Goal: Task Accomplishment & Management: Manage account settings

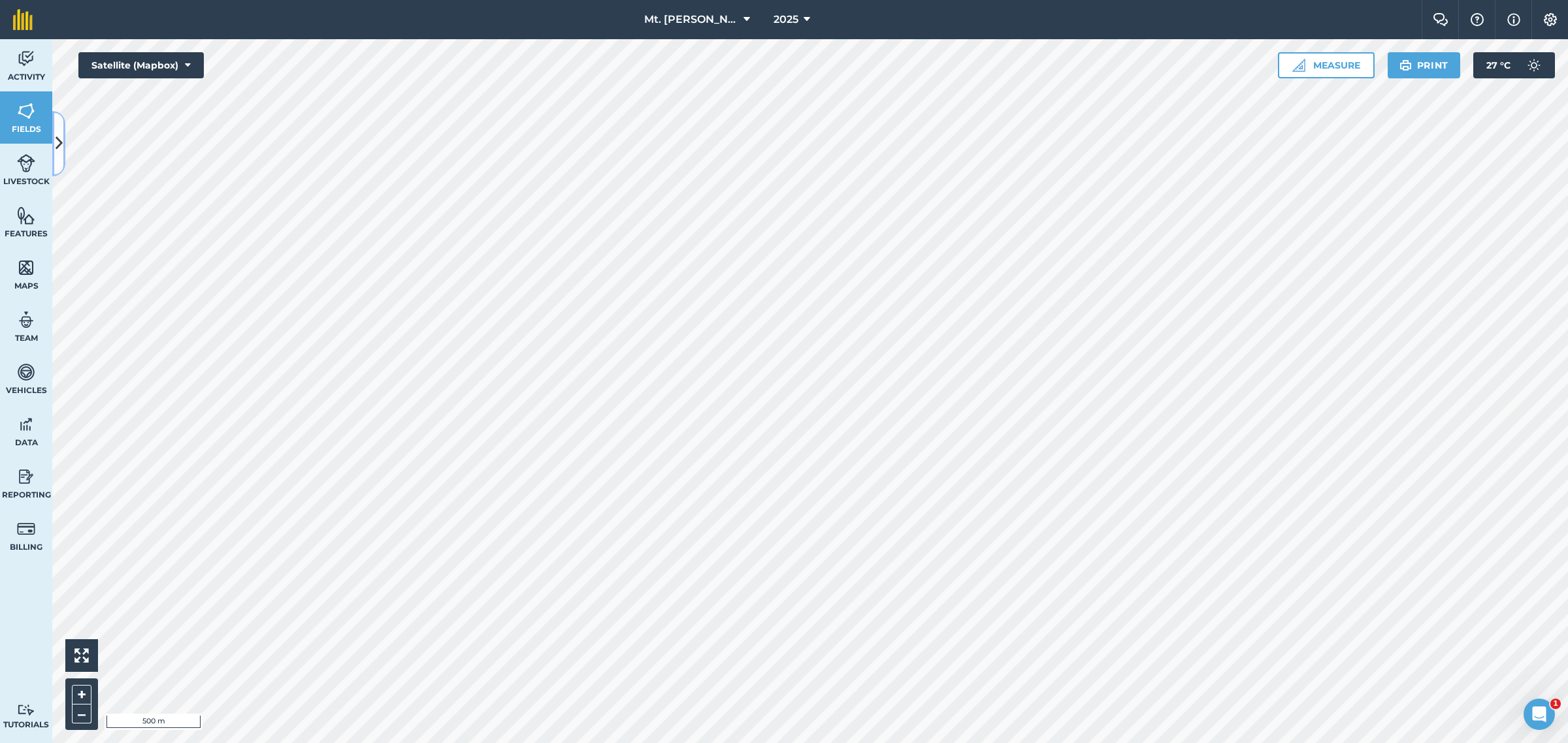
click at [53, 142] on button at bounding box center [58, 143] width 13 height 65
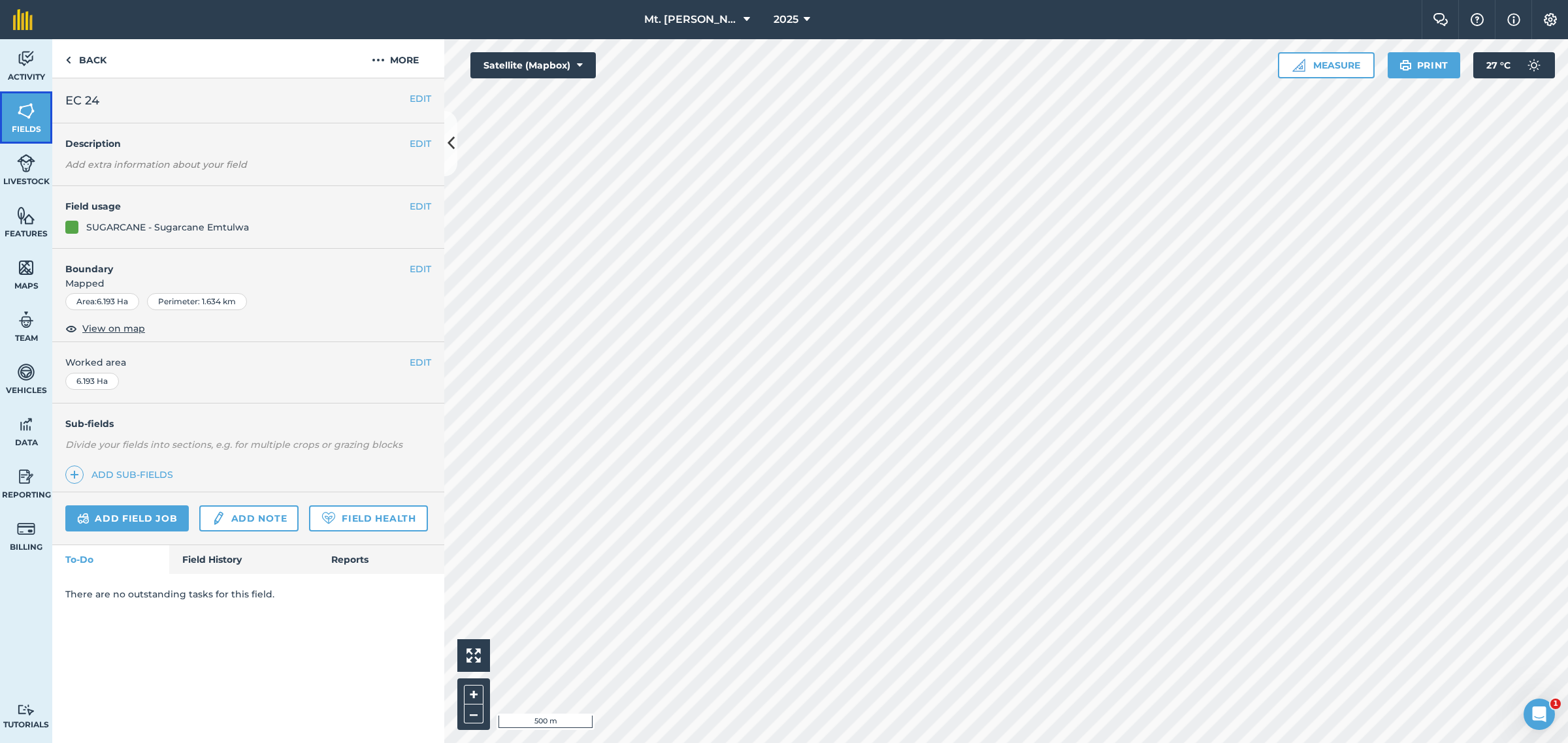
click at [24, 126] on span "Fields" at bounding box center [26, 129] width 53 height 11
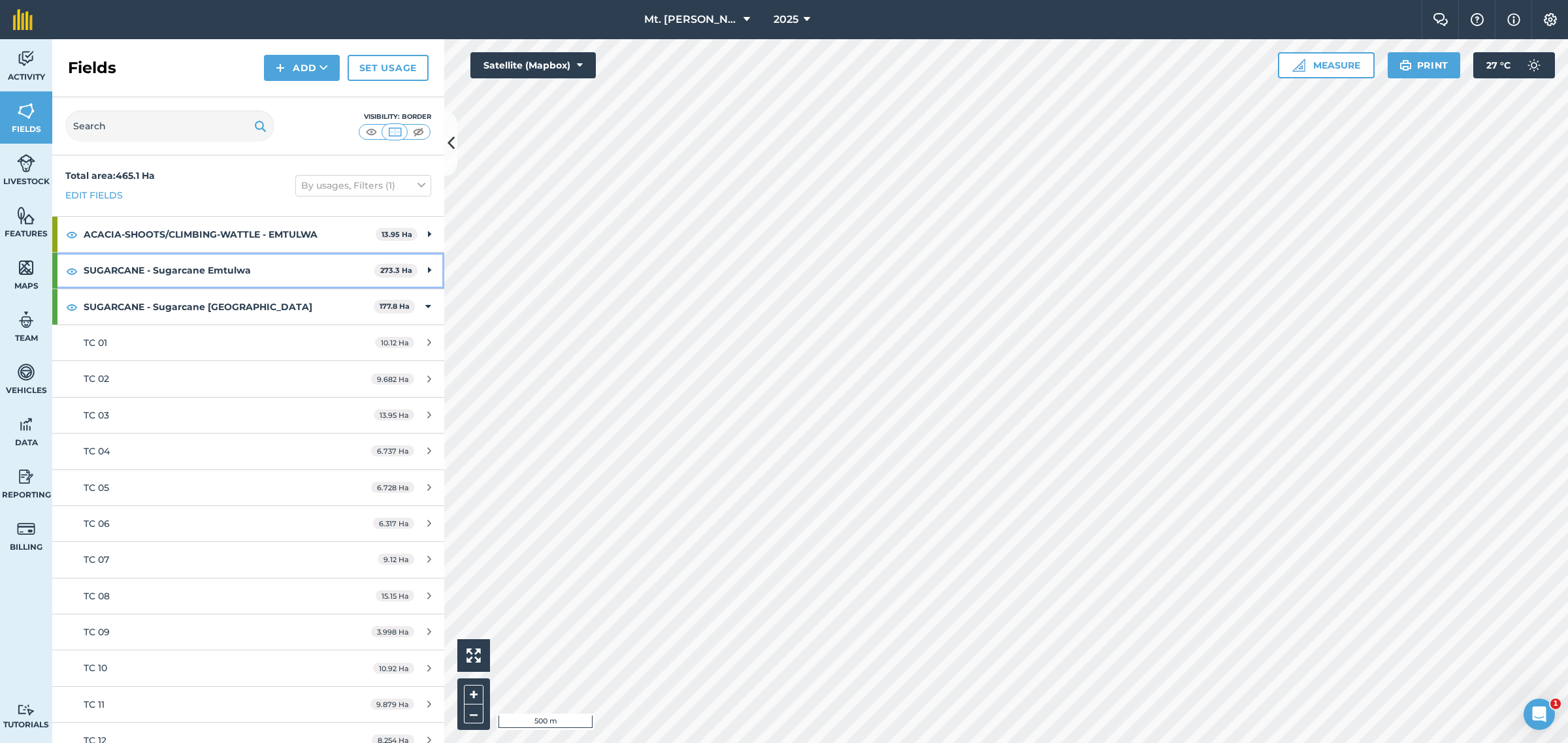
click at [322, 261] on strong "SUGARCANE - Sugarcane Emtulwa" at bounding box center [229, 271] width 291 height 35
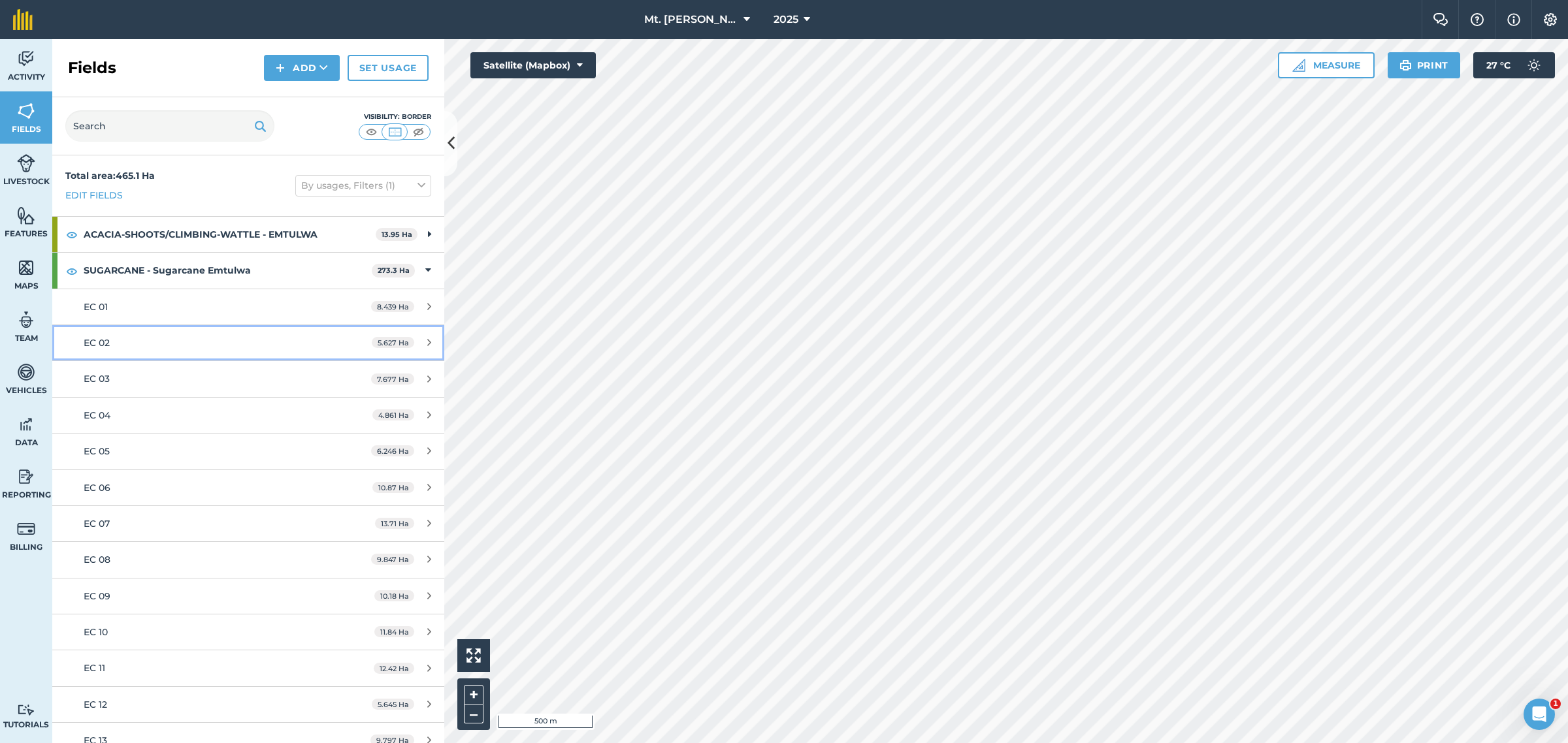
click at [154, 347] on div "EC 02" at bounding box center [206, 343] width 245 height 15
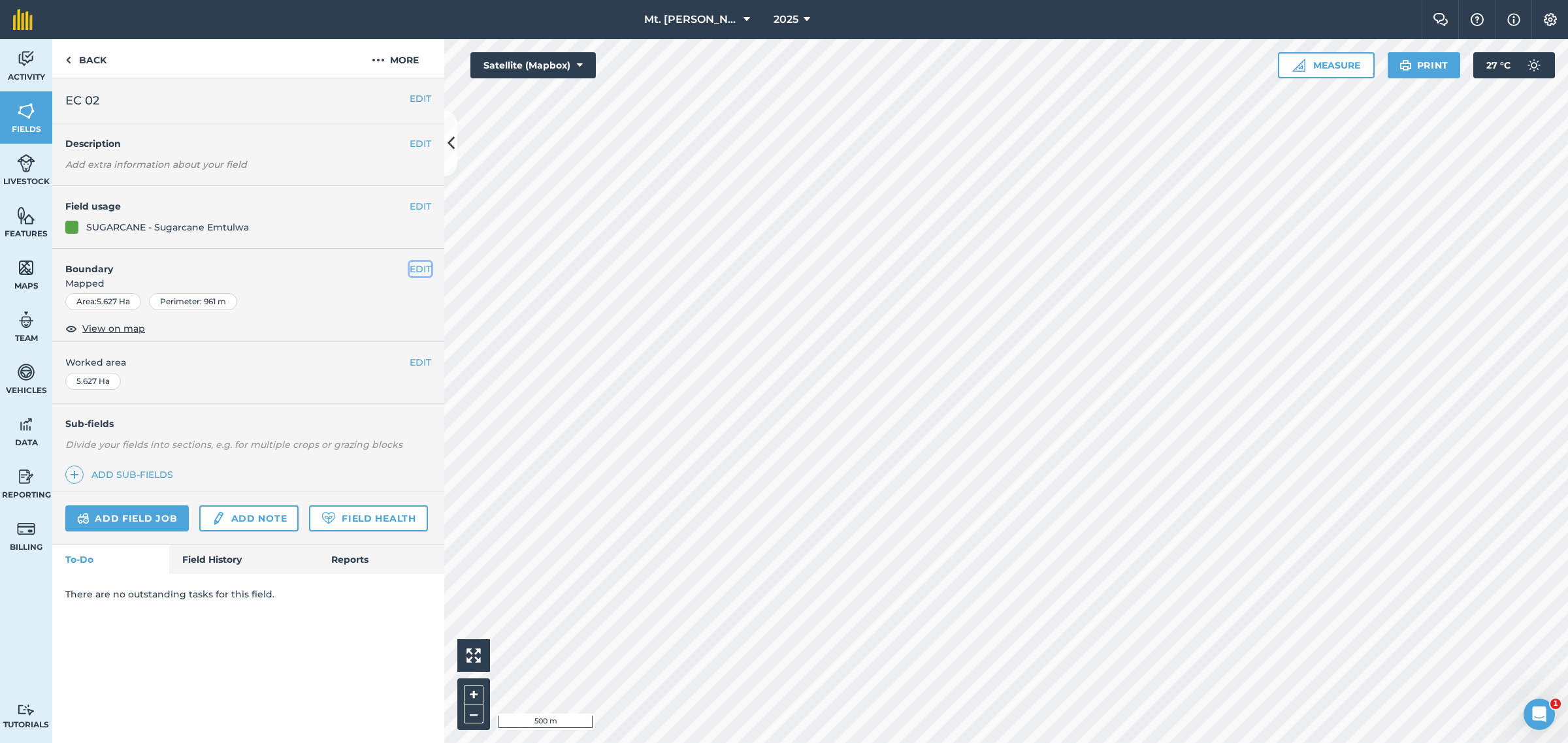
click at [426, 268] on button "EDIT" at bounding box center [421, 269] width 21 height 15
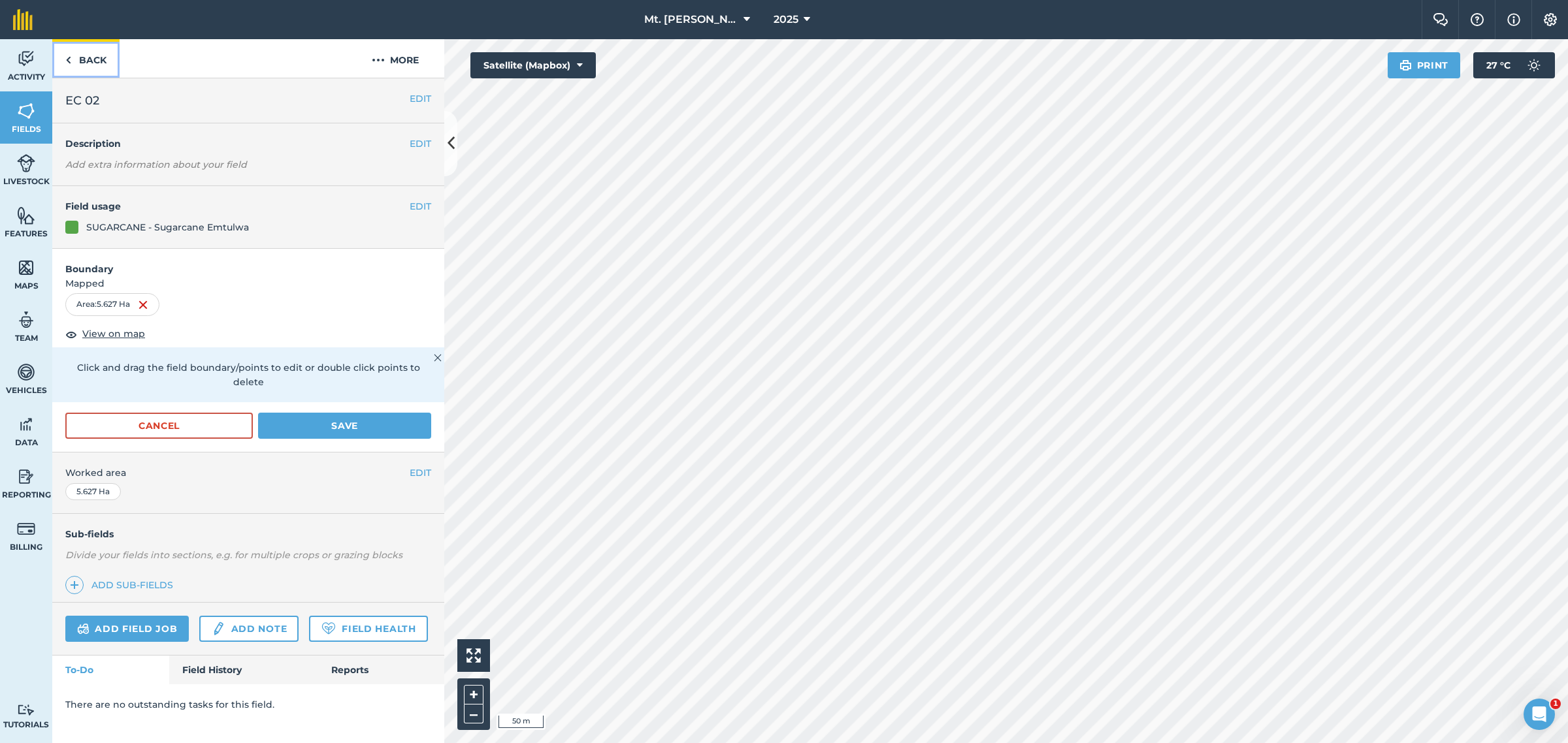
click at [72, 56] on link "Back" at bounding box center [86, 58] width 67 height 39
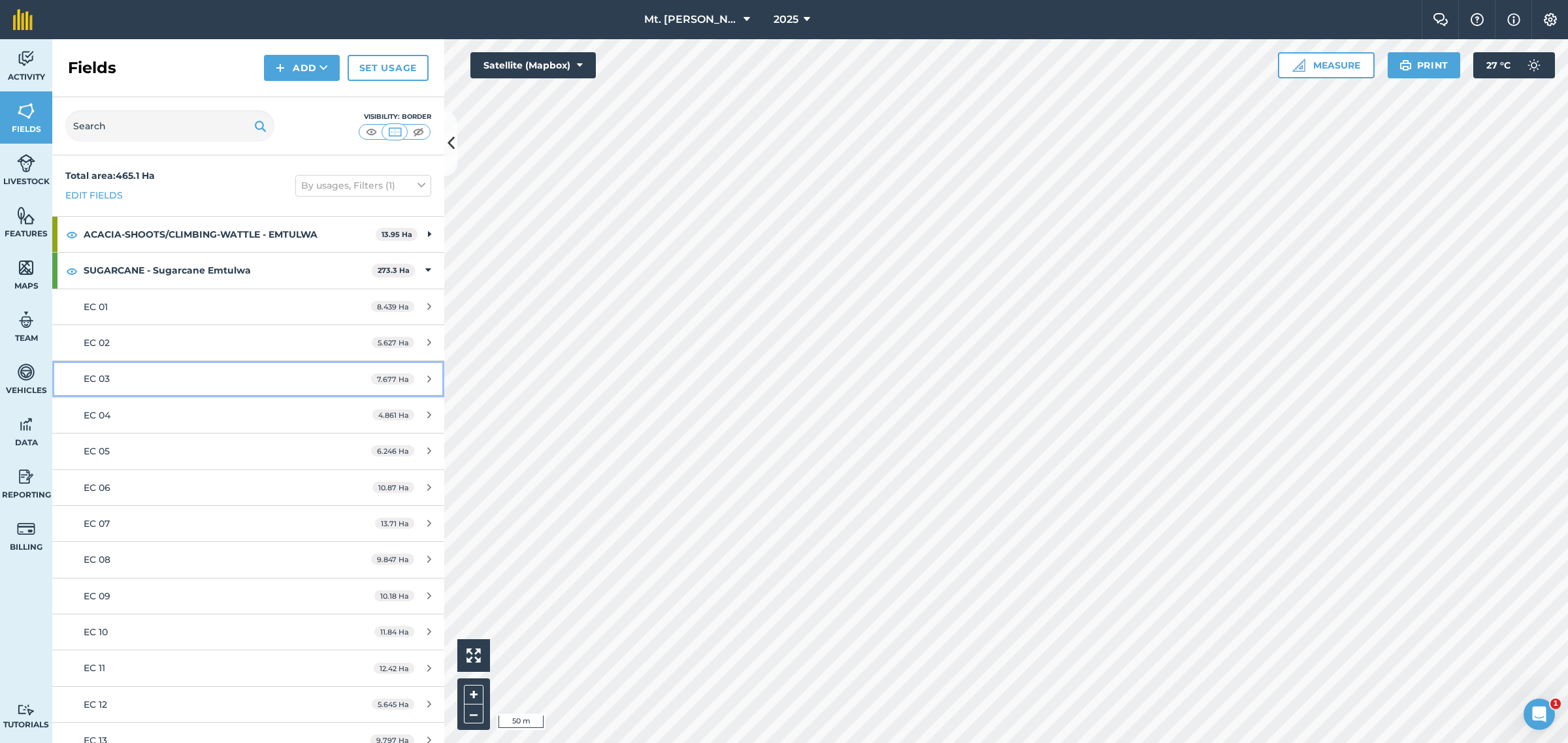
click at [148, 376] on div "EC 03" at bounding box center [206, 379] width 245 height 15
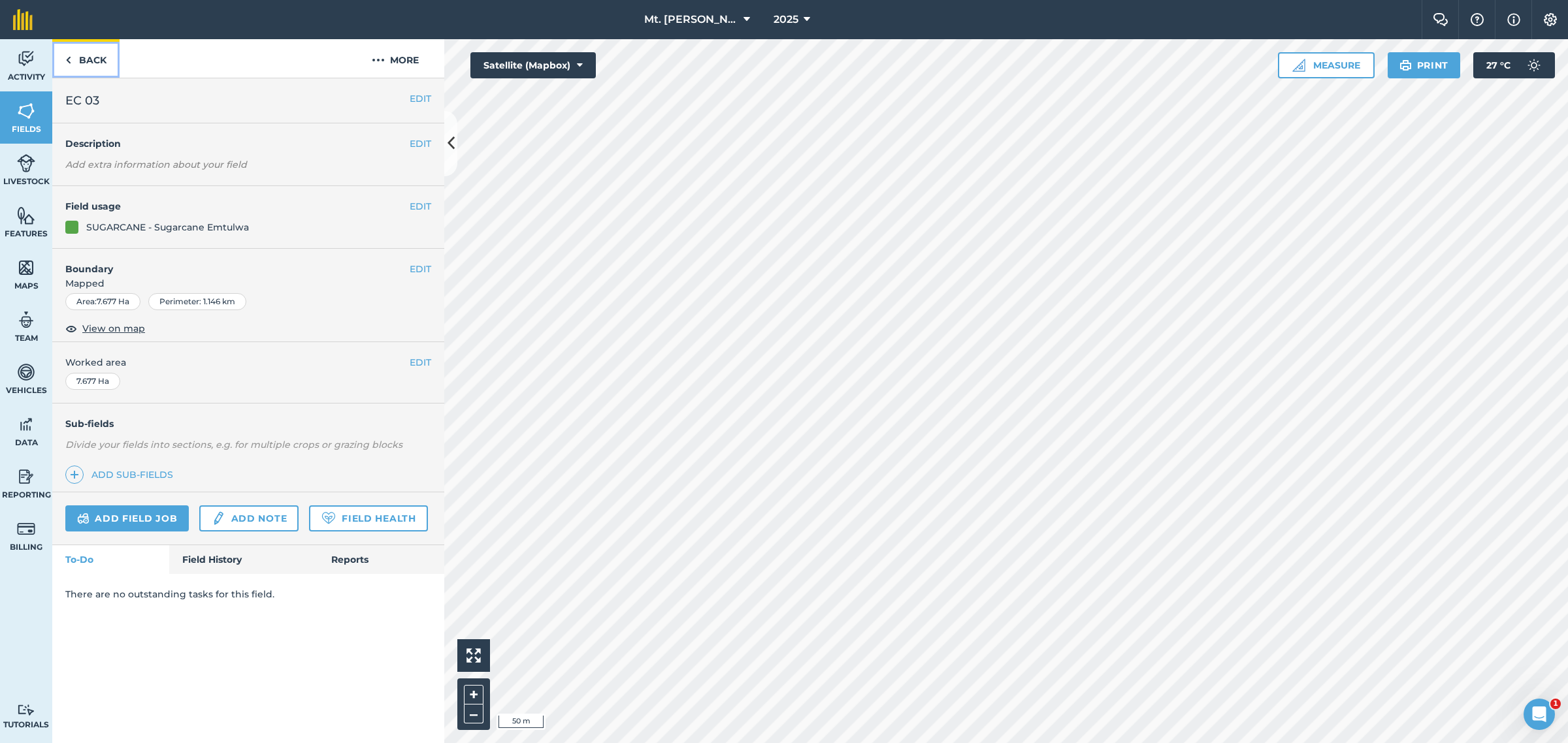
click at [69, 60] on img at bounding box center [68, 60] width 6 height 16
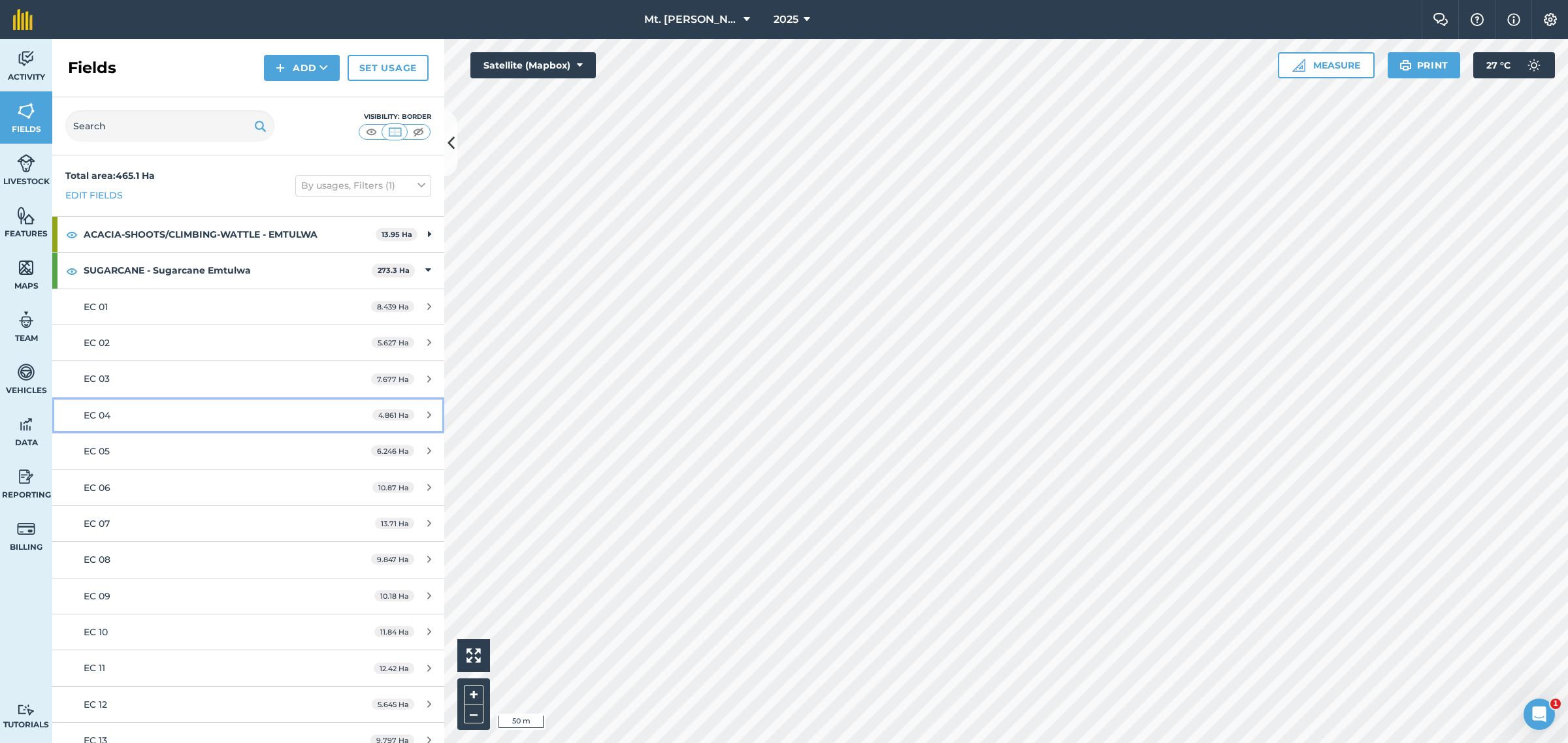
click at [171, 419] on div "EC 04" at bounding box center [206, 415] width 245 height 15
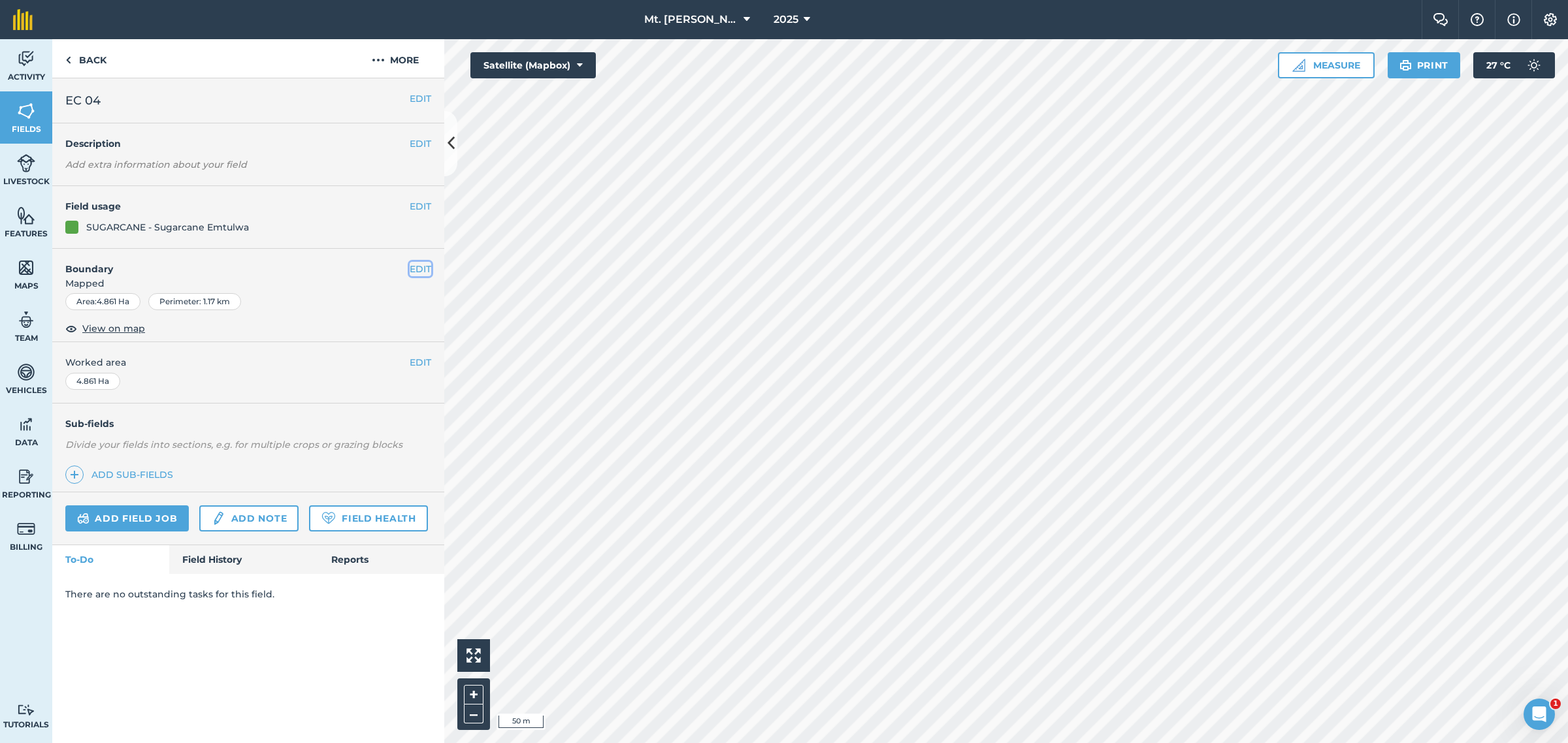
click at [420, 268] on button "EDIT" at bounding box center [421, 269] width 21 height 15
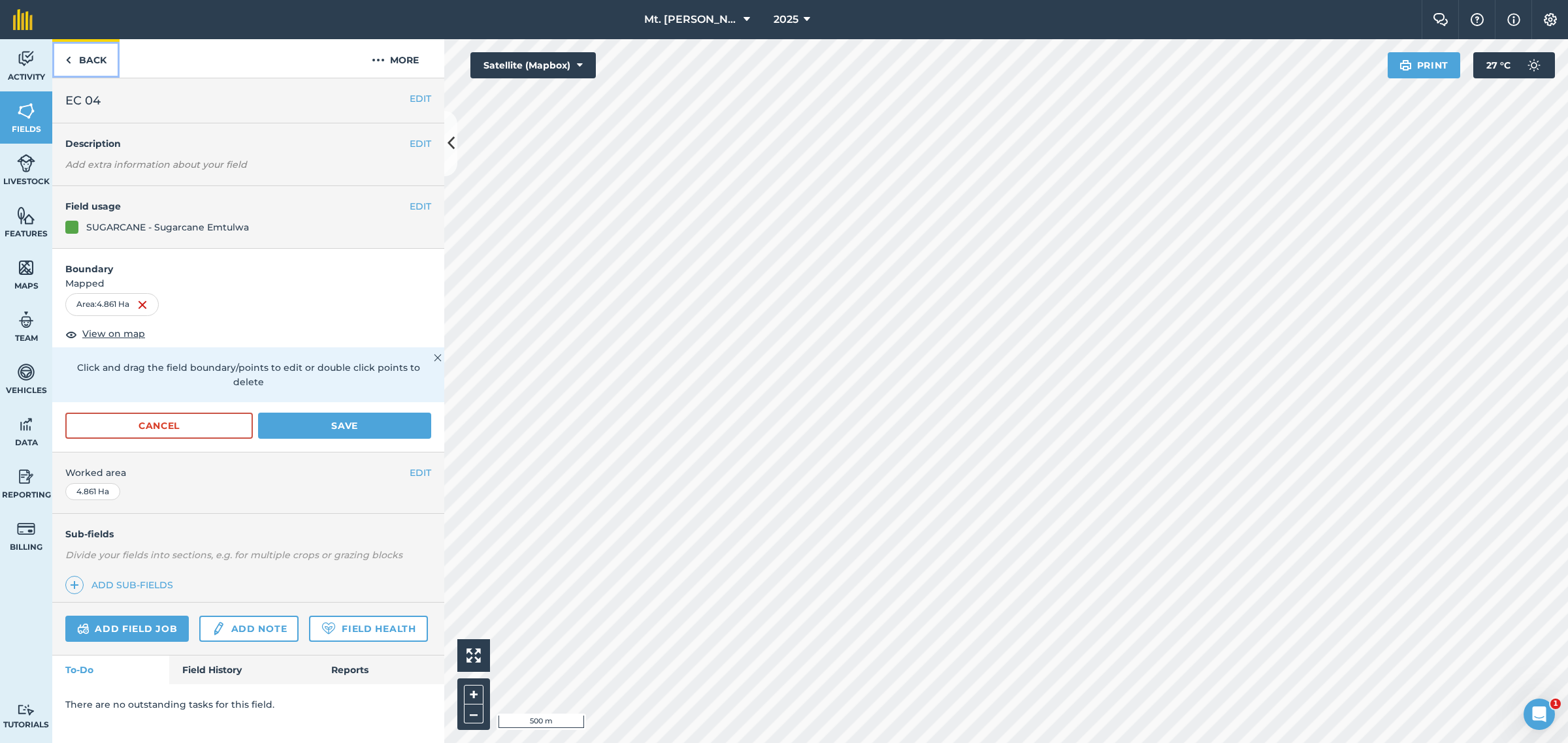
click at [69, 62] on img at bounding box center [68, 60] width 6 height 16
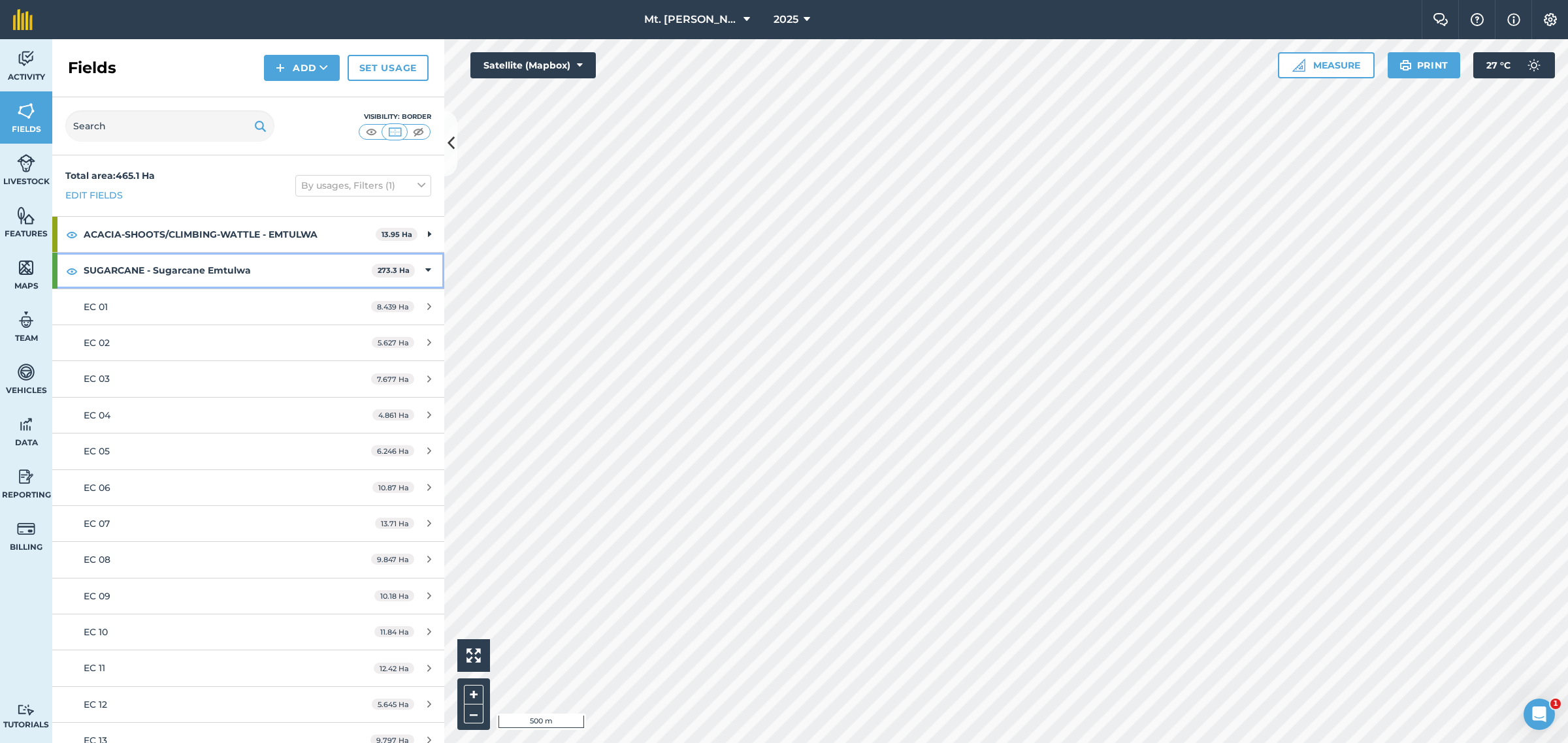
click at [426, 269] on icon at bounding box center [429, 270] width 6 height 15
click at [426, 305] on icon at bounding box center [429, 307] width 6 height 15
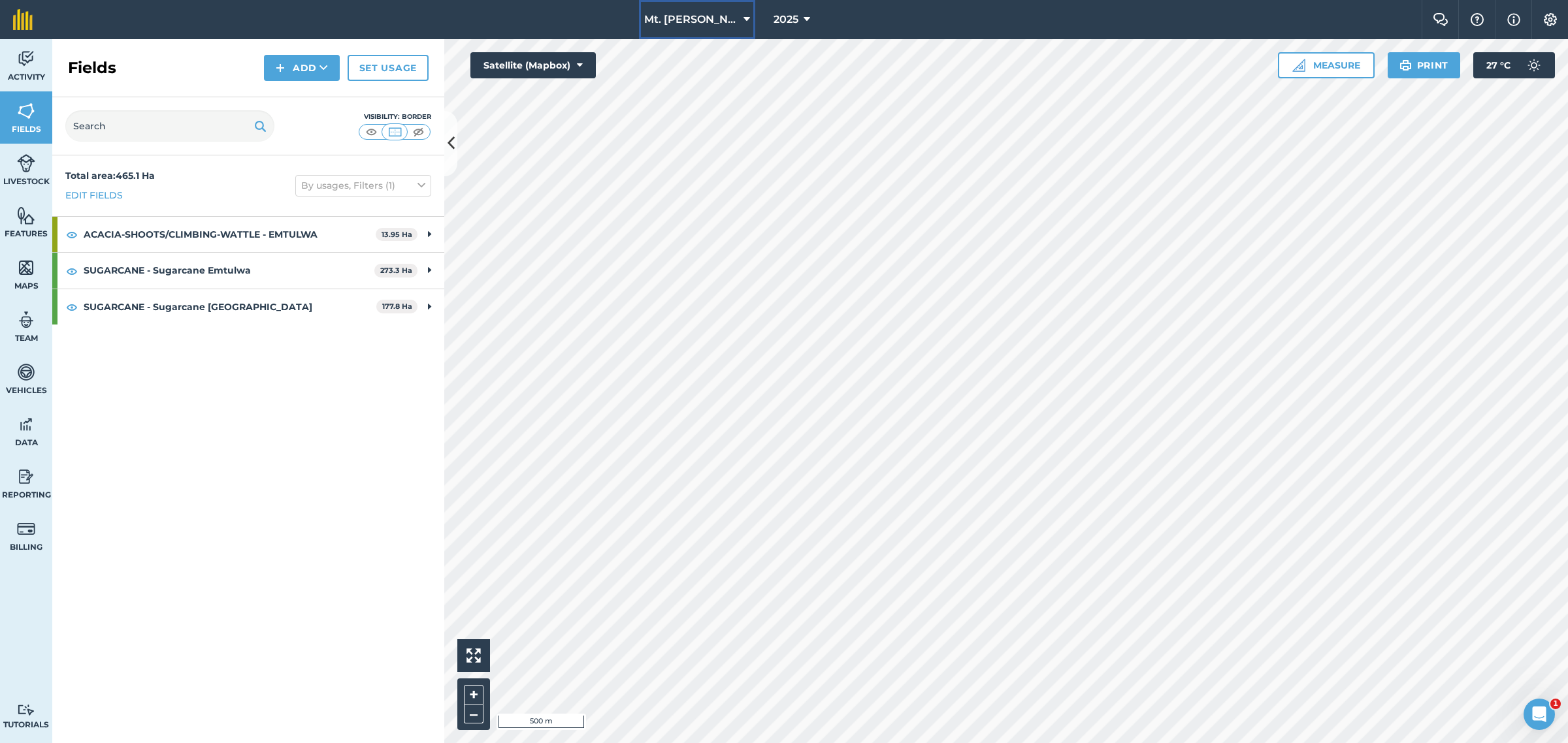
click at [716, 22] on button "Mt. [PERSON_NAME]" at bounding box center [696, 19] width 116 height 39
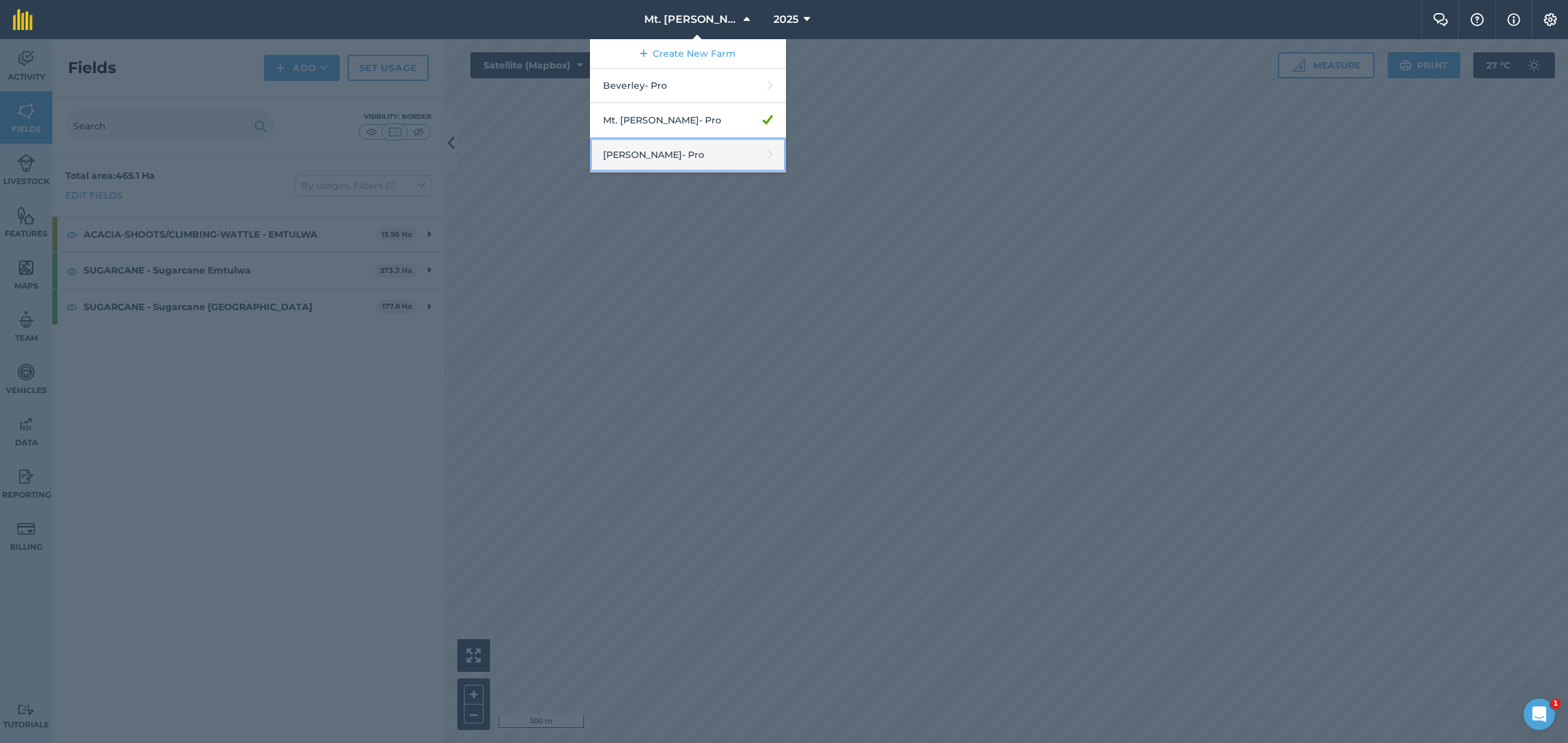
click at [699, 154] on link "[PERSON_NAME] - Pro" at bounding box center [688, 156] width 196 height 35
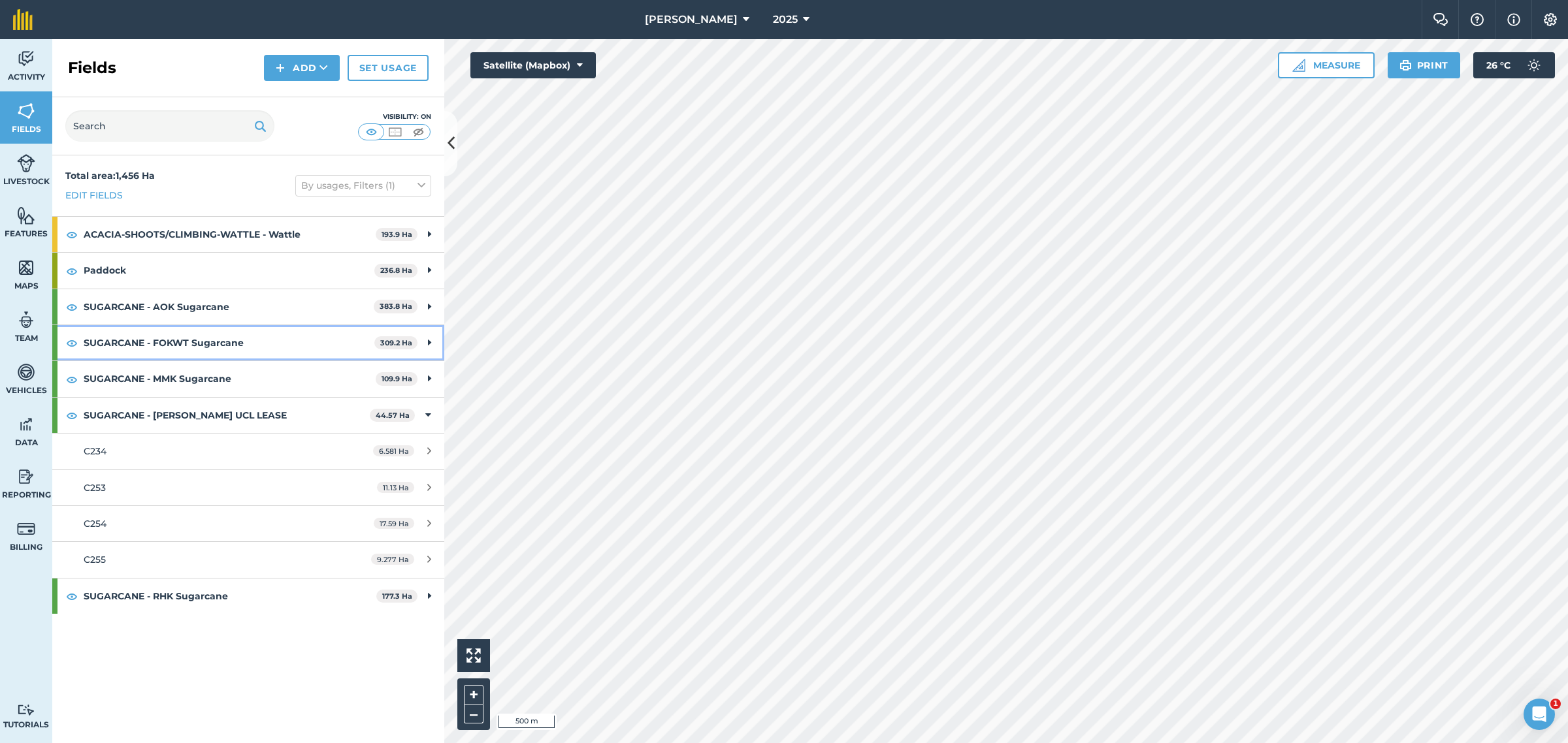
click at [429, 342] on icon at bounding box center [429, 343] width 3 height 15
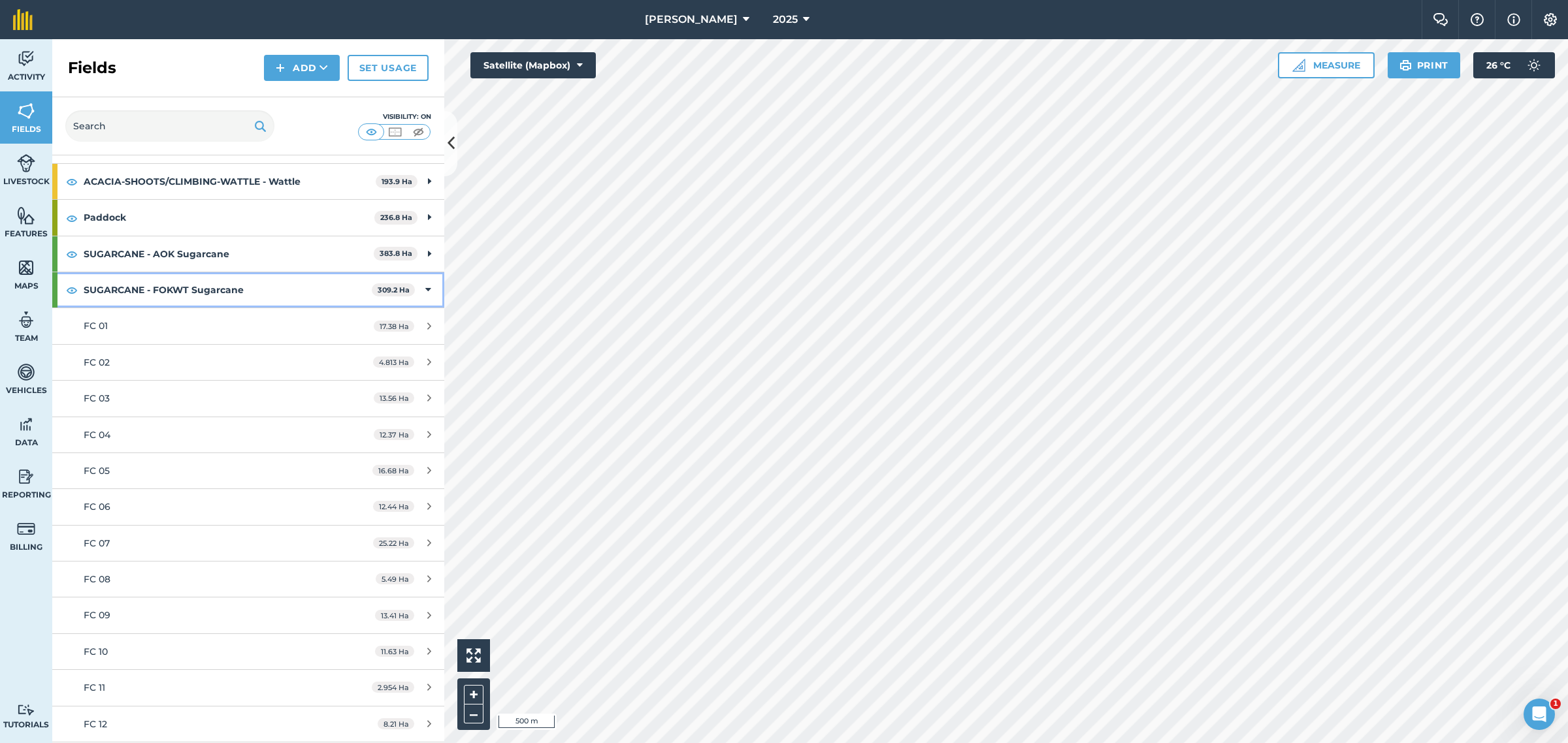
scroll to position [82, 0]
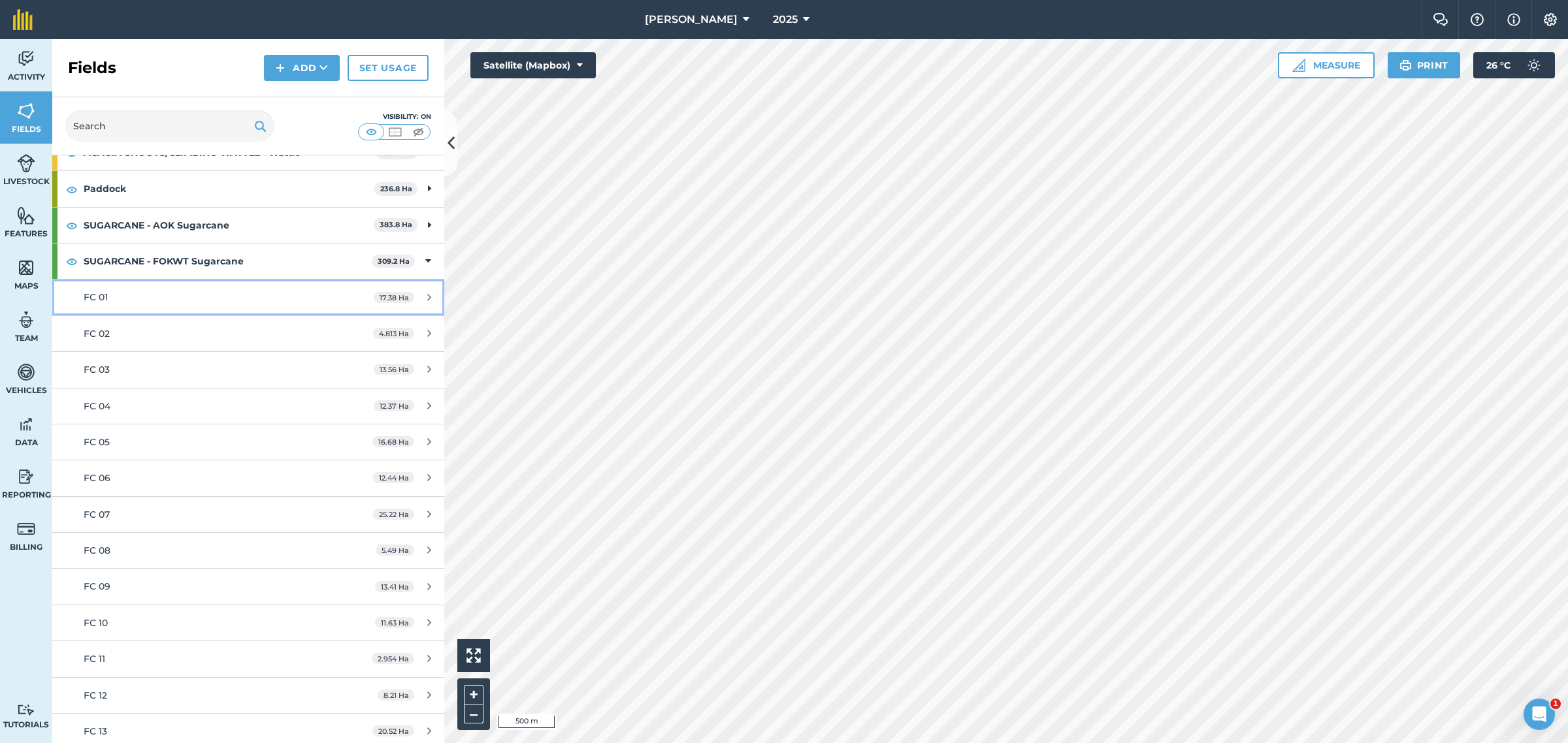
click at [121, 308] on link "FC 01 17.38 Ha" at bounding box center [248, 297] width 392 height 35
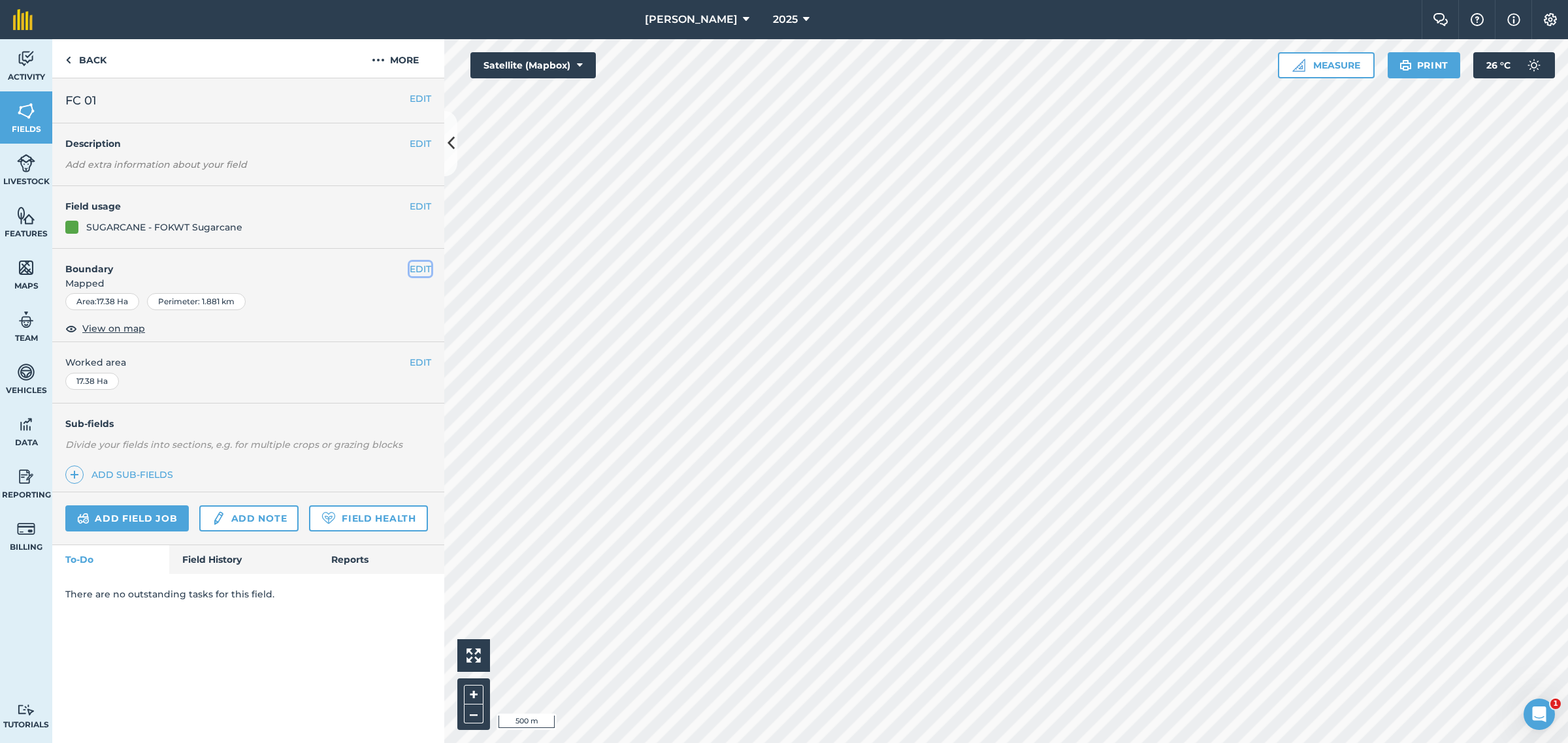
click at [425, 267] on button "EDIT" at bounding box center [421, 269] width 21 height 15
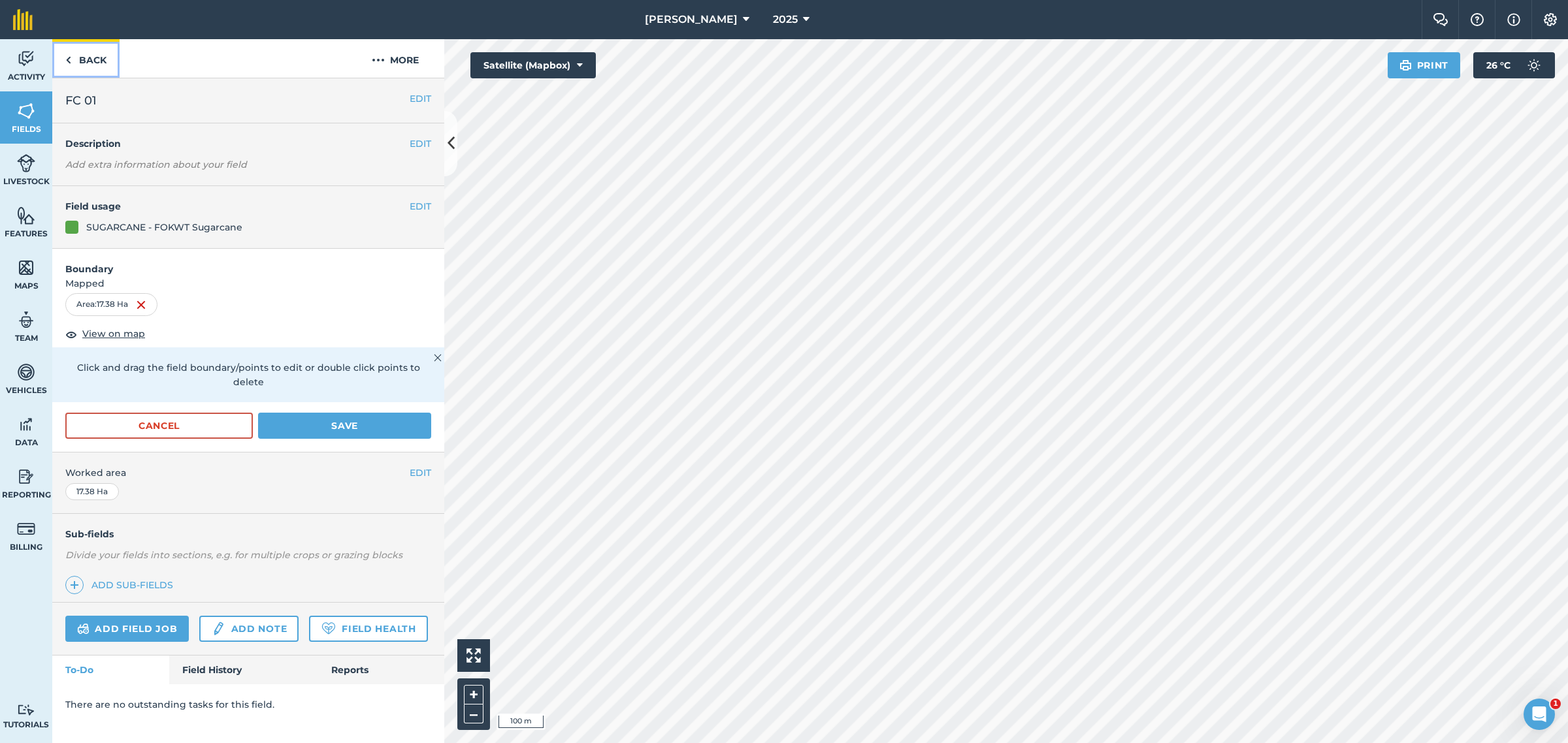
click at [70, 56] on link "Back" at bounding box center [86, 58] width 67 height 39
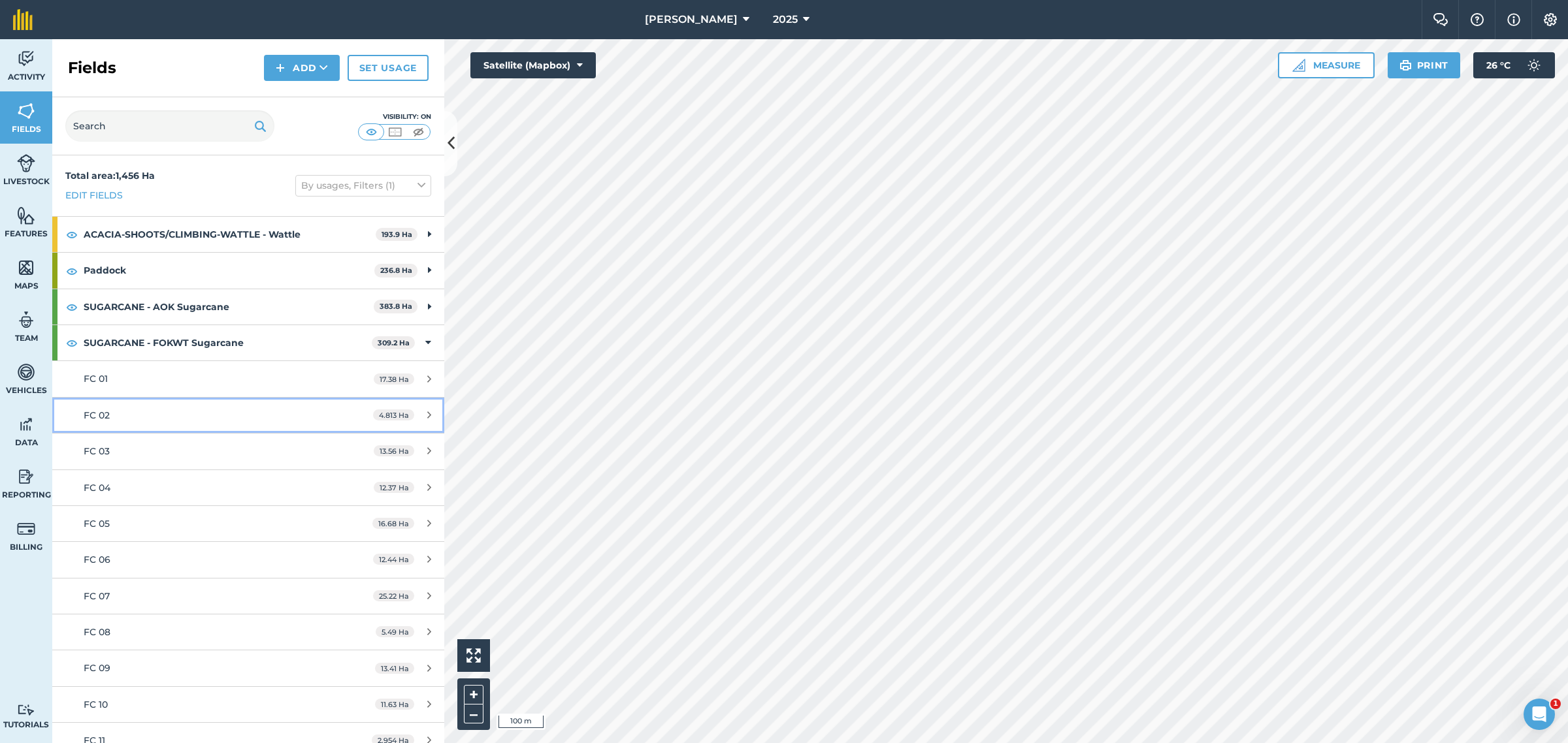
click at [152, 417] on div "FC 02" at bounding box center [206, 415] width 245 height 15
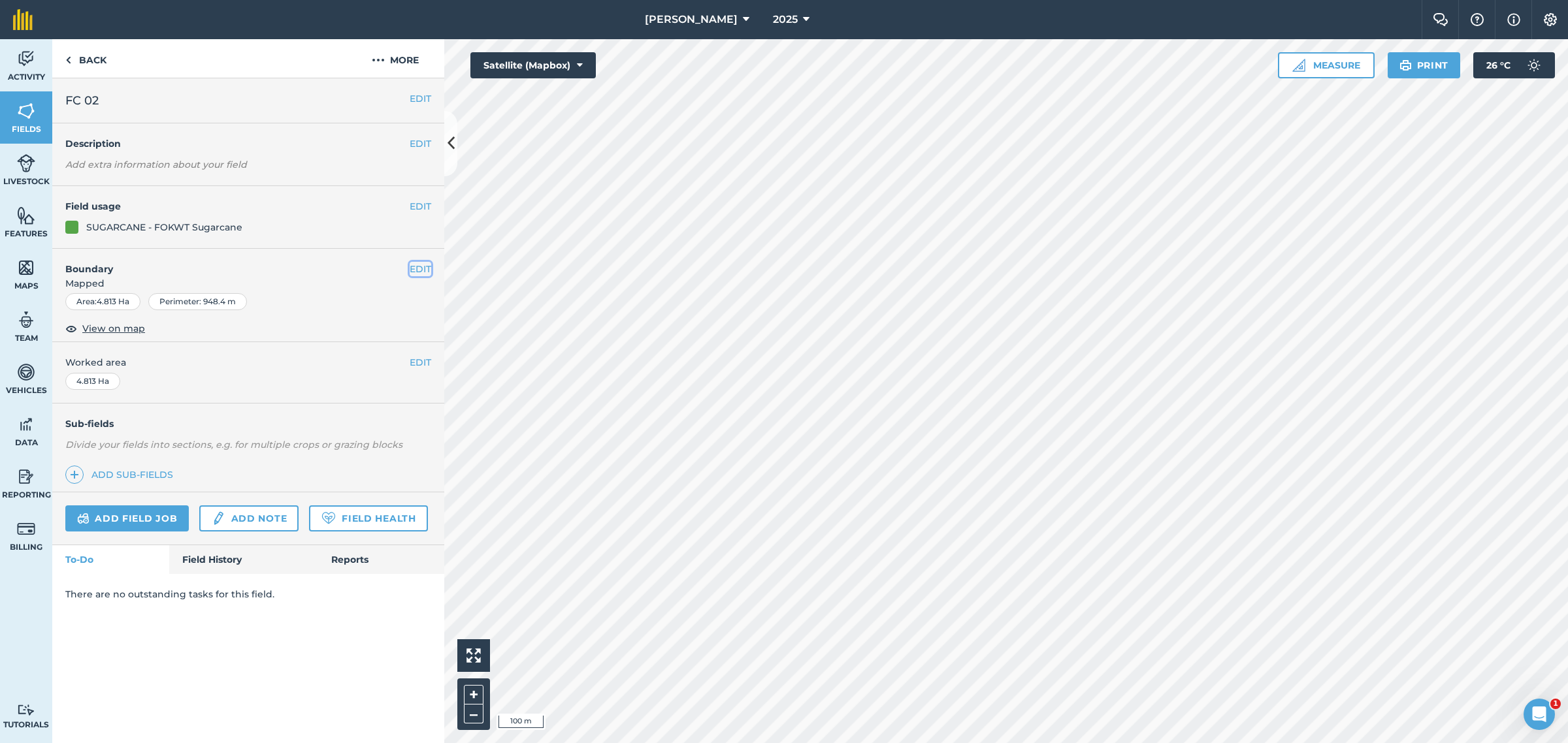
click at [429, 270] on button "EDIT" at bounding box center [421, 269] width 21 height 15
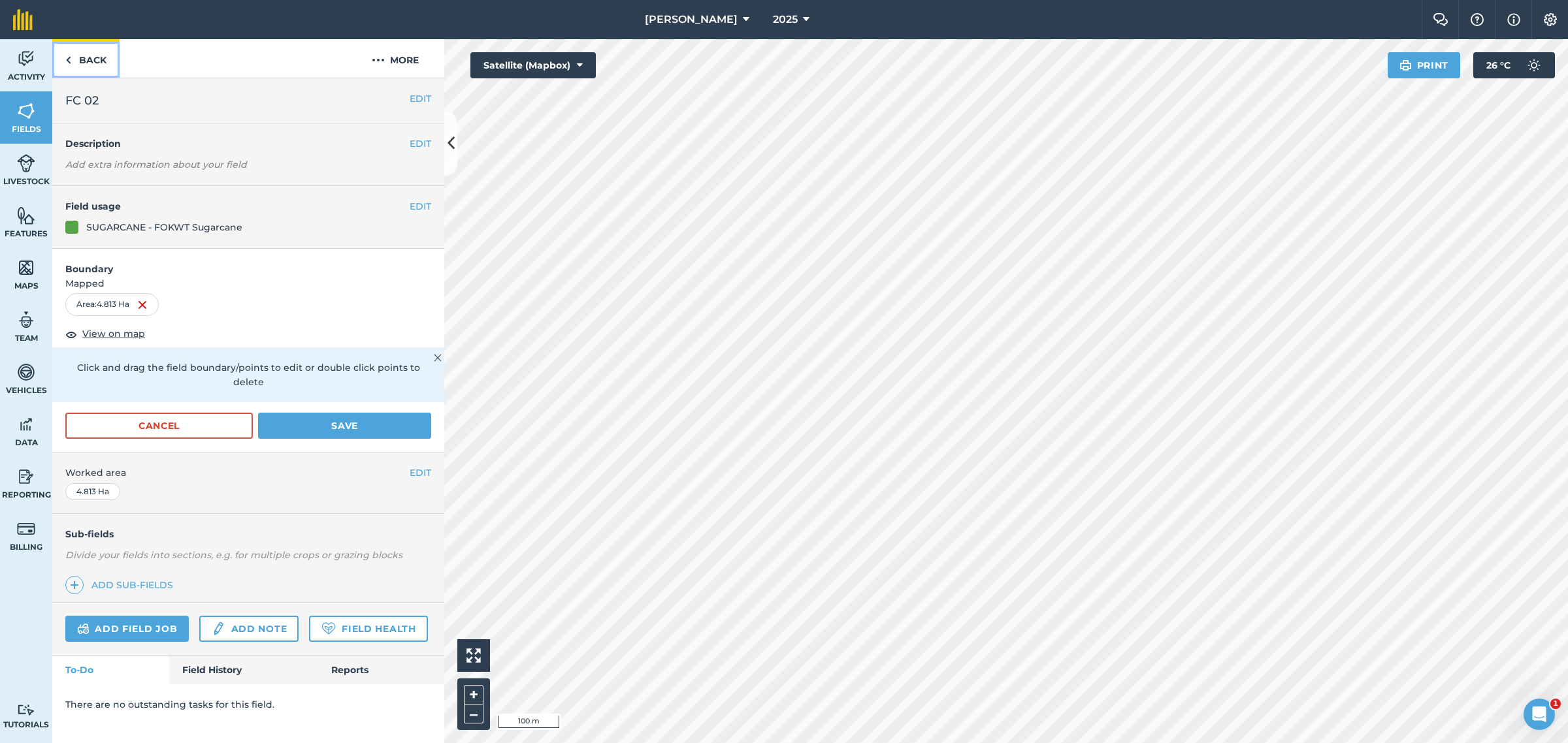
click at [67, 56] on img at bounding box center [68, 60] width 6 height 16
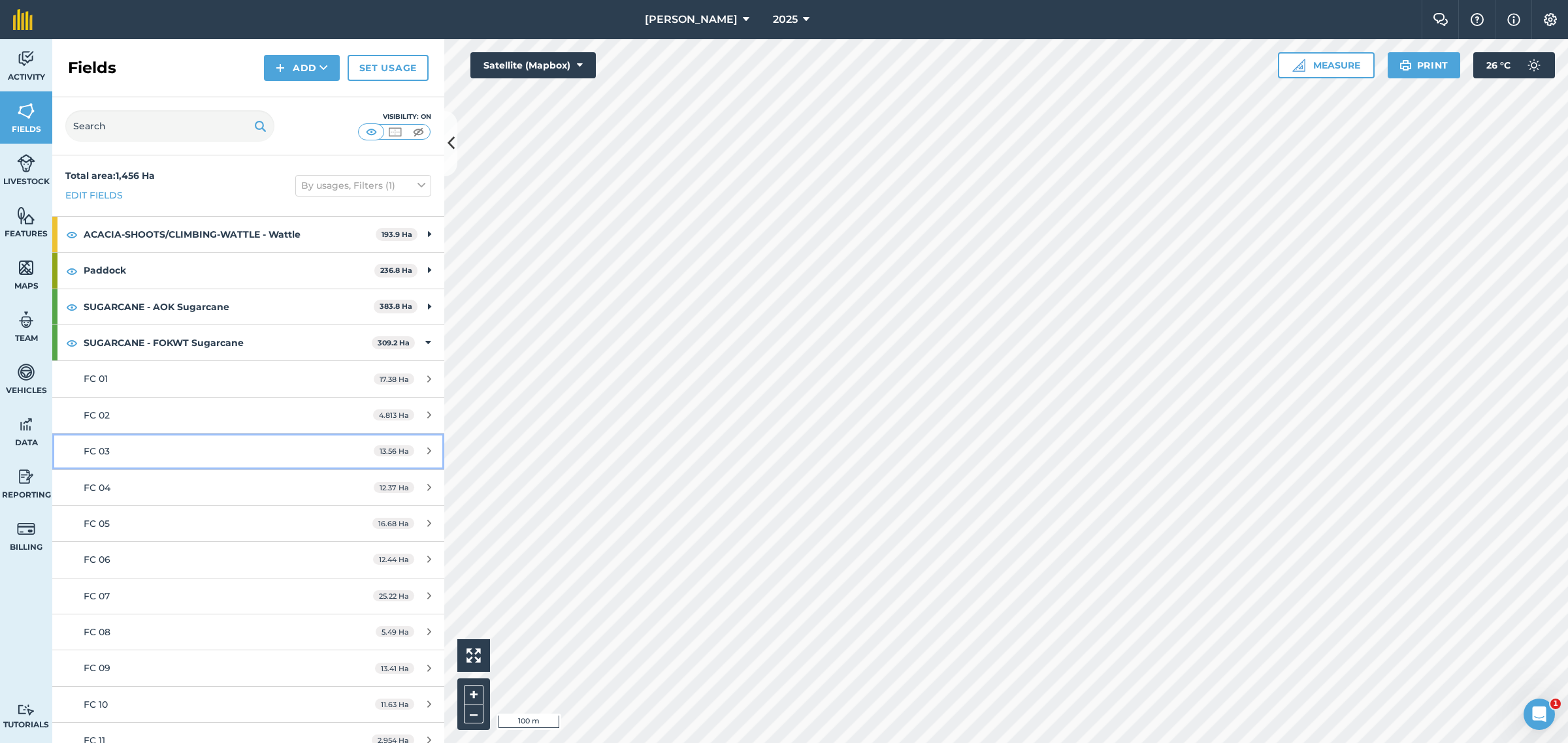
click at [150, 461] on link "FC 03 13.56 Ha" at bounding box center [248, 451] width 392 height 35
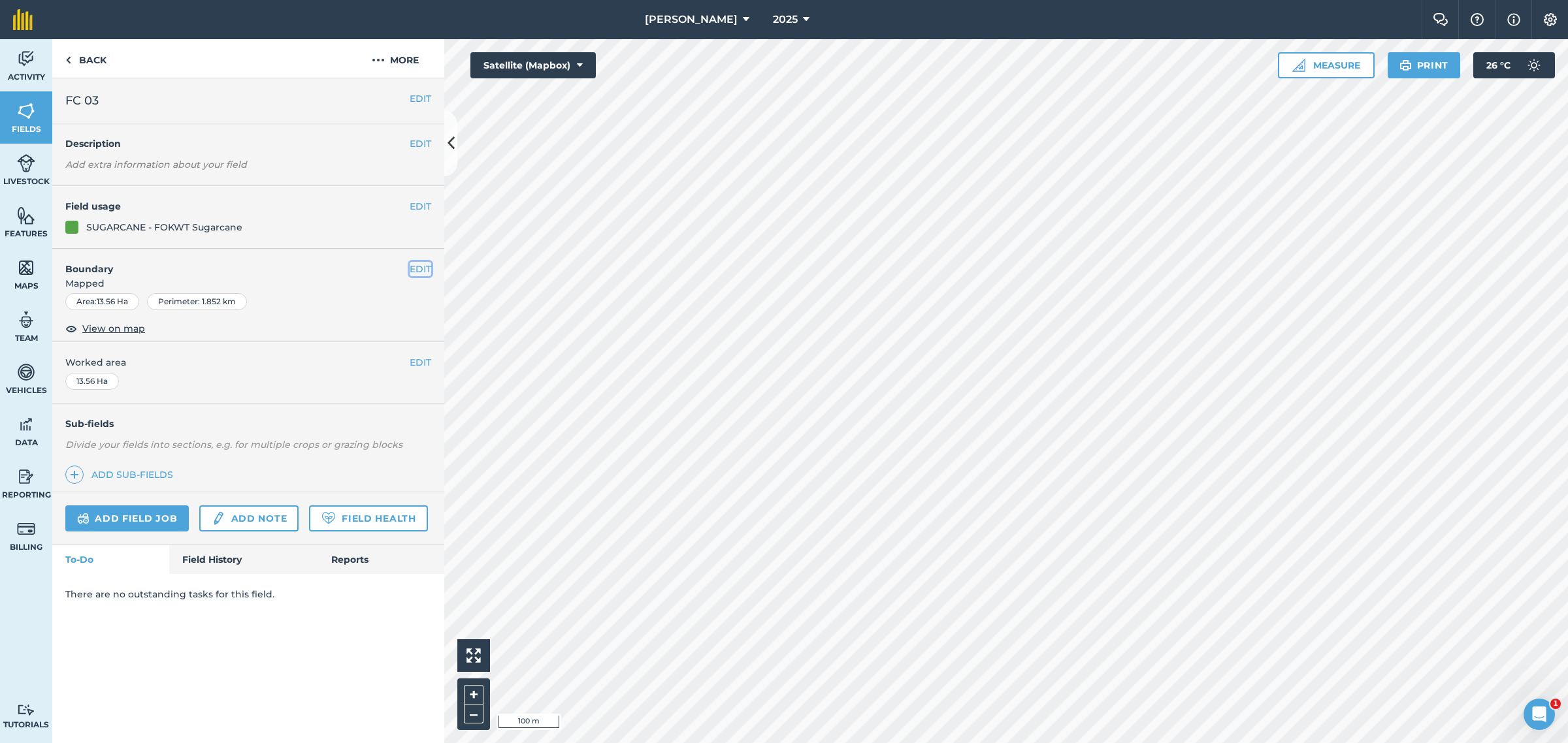
click at [428, 270] on button "EDIT" at bounding box center [421, 269] width 21 height 15
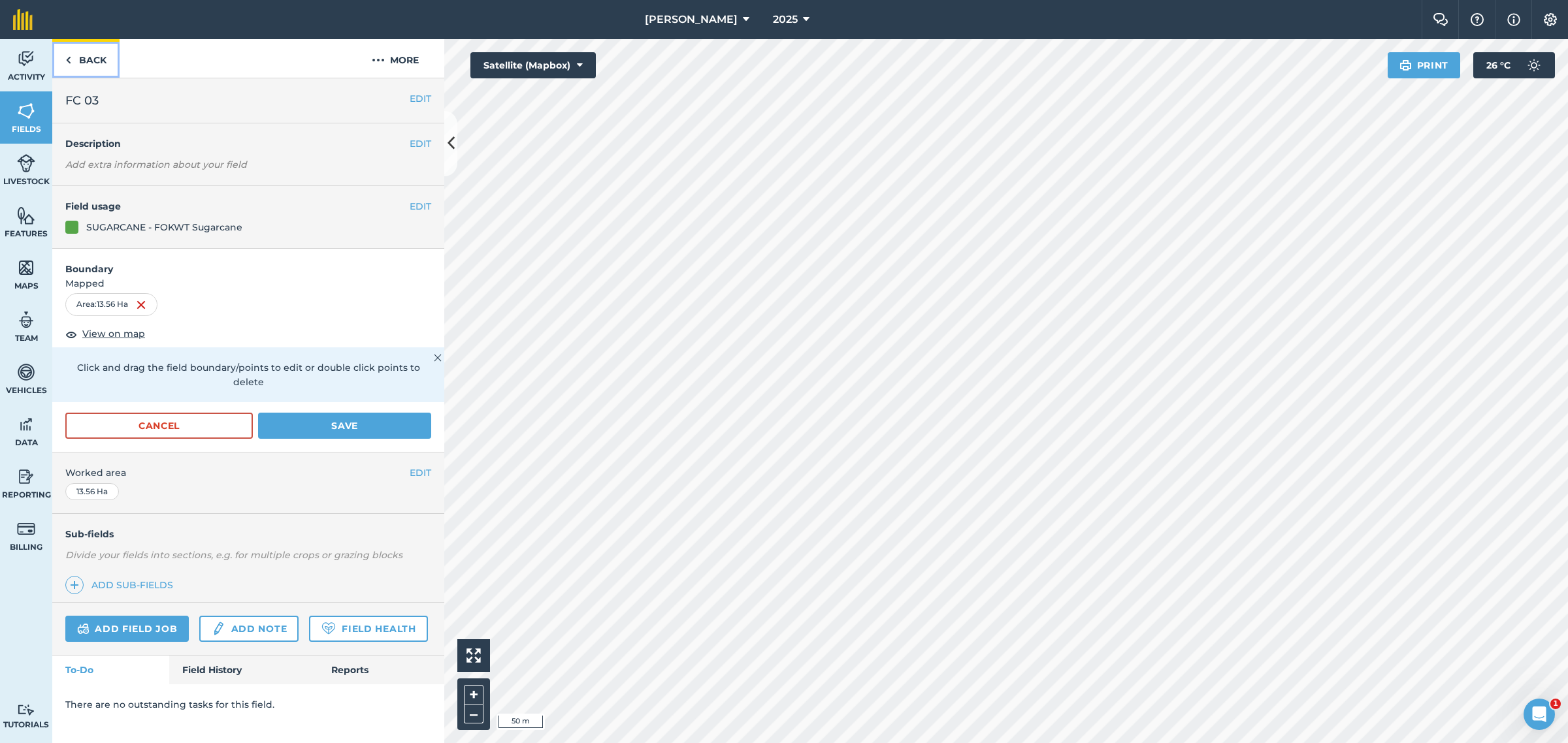
click at [78, 63] on link "Back" at bounding box center [86, 58] width 67 height 39
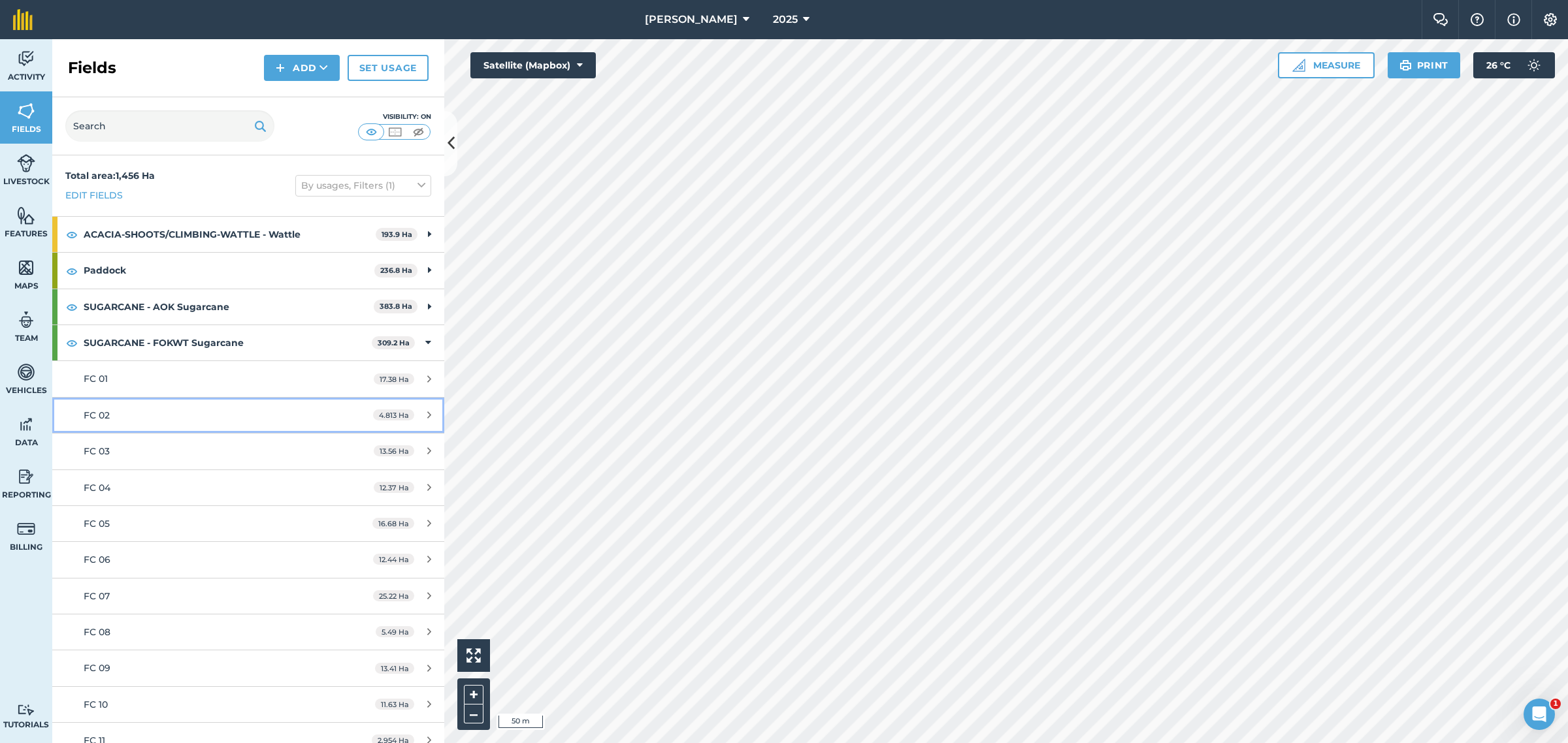
click at [263, 425] on link "FC 02 4.813 Ha" at bounding box center [248, 416] width 392 height 35
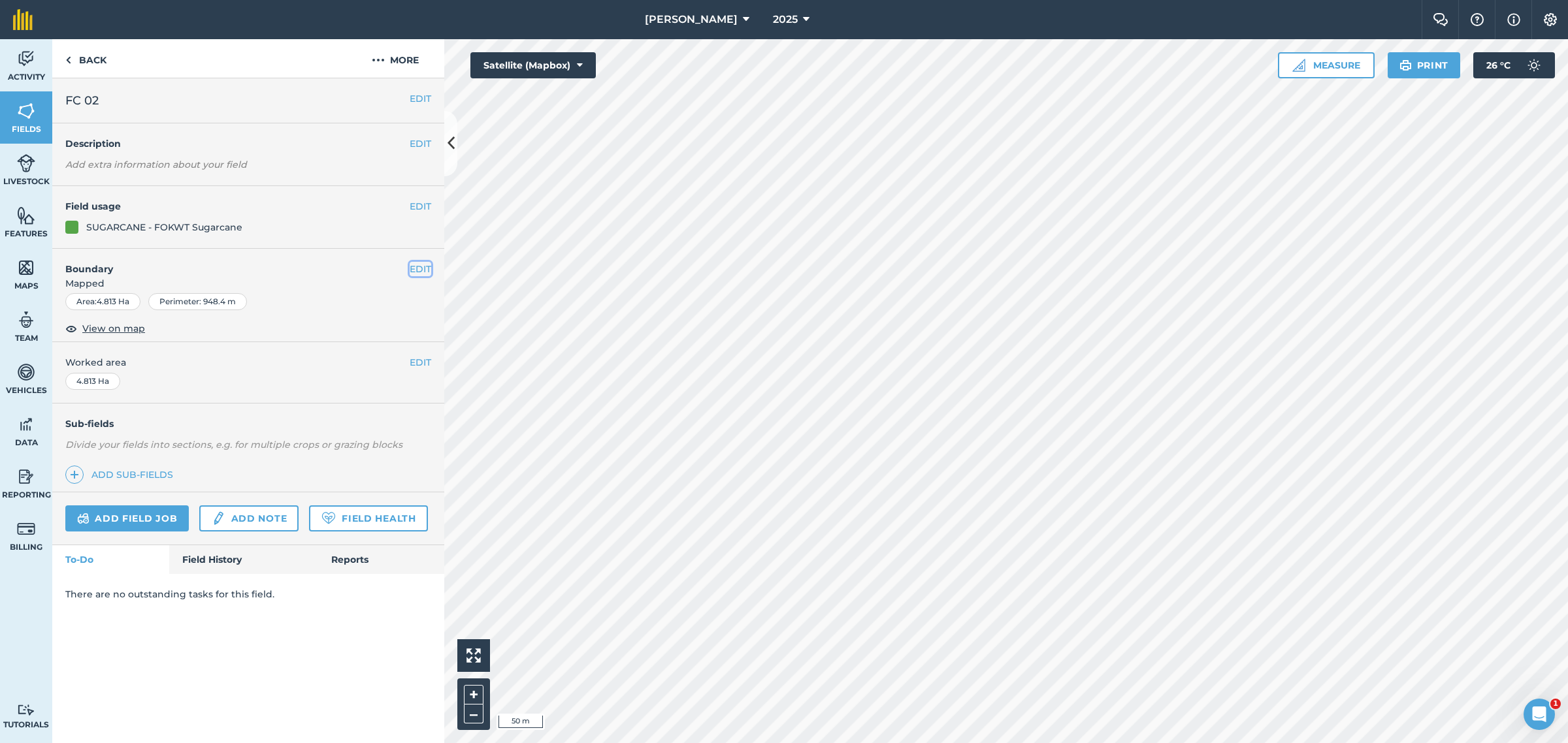
click at [422, 269] on button "EDIT" at bounding box center [421, 269] width 21 height 15
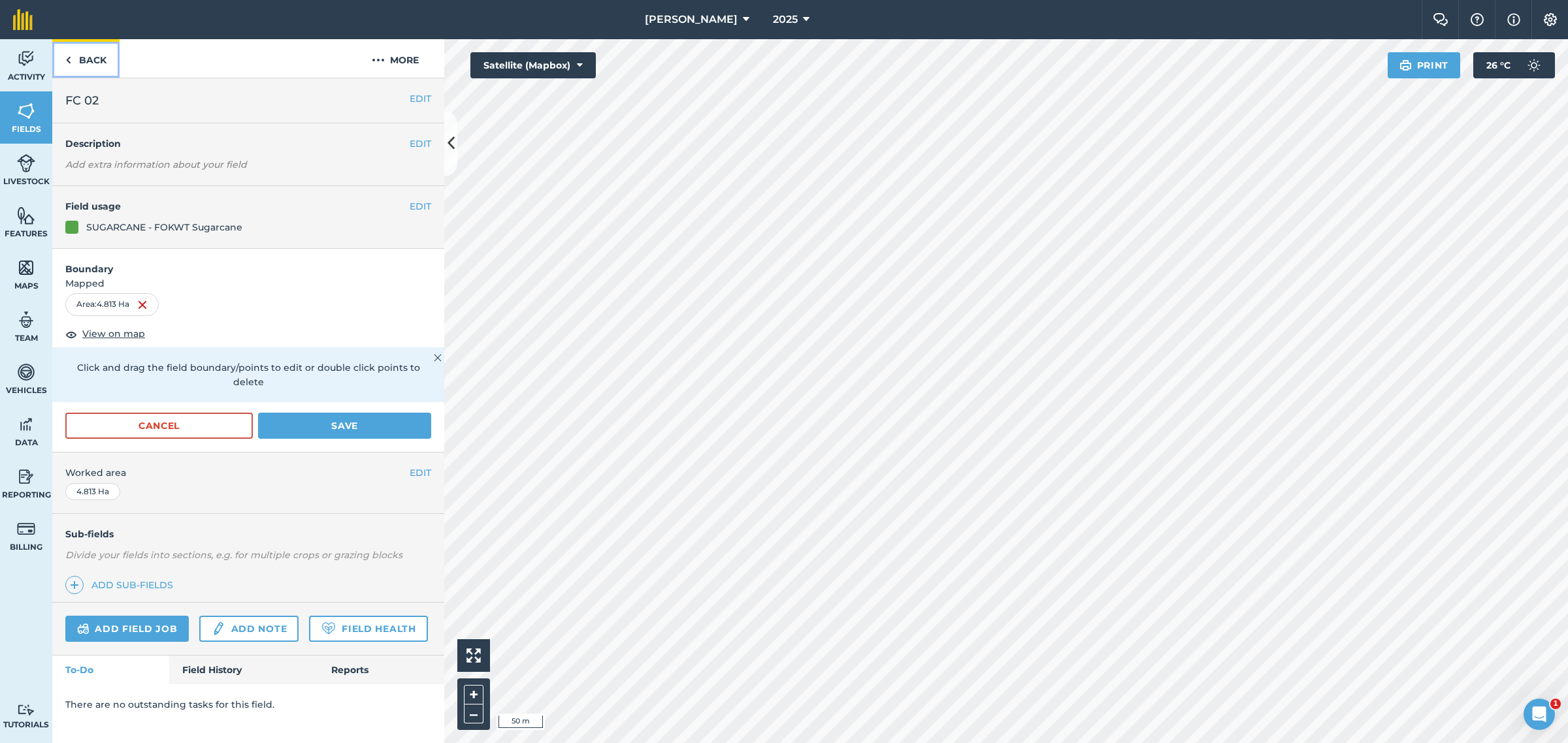
click at [68, 60] on img at bounding box center [68, 60] width 6 height 16
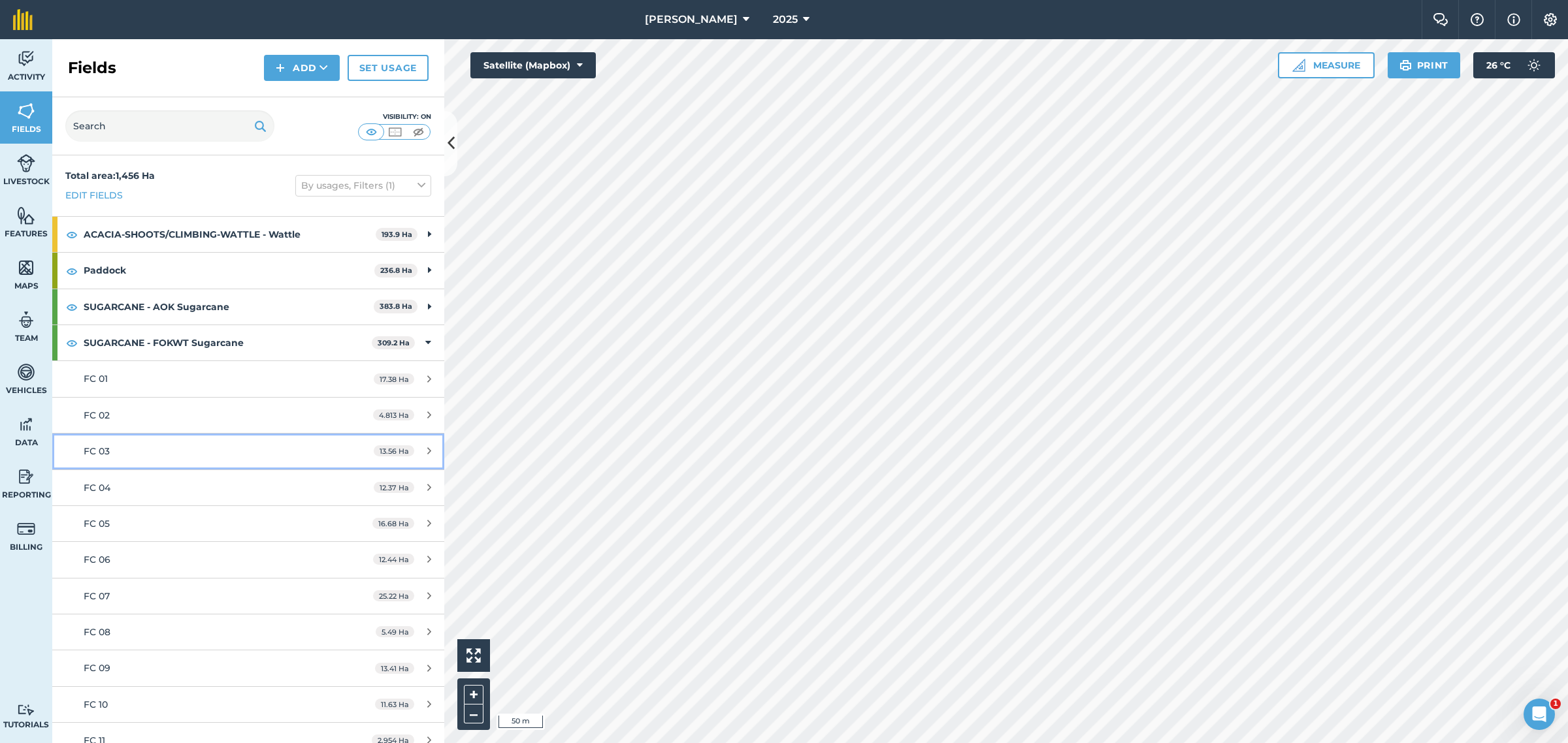
click at [108, 456] on span "FC 03" at bounding box center [96, 452] width 26 height 12
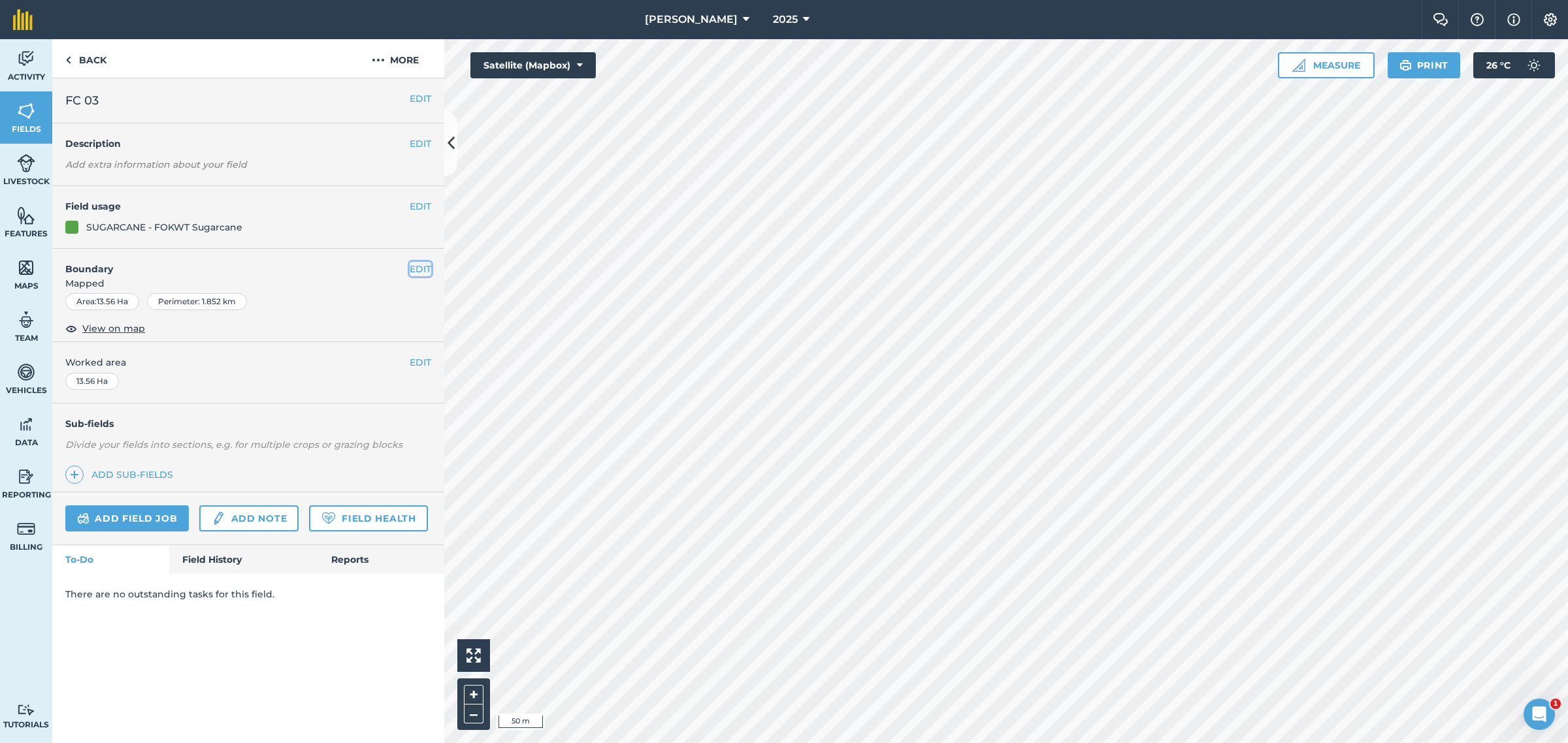
click at [423, 265] on button "EDIT" at bounding box center [421, 269] width 21 height 15
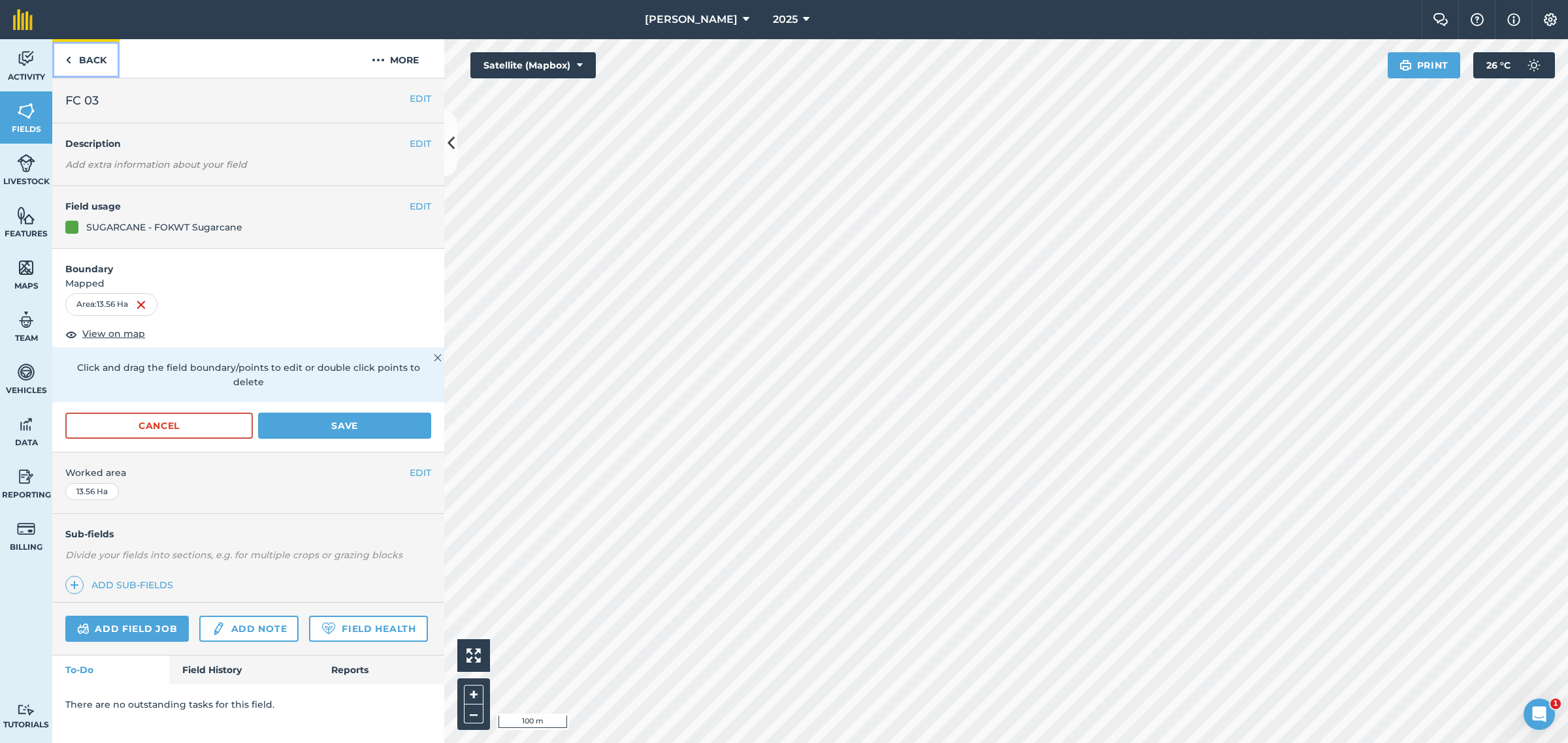
click at [67, 58] on img at bounding box center [68, 60] width 6 height 16
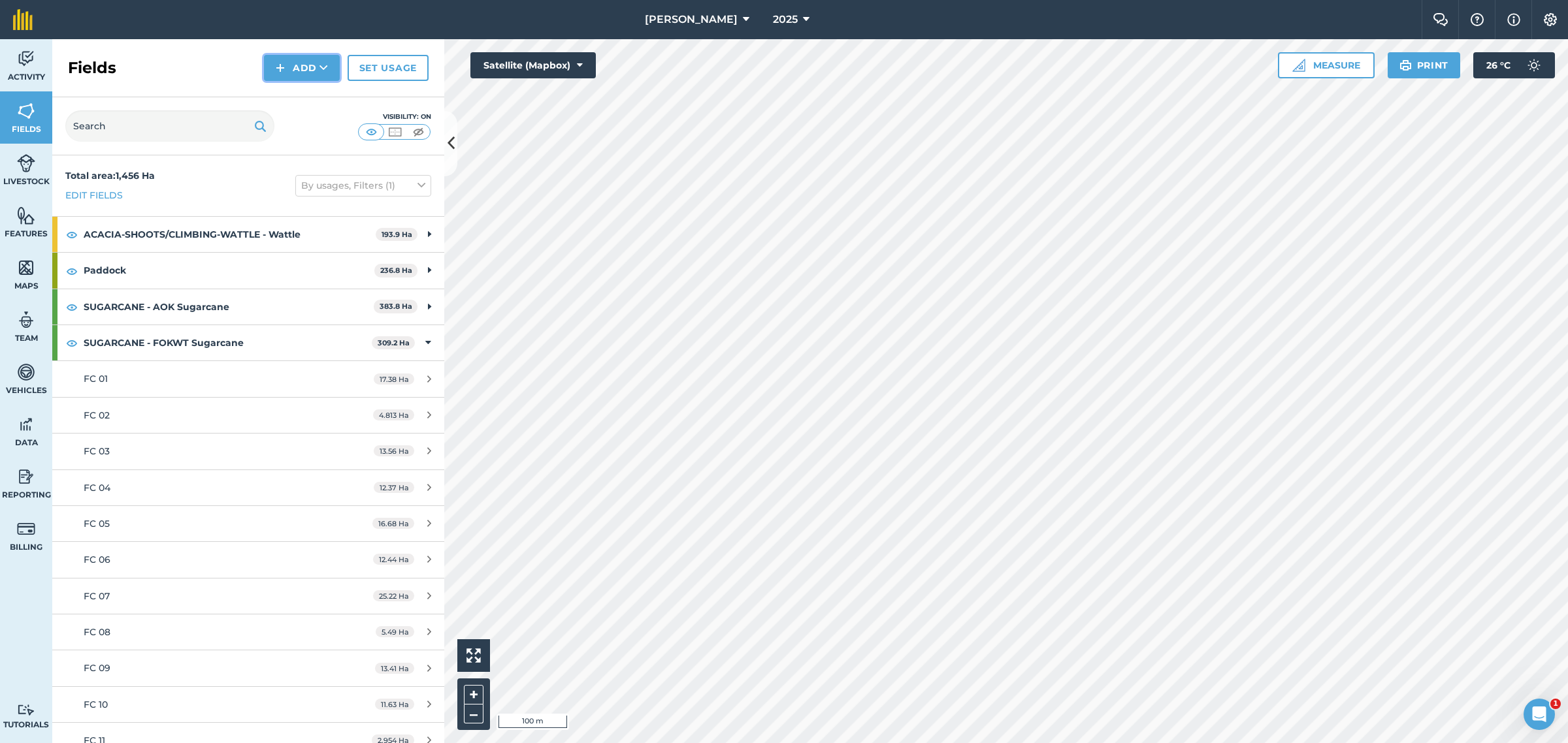
click at [312, 66] on button "Add" at bounding box center [302, 67] width 76 height 26
click at [311, 93] on link "Draw" at bounding box center [302, 97] width 72 height 29
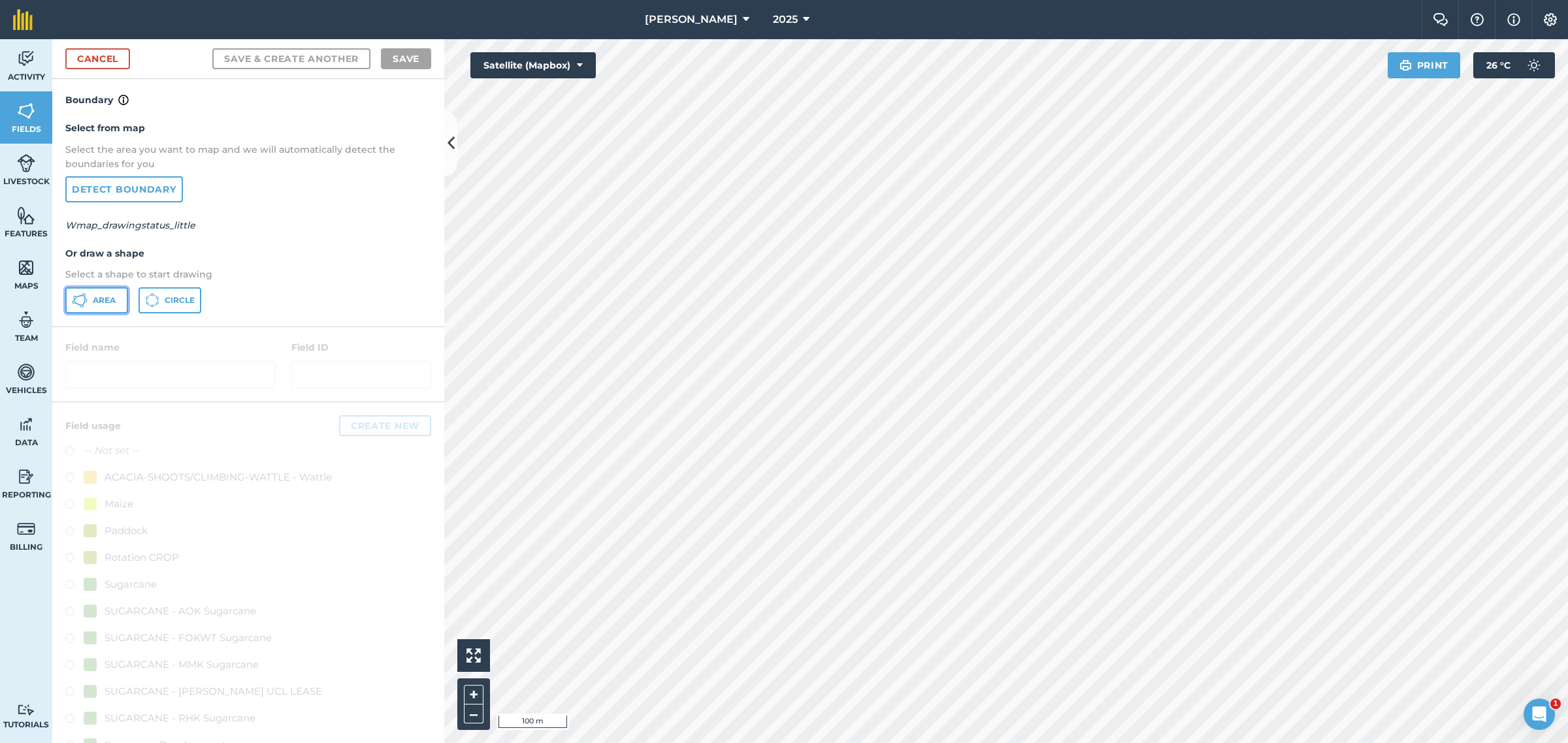
click at [109, 296] on span "Area" at bounding box center [103, 300] width 22 height 11
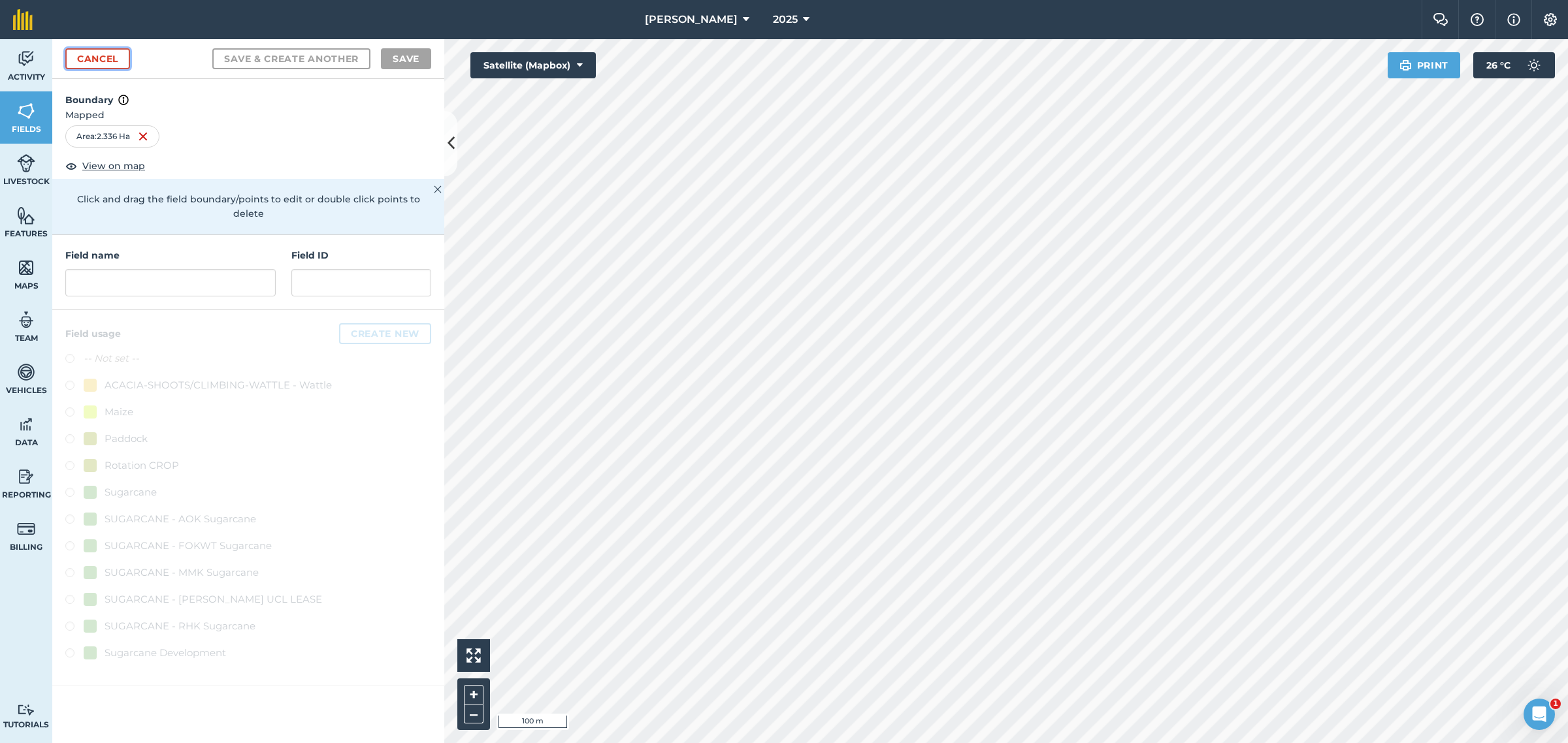
click at [114, 56] on link "Cancel" at bounding box center [97, 58] width 64 height 20
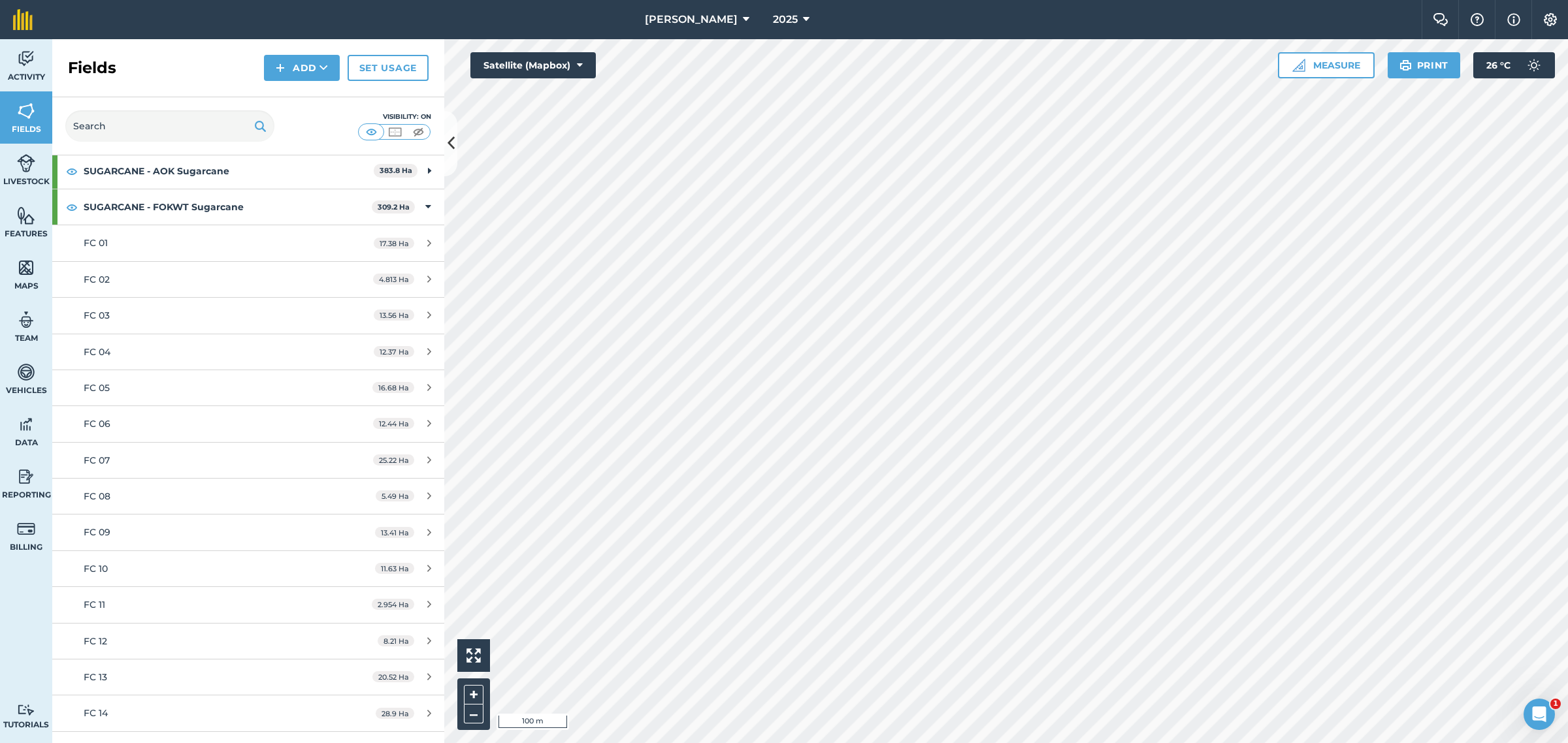
scroll to position [164, 0]
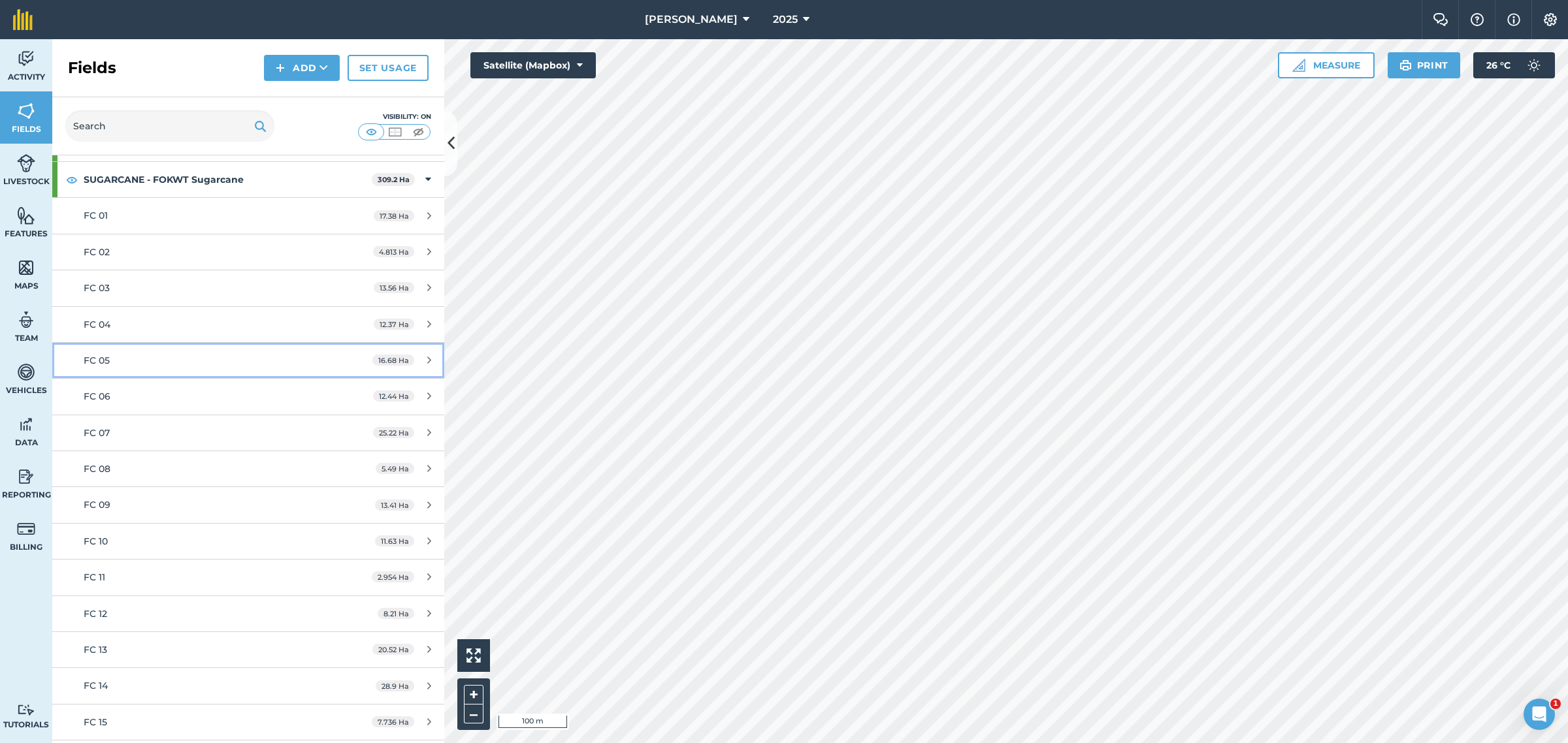
click at [131, 368] on div "FC 05" at bounding box center [206, 360] width 245 height 15
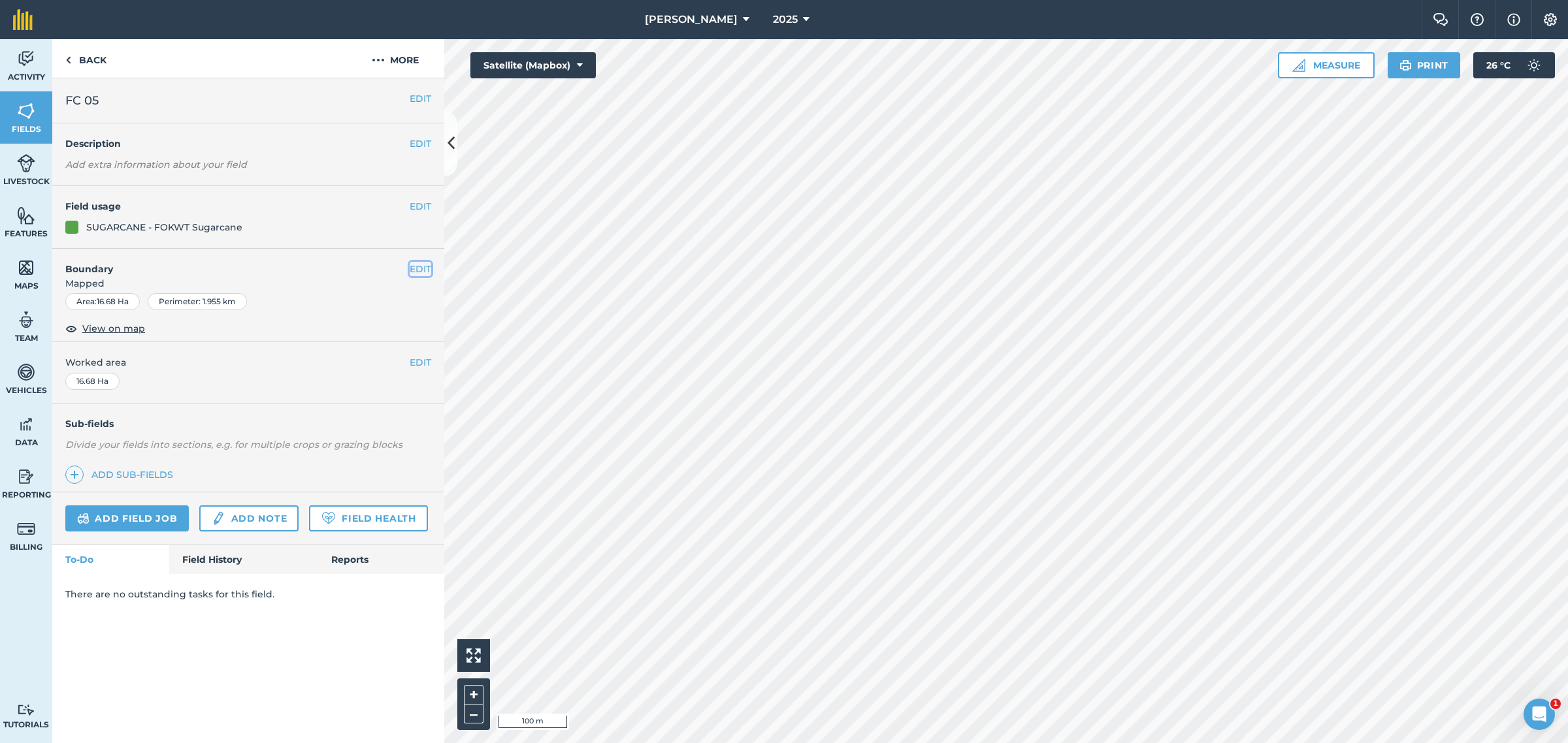
click at [415, 269] on button "EDIT" at bounding box center [421, 269] width 21 height 15
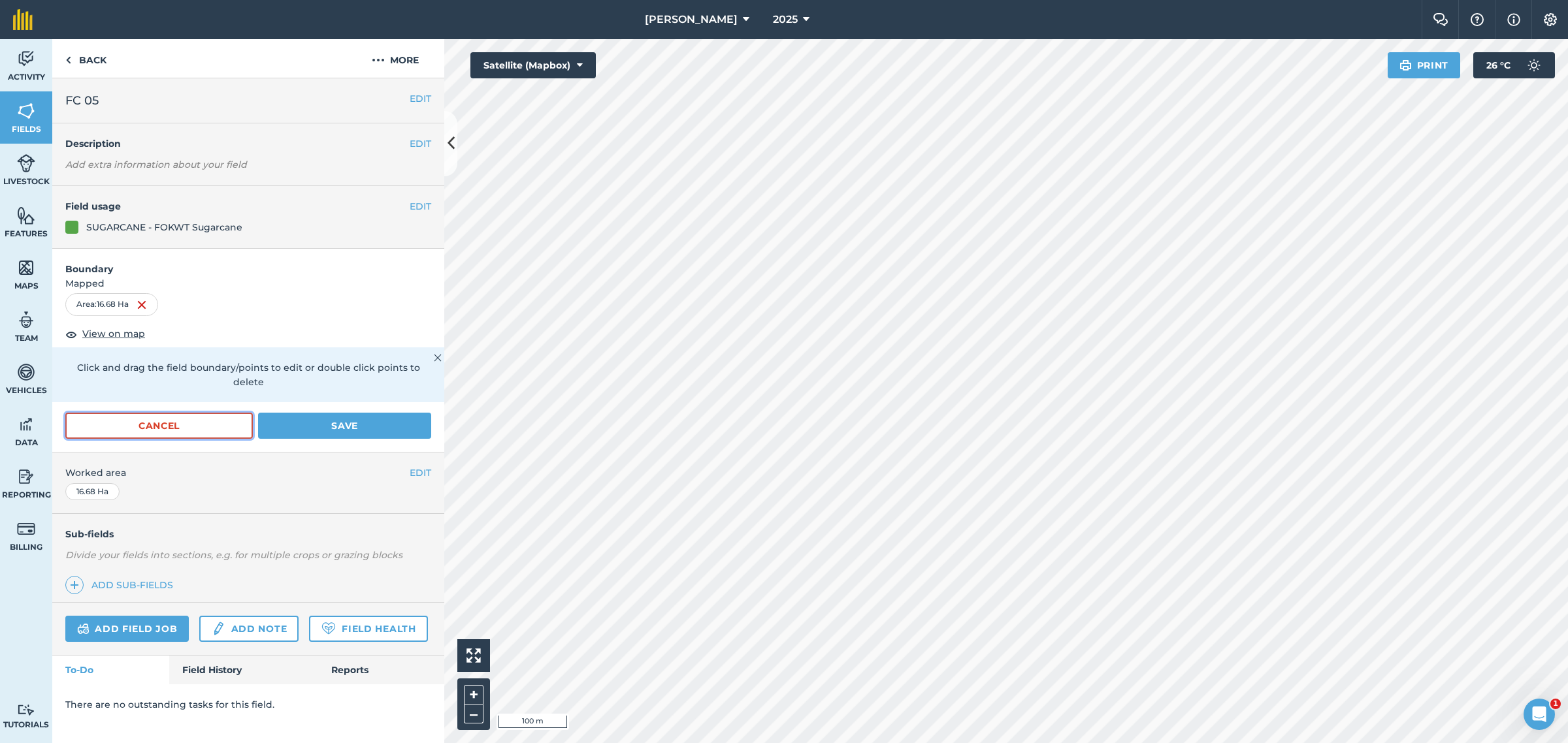
click at [181, 413] on button "Cancel" at bounding box center [159, 426] width 188 height 26
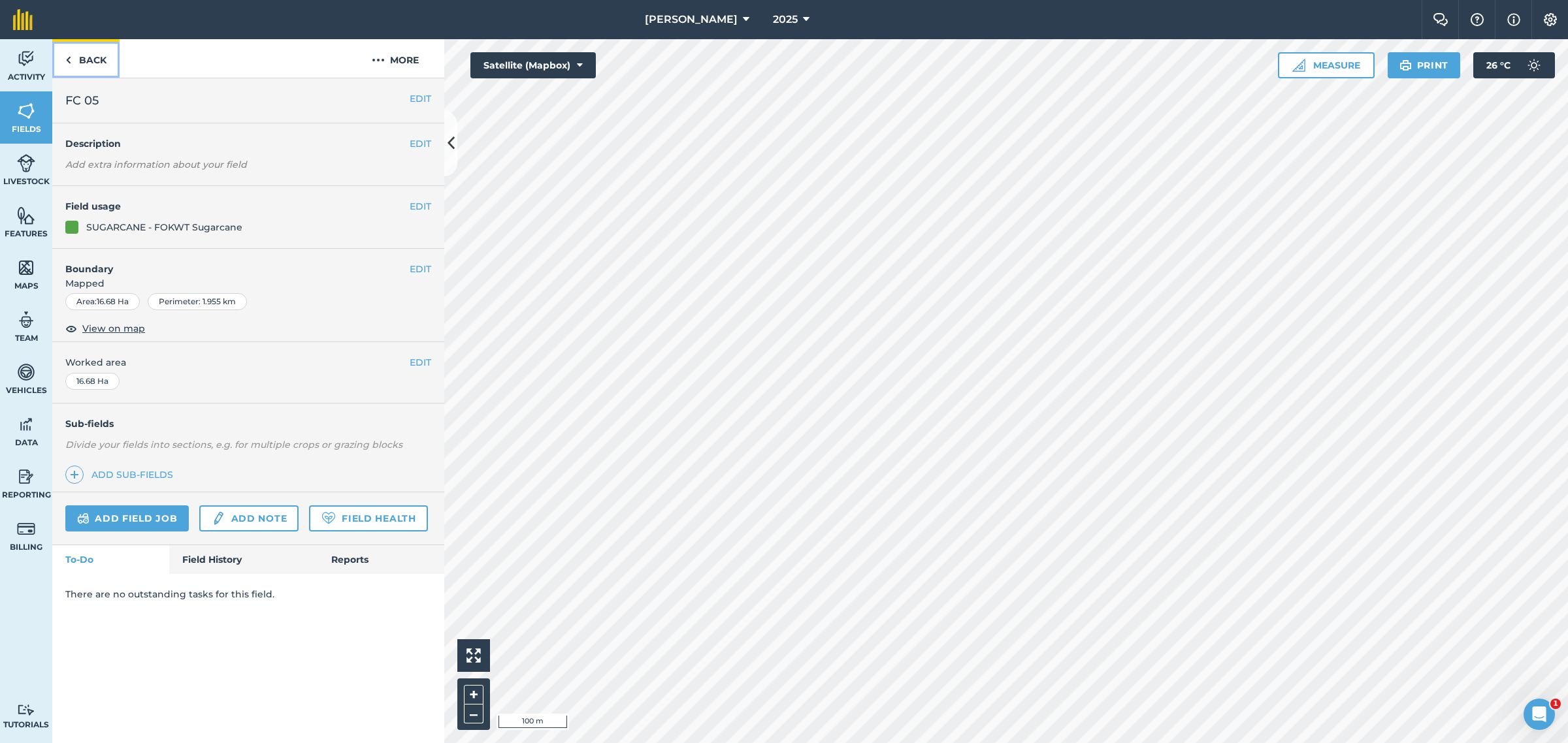
click at [81, 56] on link "Back" at bounding box center [86, 58] width 67 height 39
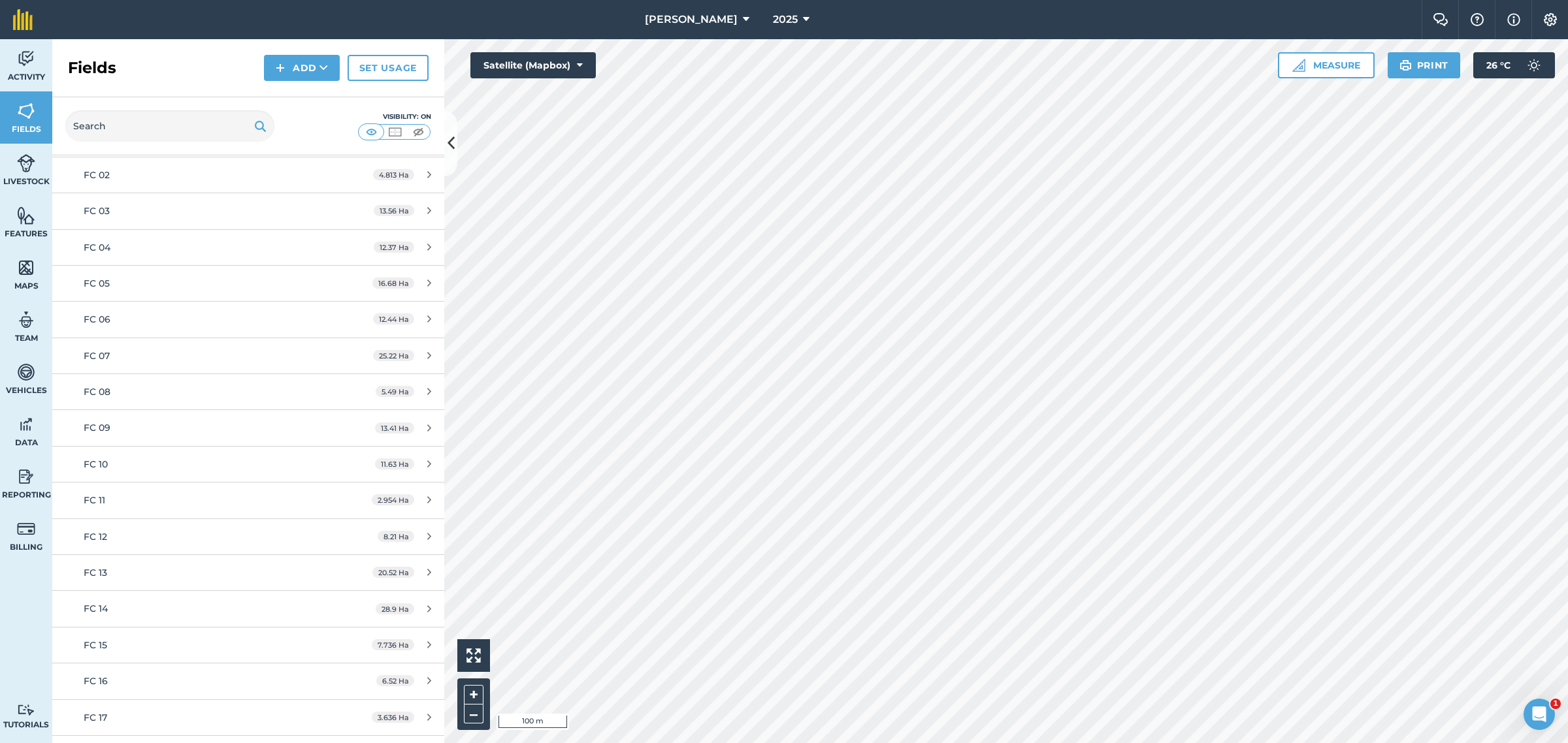
scroll to position [245, 0]
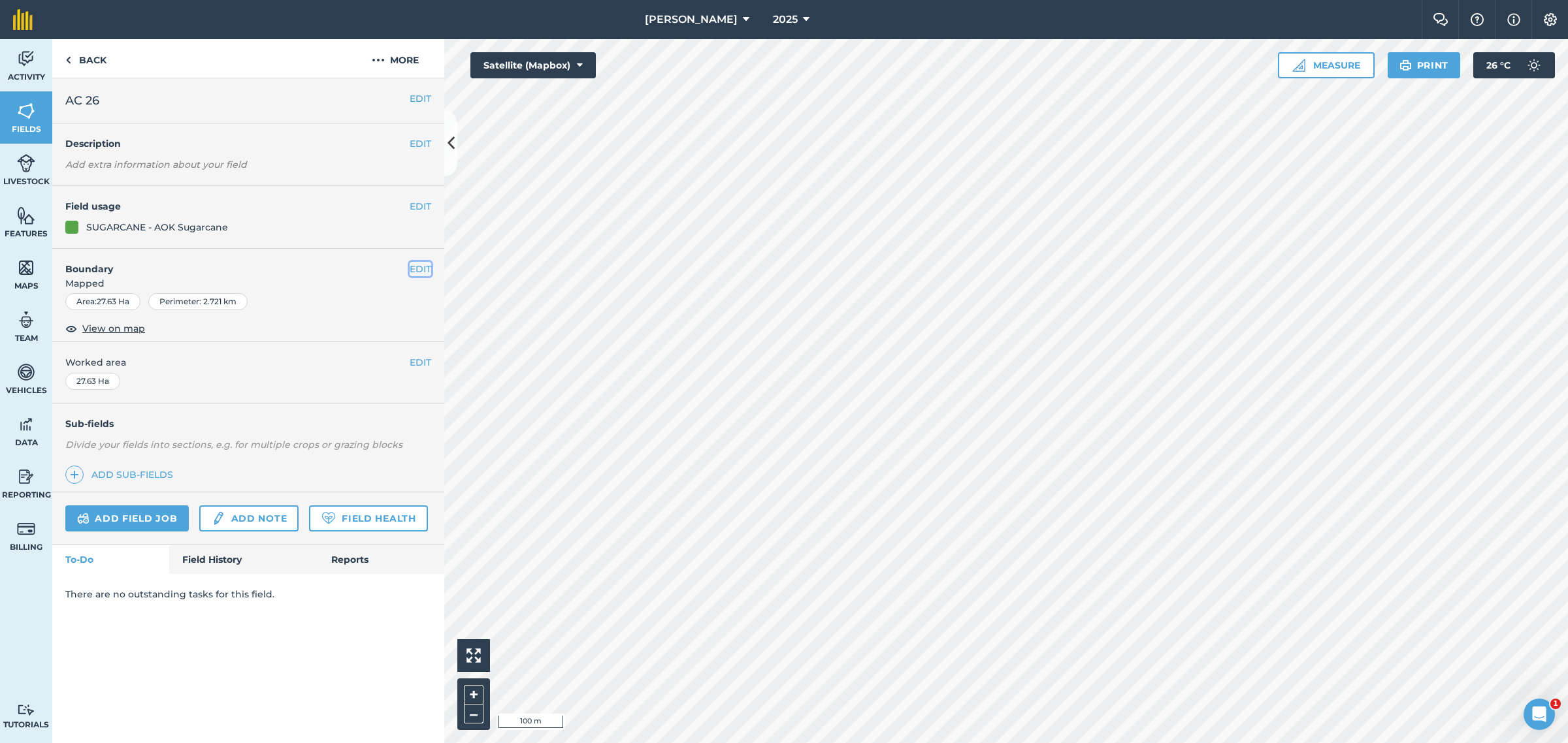
click at [416, 265] on button "EDIT" at bounding box center [421, 269] width 21 height 15
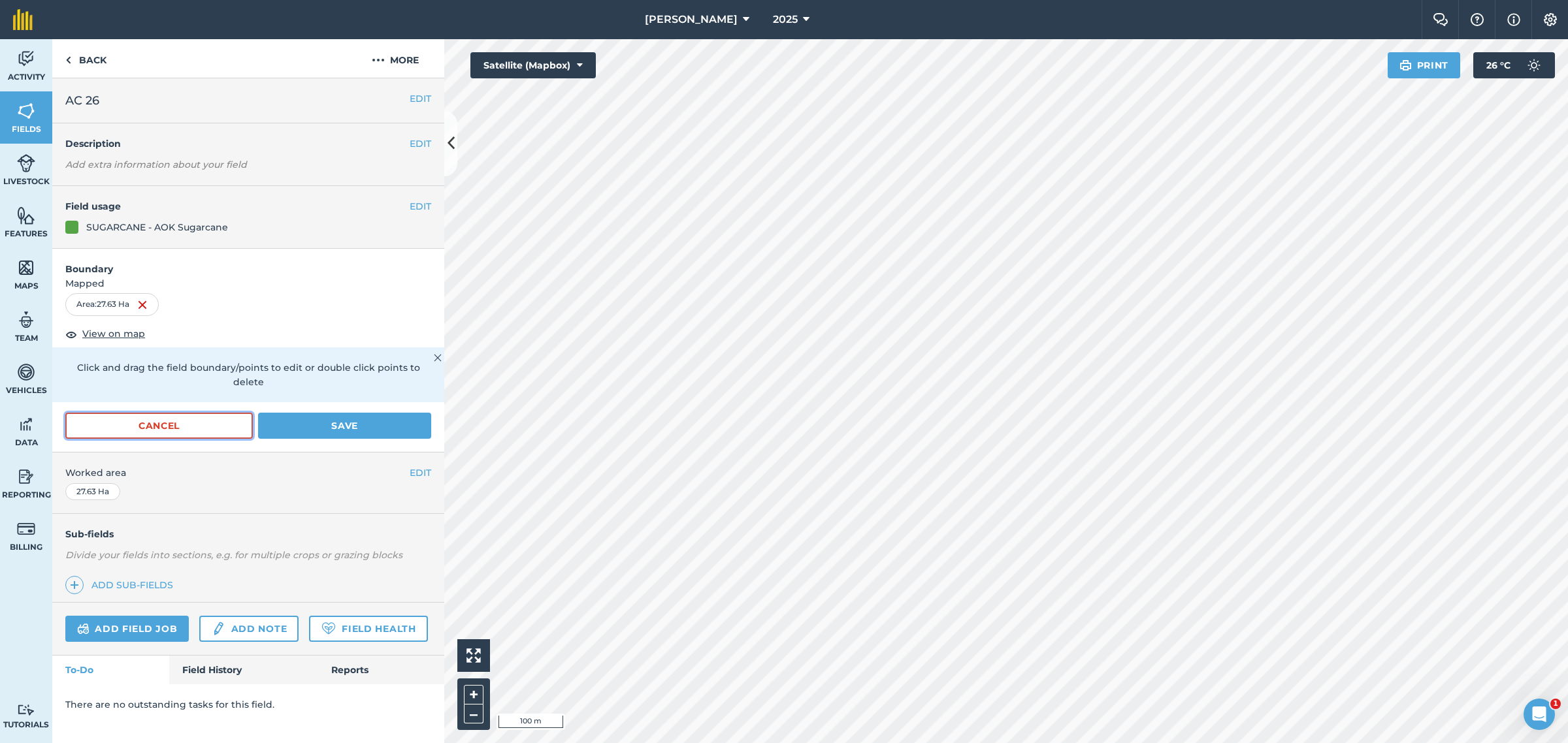
click at [142, 413] on button "Cancel" at bounding box center [159, 426] width 188 height 26
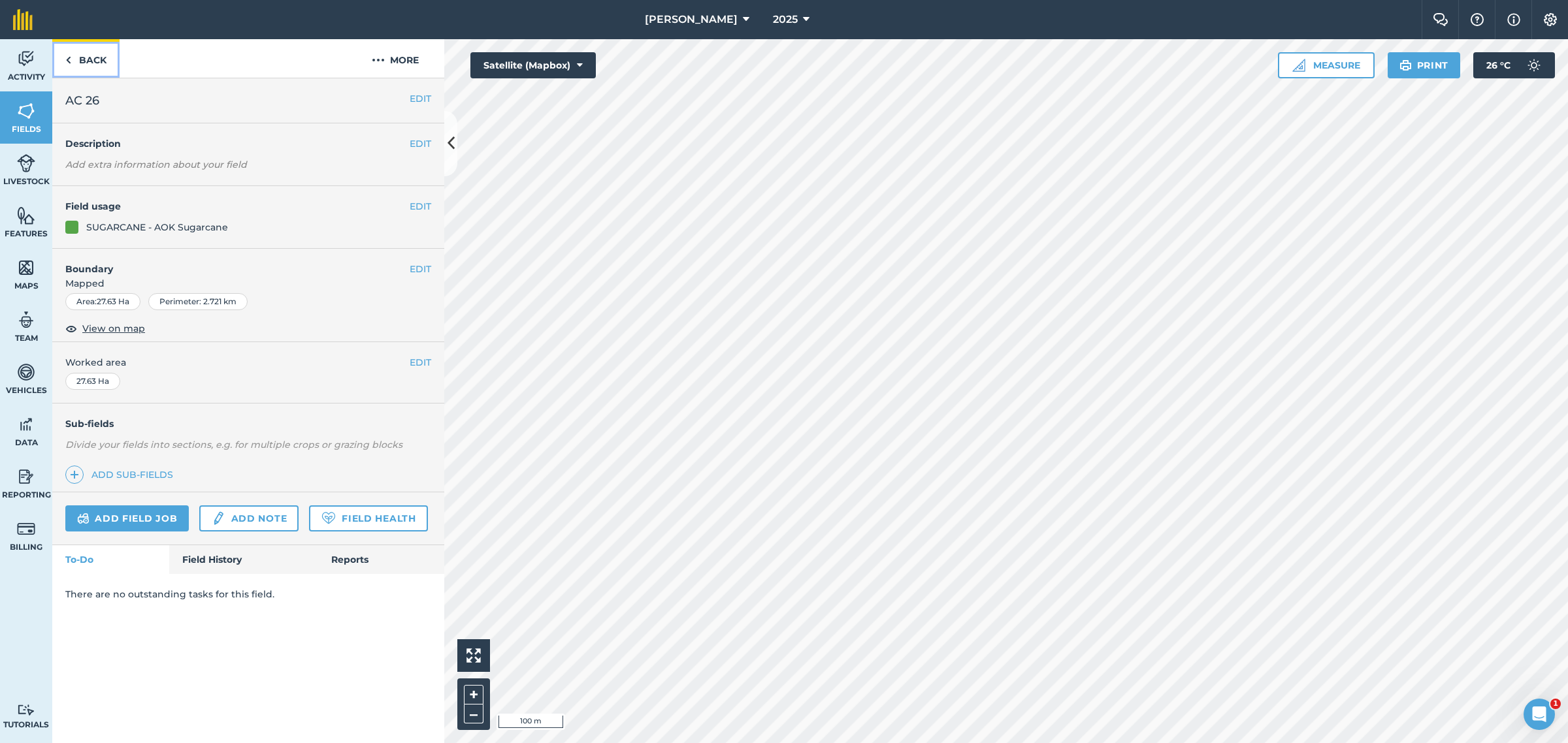
click at [93, 60] on link "Back" at bounding box center [86, 58] width 67 height 39
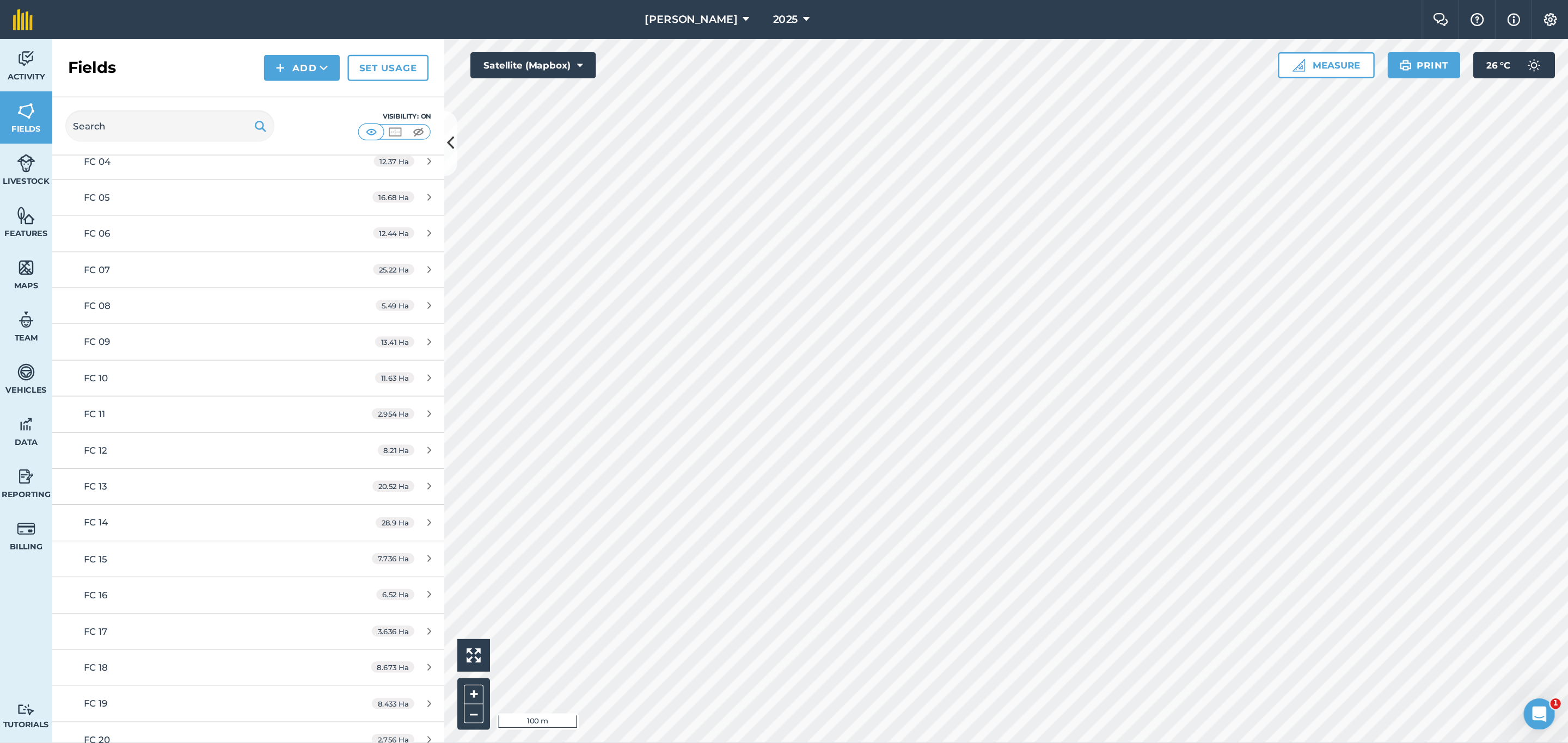
scroll to position [612, 0]
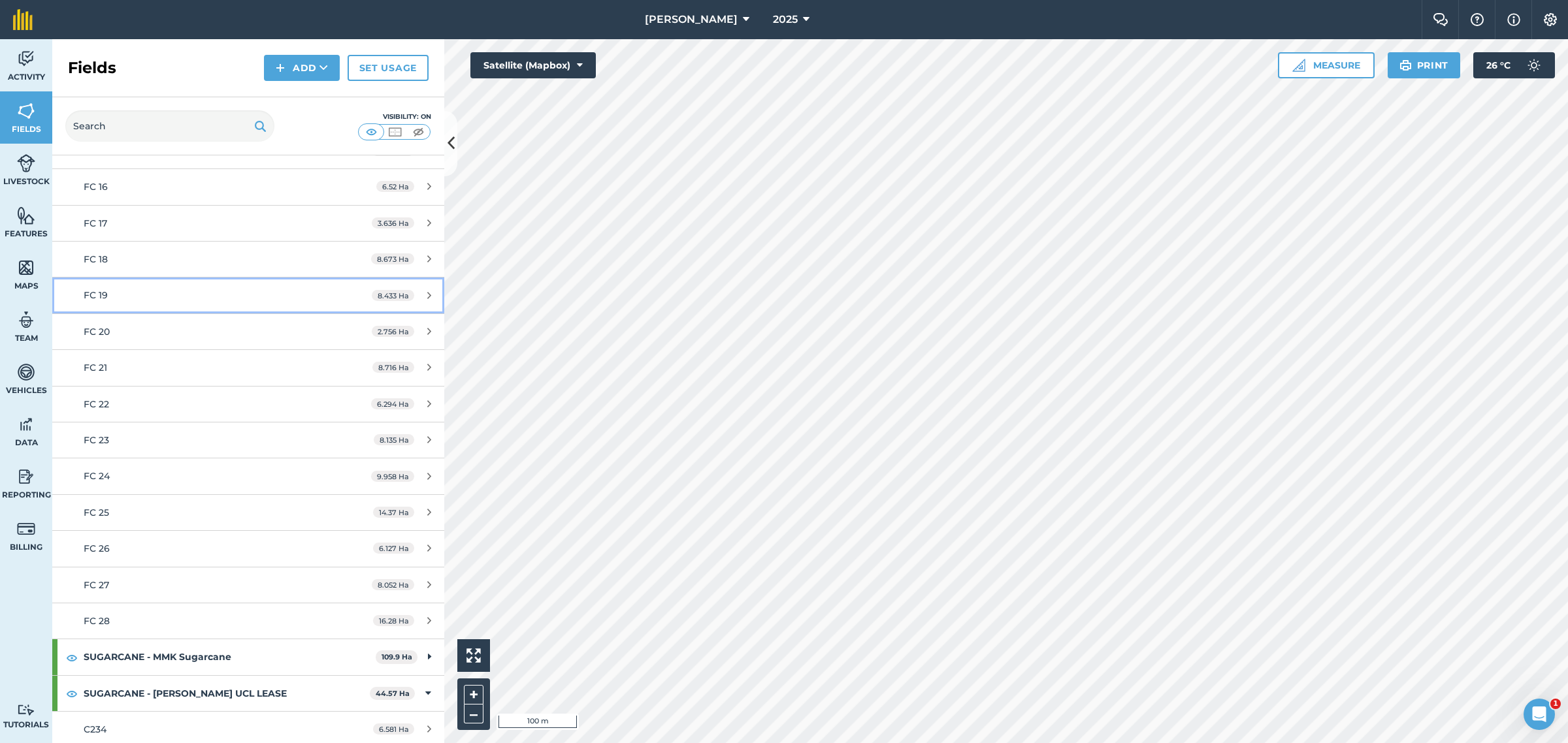
click at [122, 303] on div "FC 19" at bounding box center [206, 295] width 245 height 15
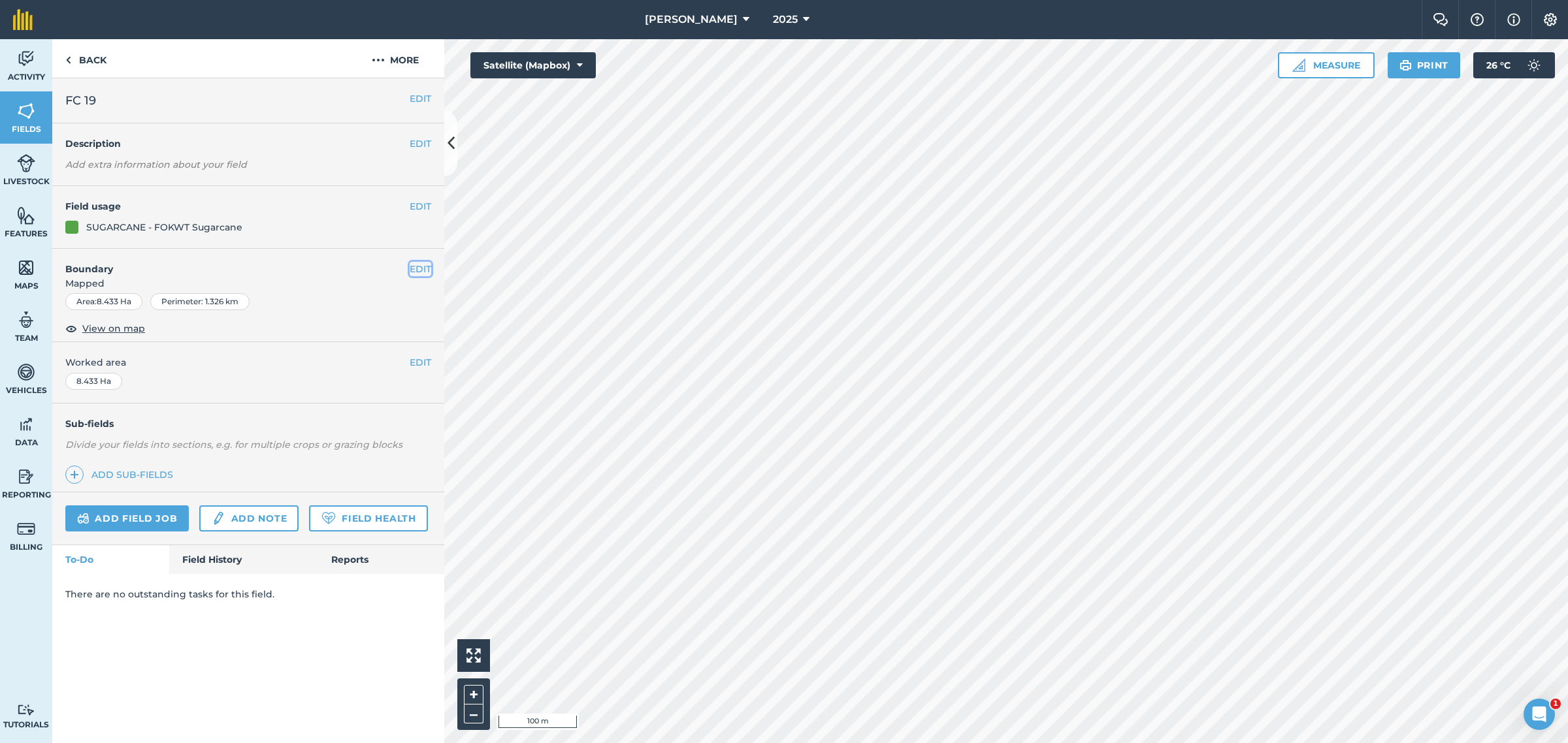
click at [425, 266] on button "EDIT" at bounding box center [421, 269] width 21 height 15
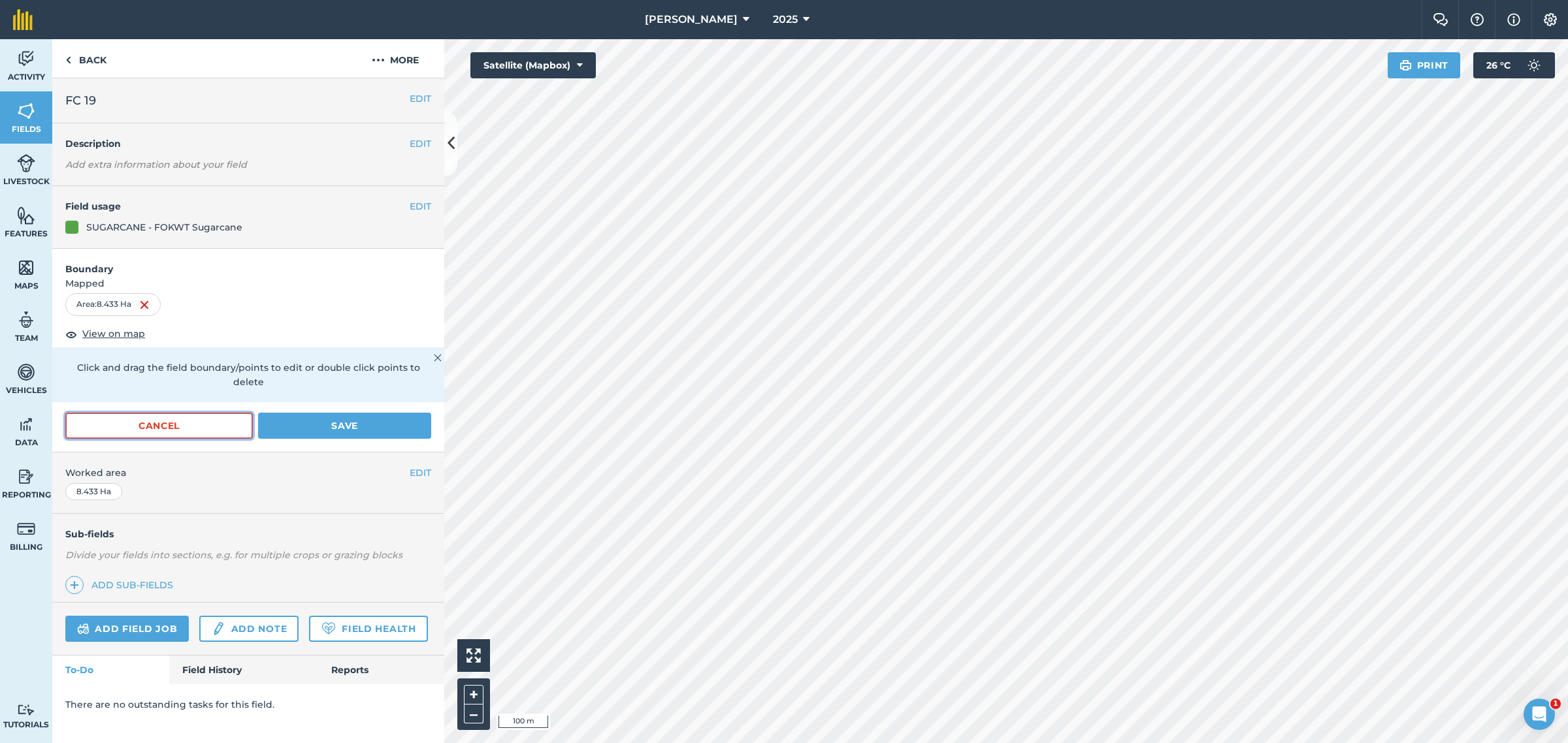
click at [165, 416] on button "Cancel" at bounding box center [159, 426] width 188 height 26
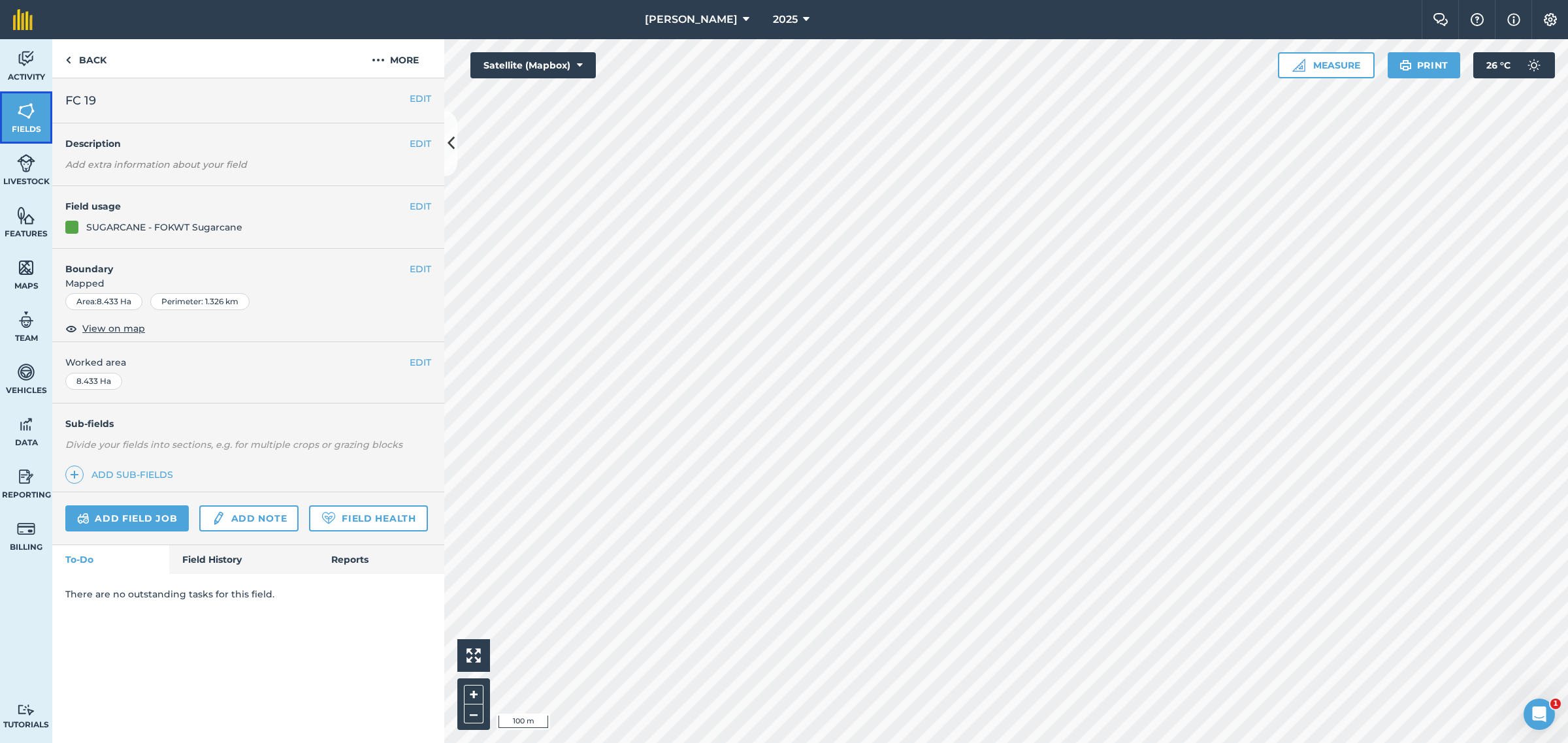
click at [21, 113] on img at bounding box center [25, 111] width 19 height 19
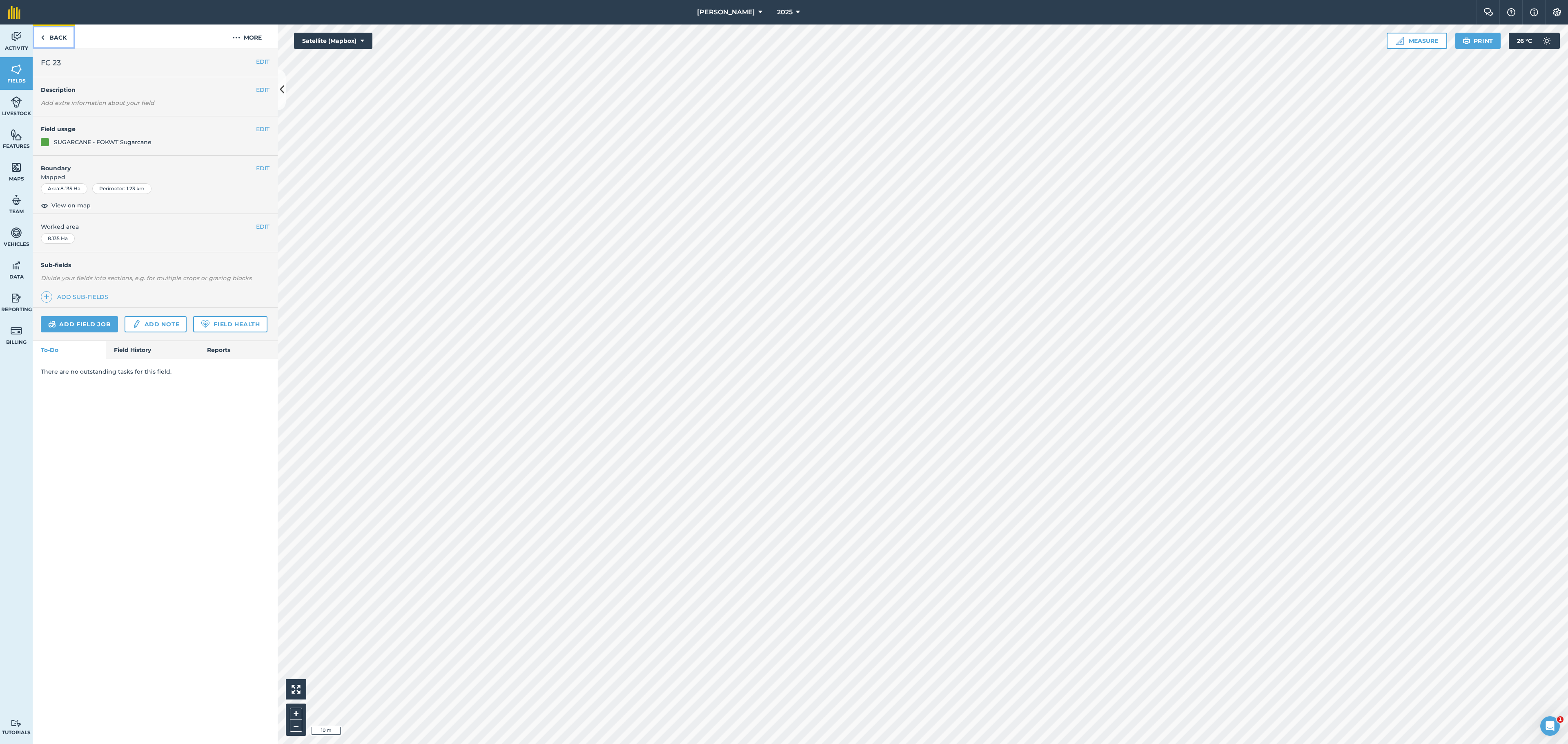
click at [55, 29] on link "Back" at bounding box center [54, 37] width 42 height 24
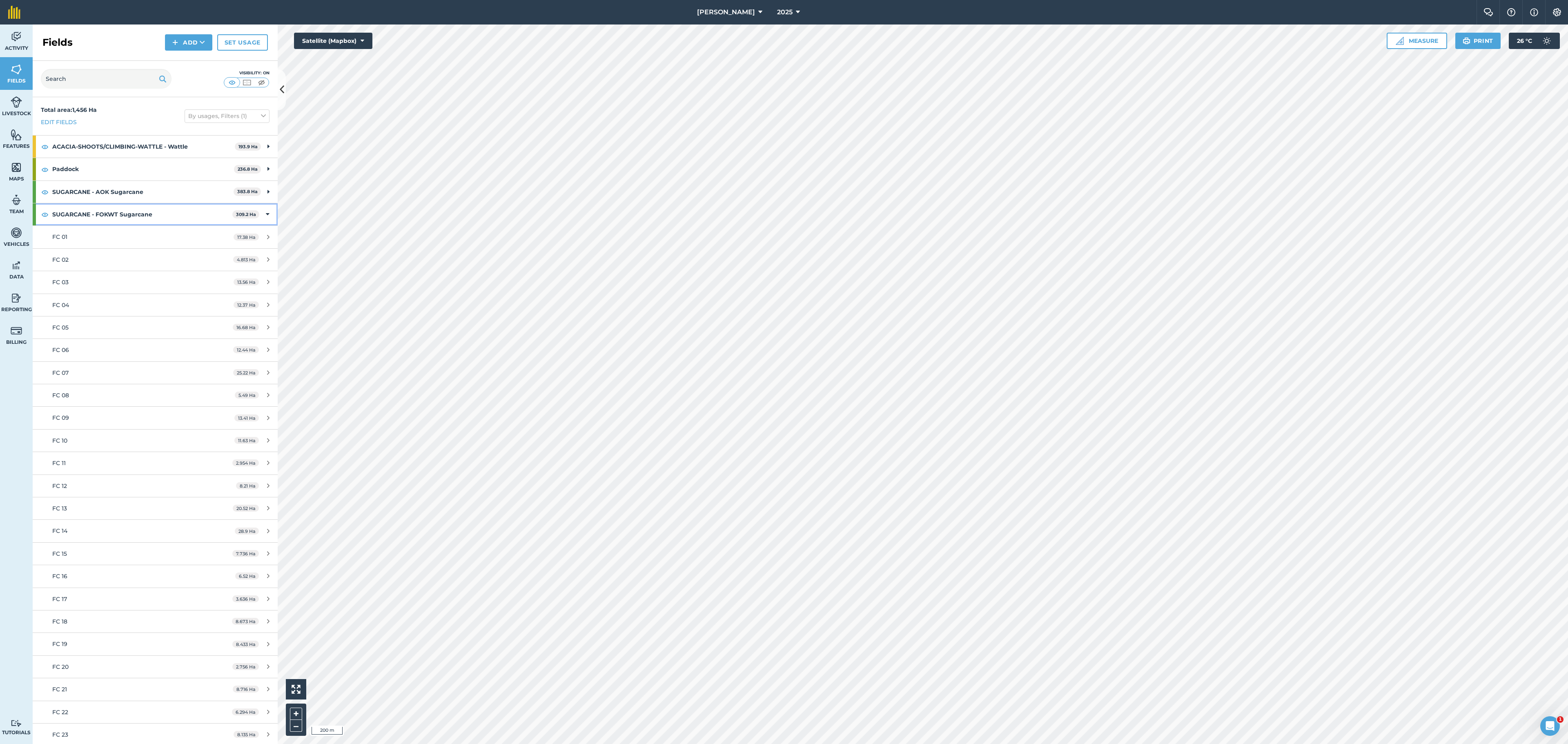
click at [266, 212] on icon at bounding box center [268, 214] width 4 height 9
click at [124, 332] on div "C254" at bounding box center [129, 328] width 153 height 9
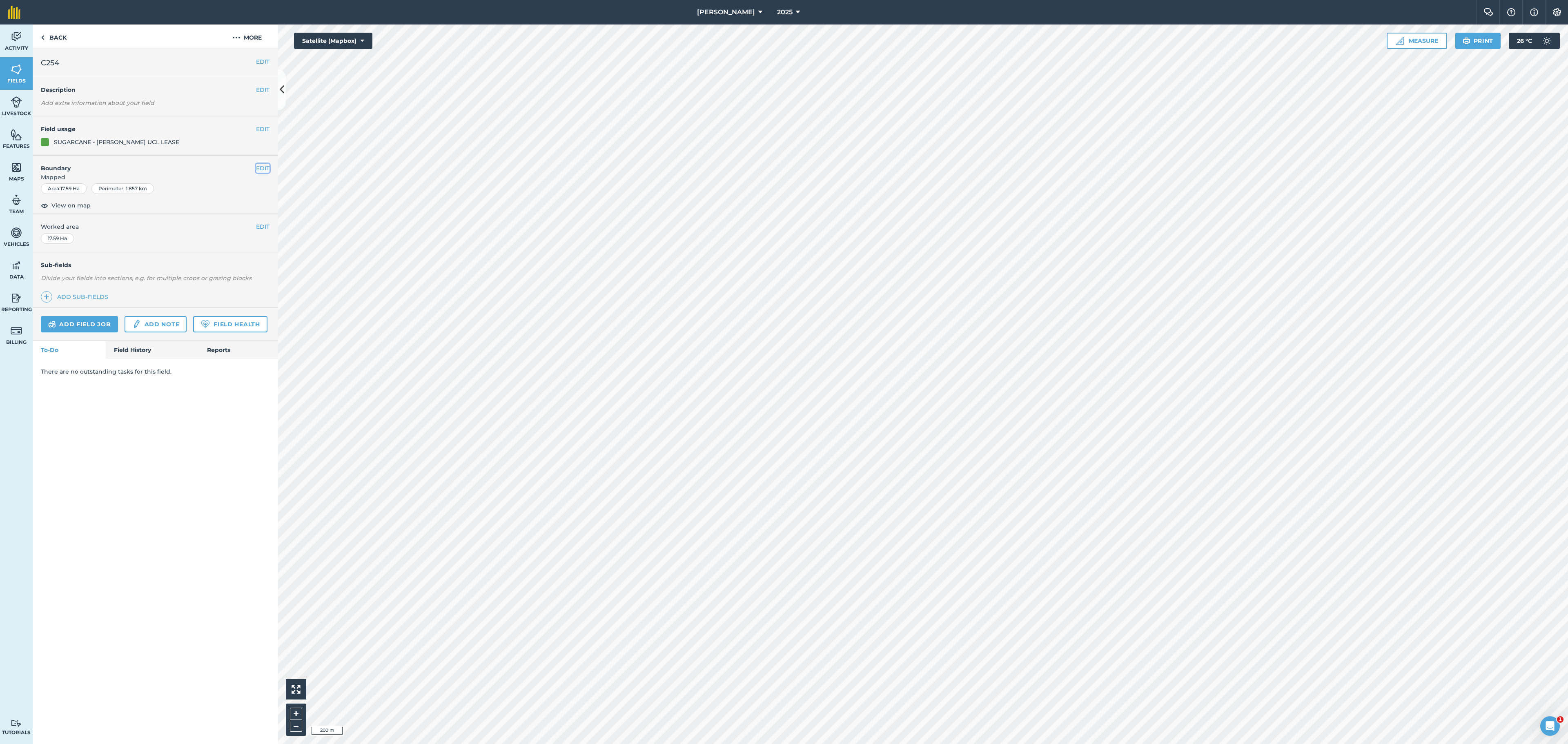
click at [266, 167] on button "EDIT" at bounding box center [263, 168] width 13 height 9
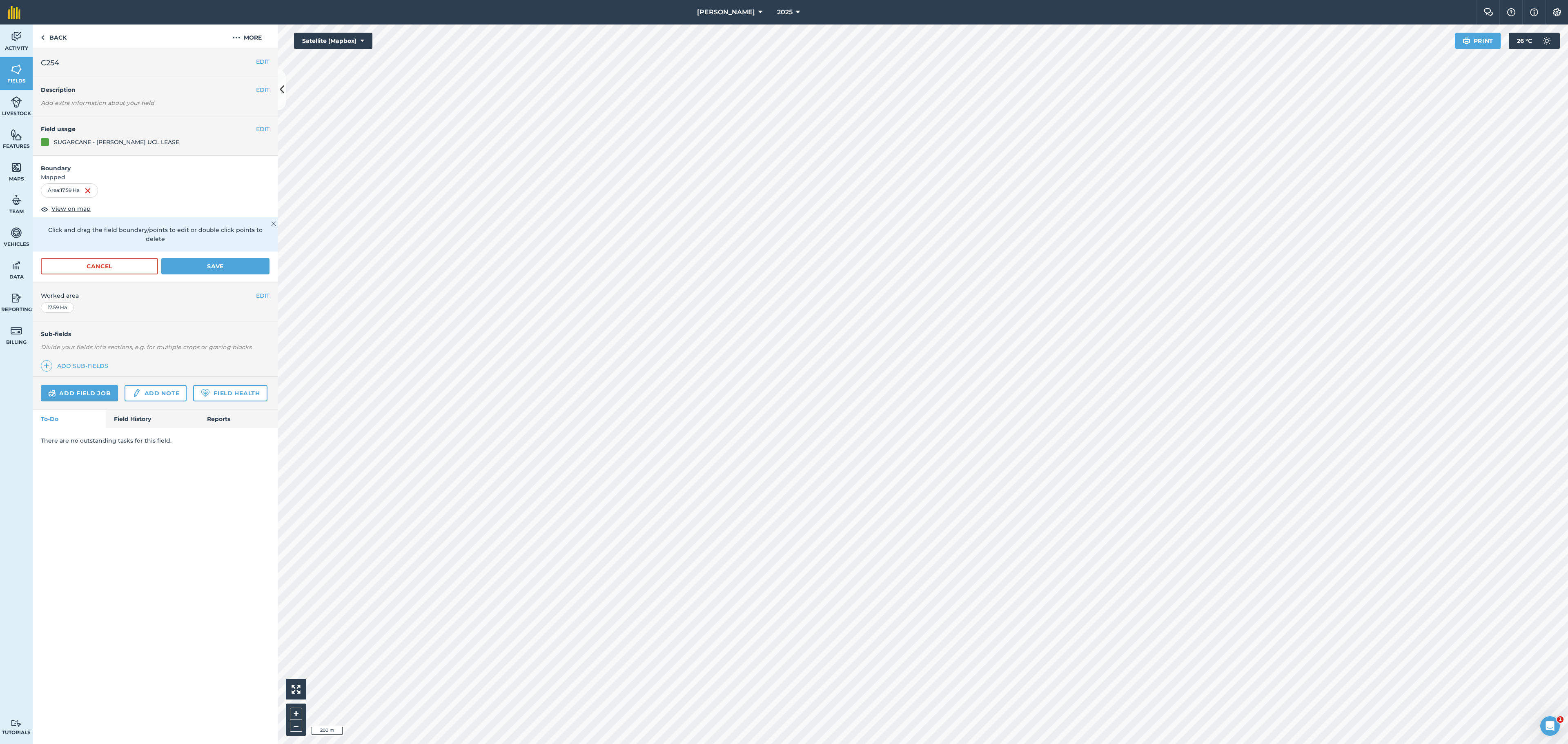
click at [844, 465] on html "[PERSON_NAME] 2025 Farm Chat Help Info Settings [PERSON_NAME] - 2025 Printed on…" at bounding box center [784, 372] width 1568 height 744
click at [48, 30] on link "Back" at bounding box center [54, 37] width 42 height 24
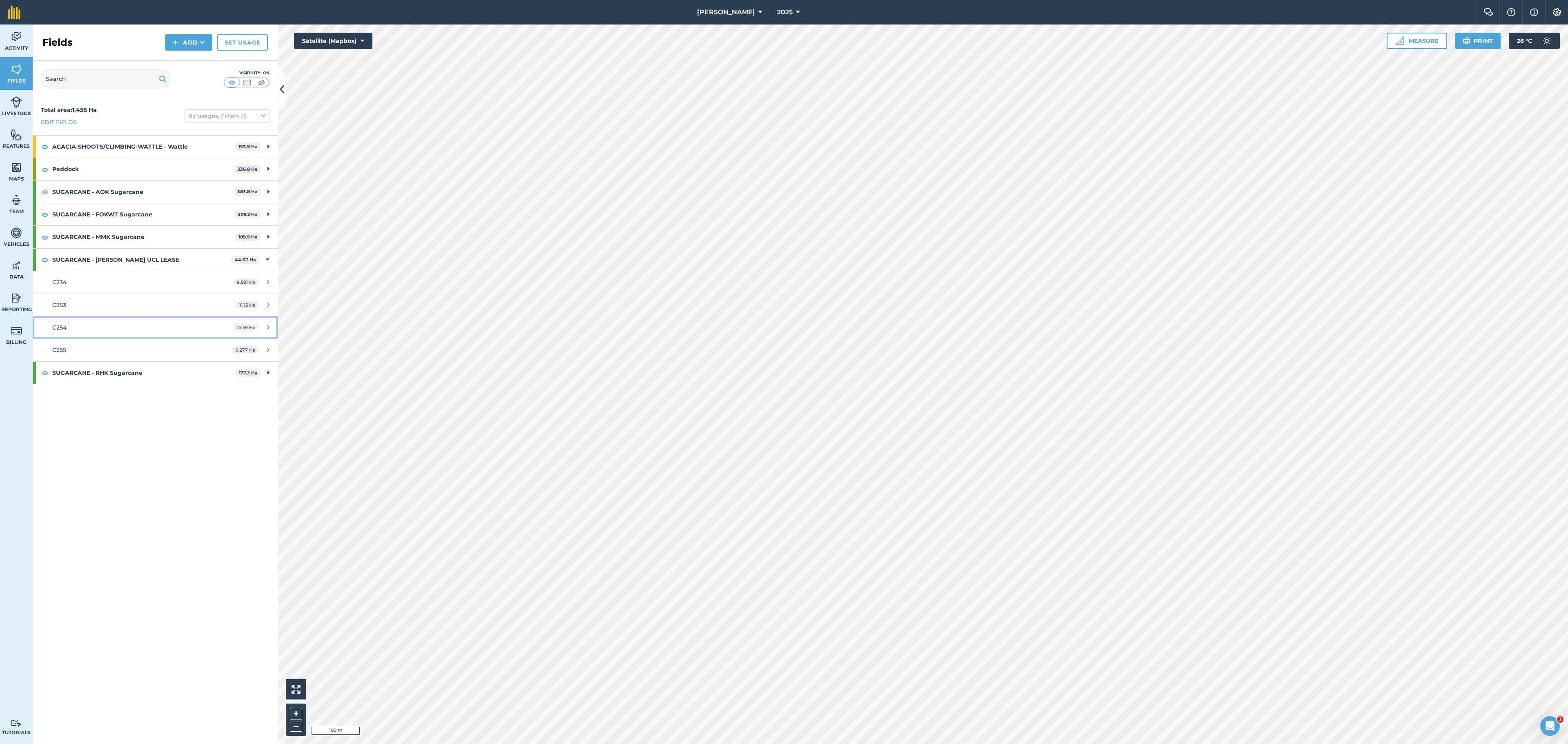
click at [84, 330] on div "C254" at bounding box center [129, 328] width 153 height 9
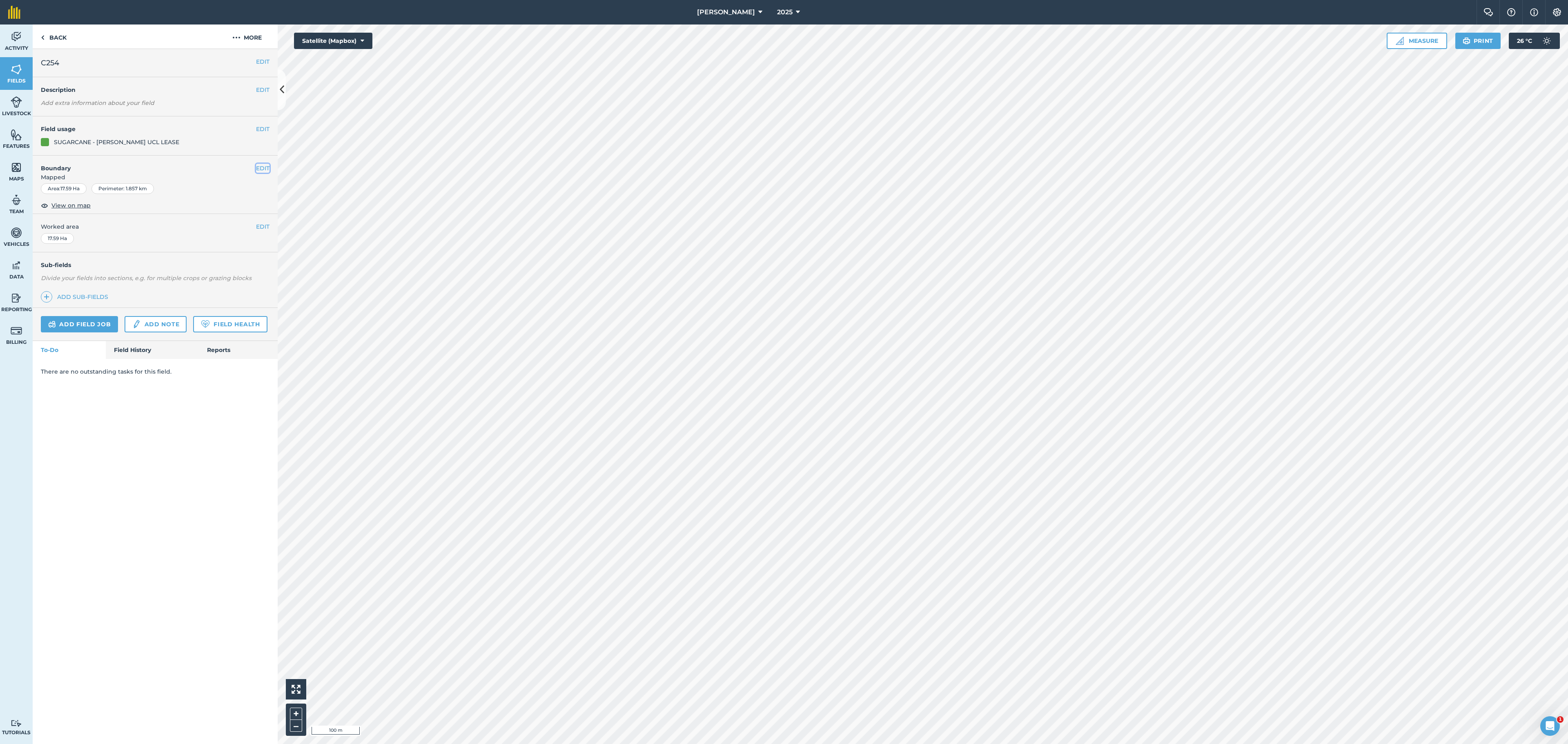
click at [257, 168] on button "EDIT" at bounding box center [263, 168] width 13 height 9
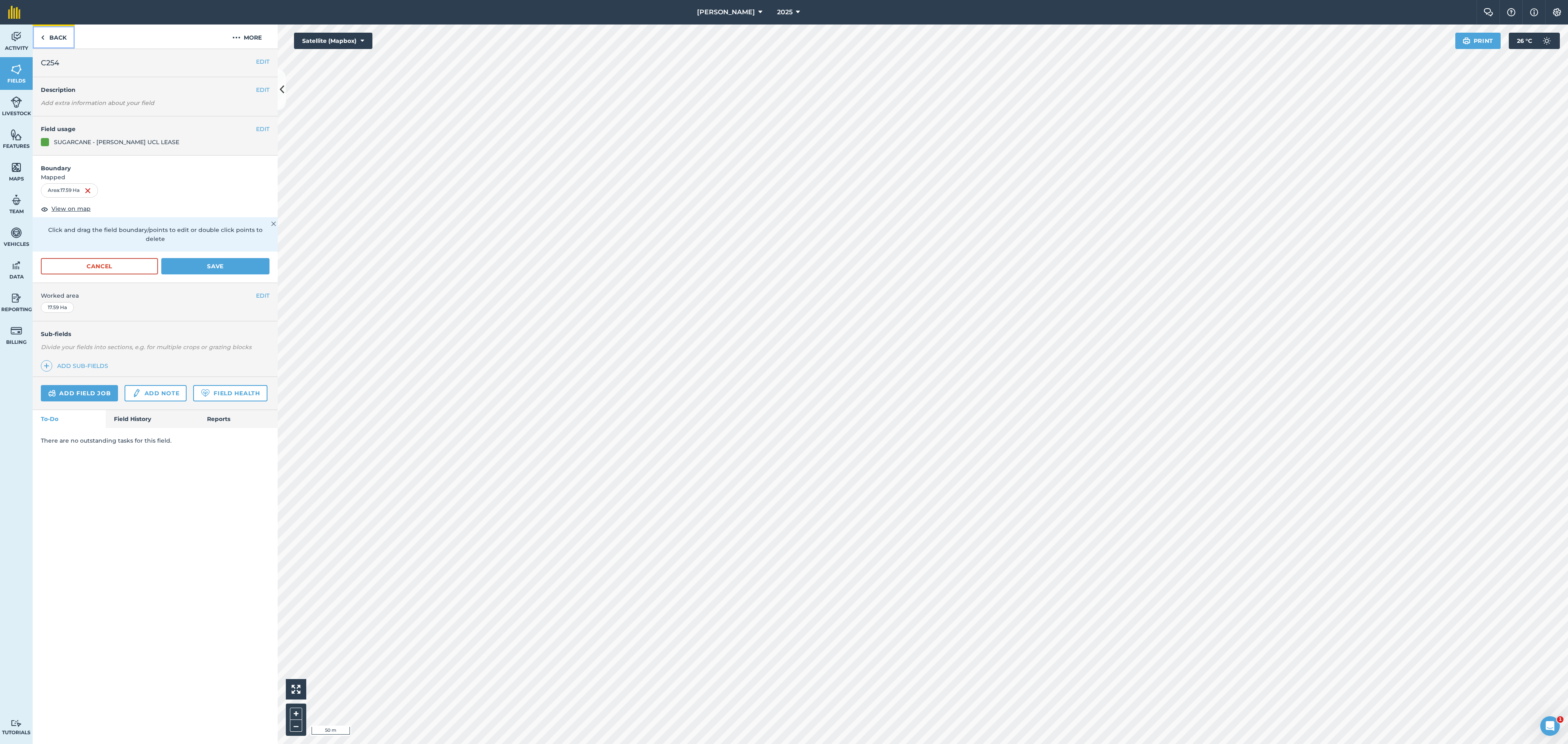
click at [49, 36] on link "Back" at bounding box center [54, 37] width 42 height 24
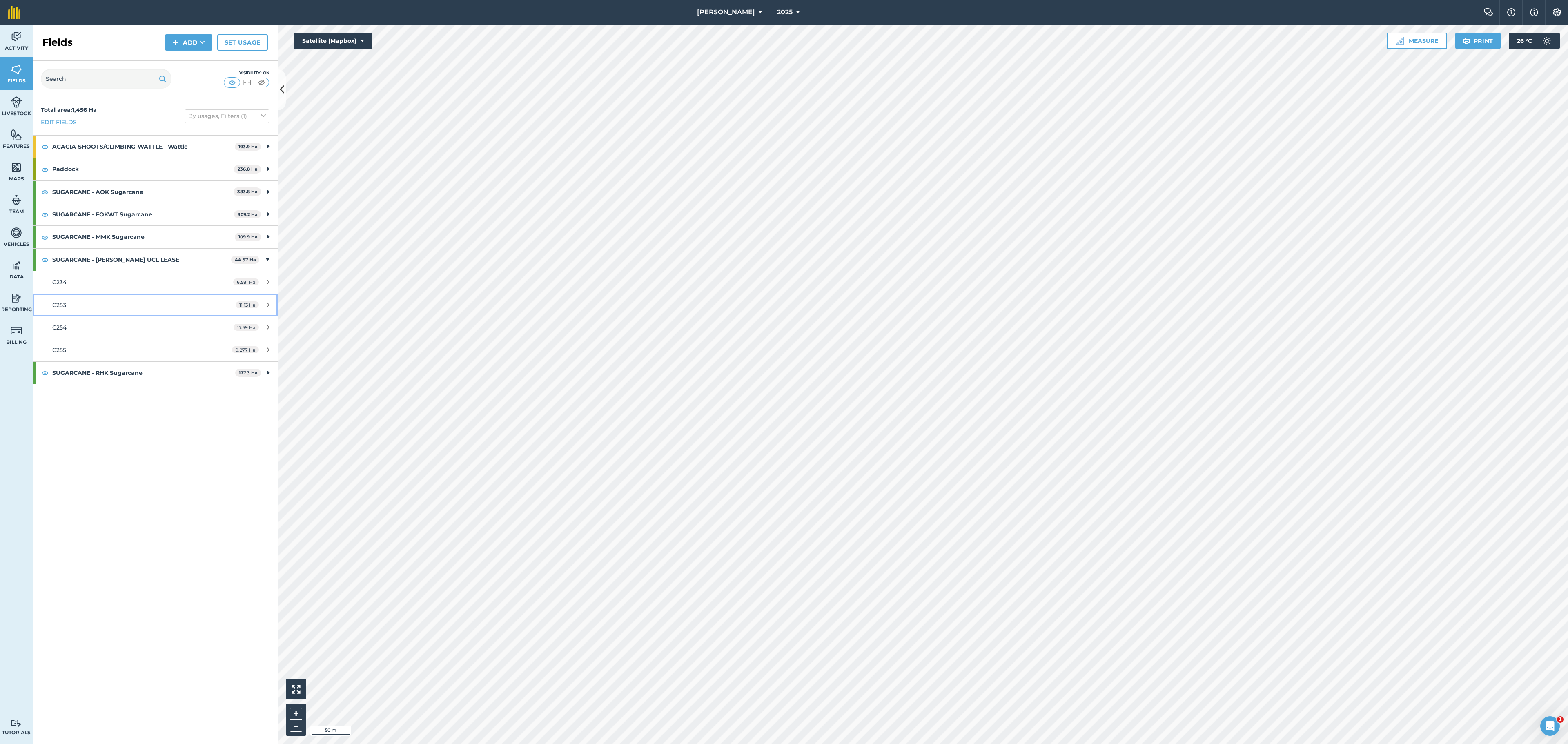
click at [88, 306] on div "C253" at bounding box center [129, 305] width 153 height 9
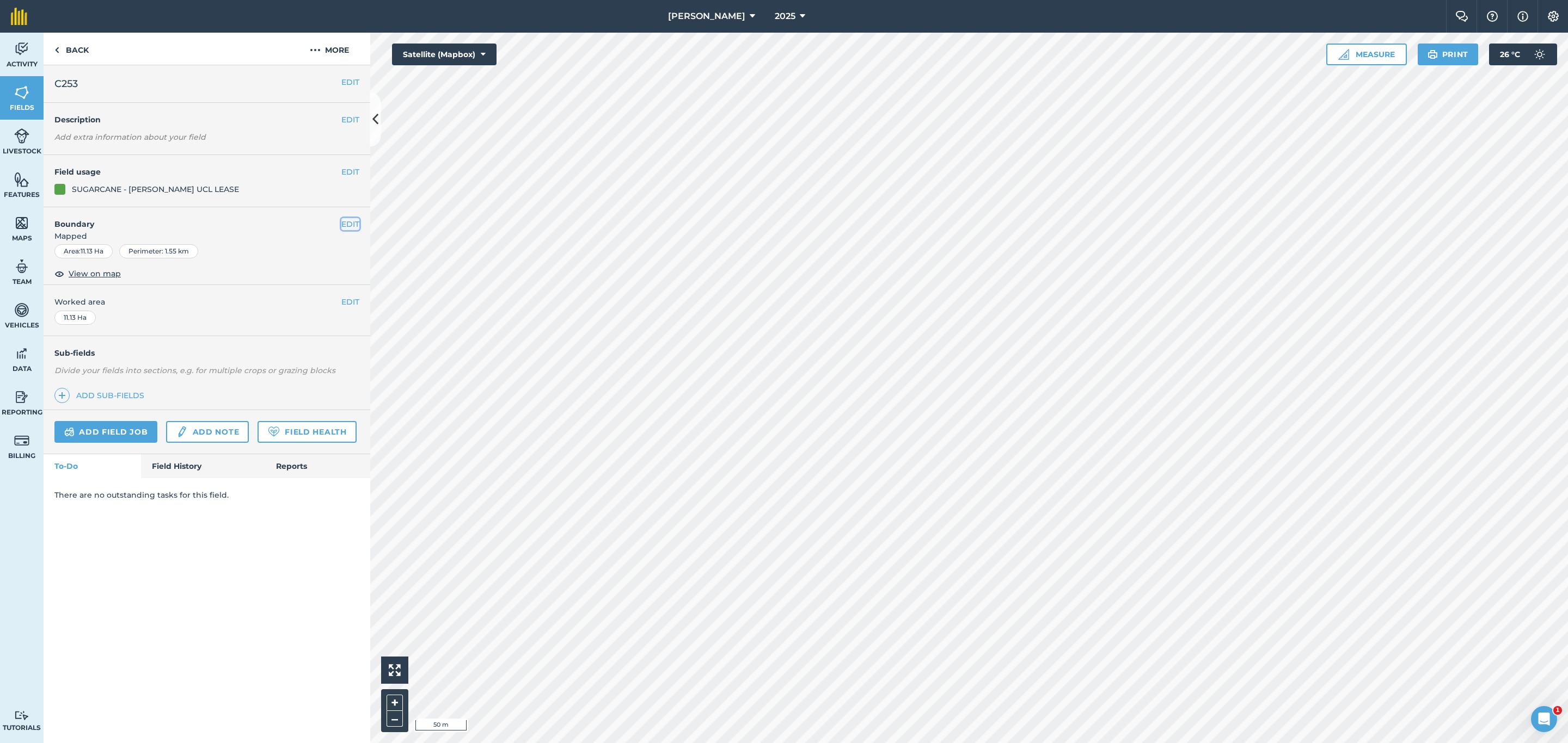
click at [347, 222] on button "EDIT" at bounding box center [351, 224] width 18 height 12
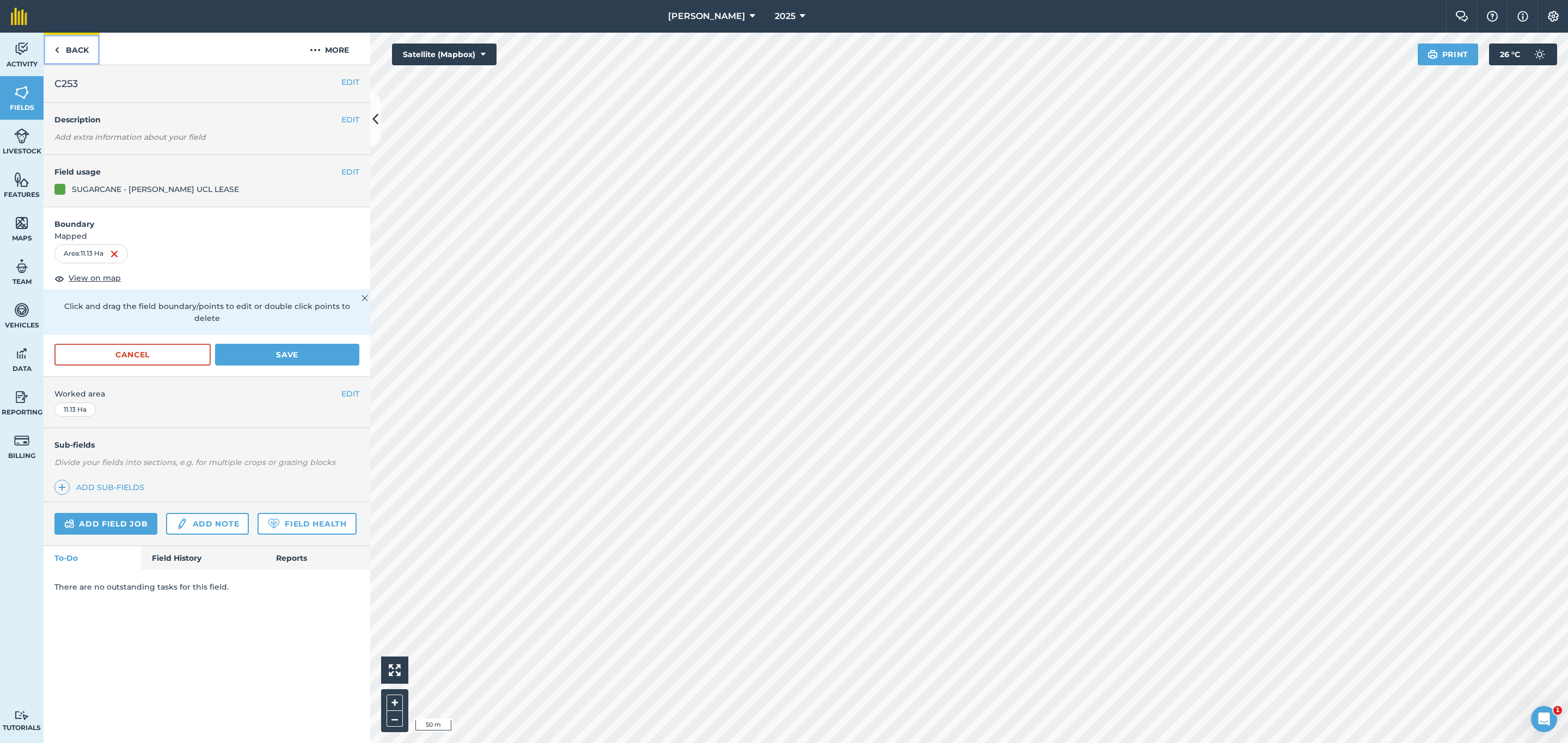
click at [53, 47] on link "Back" at bounding box center [71, 49] width 56 height 32
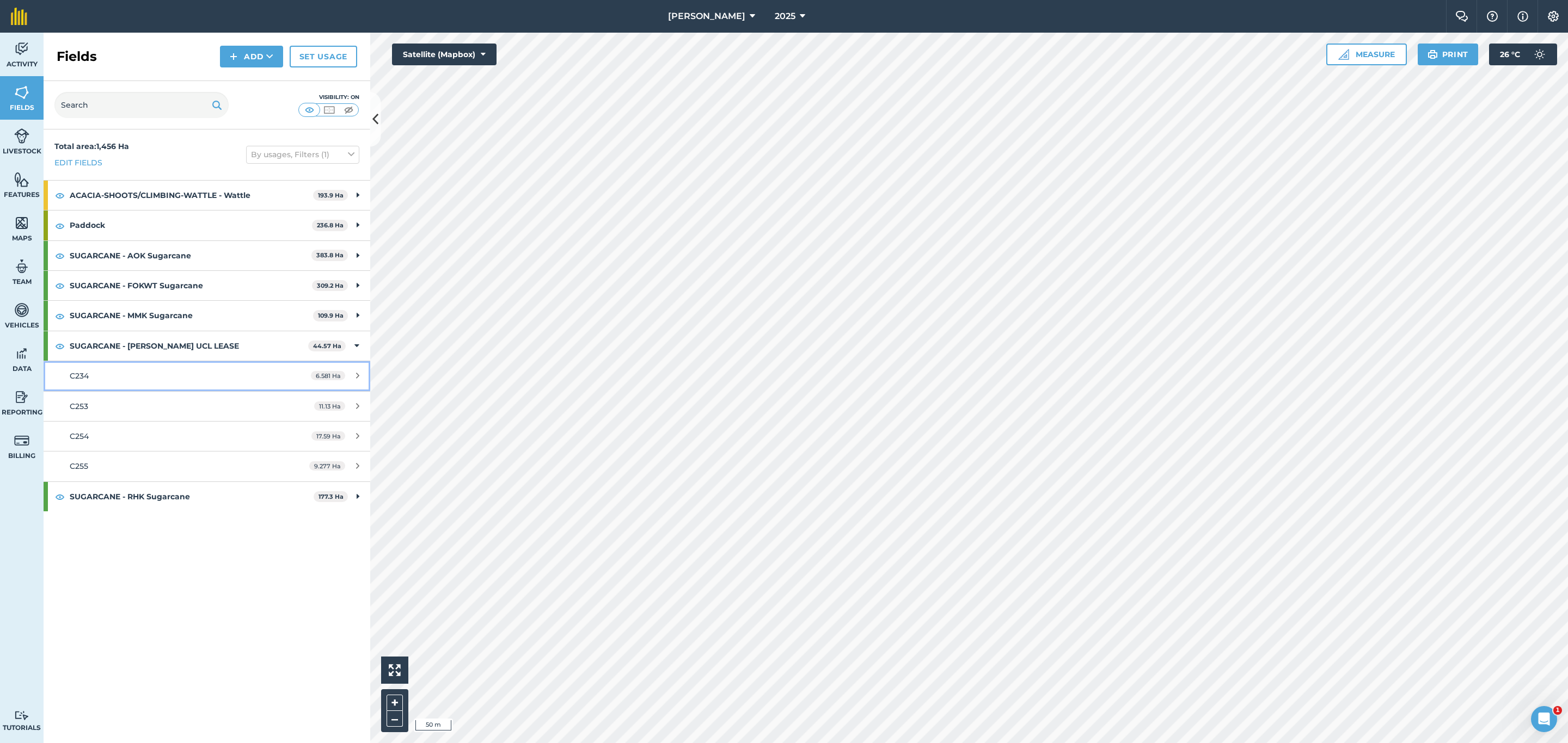
click at [95, 380] on div "C234" at bounding box center [172, 376] width 205 height 12
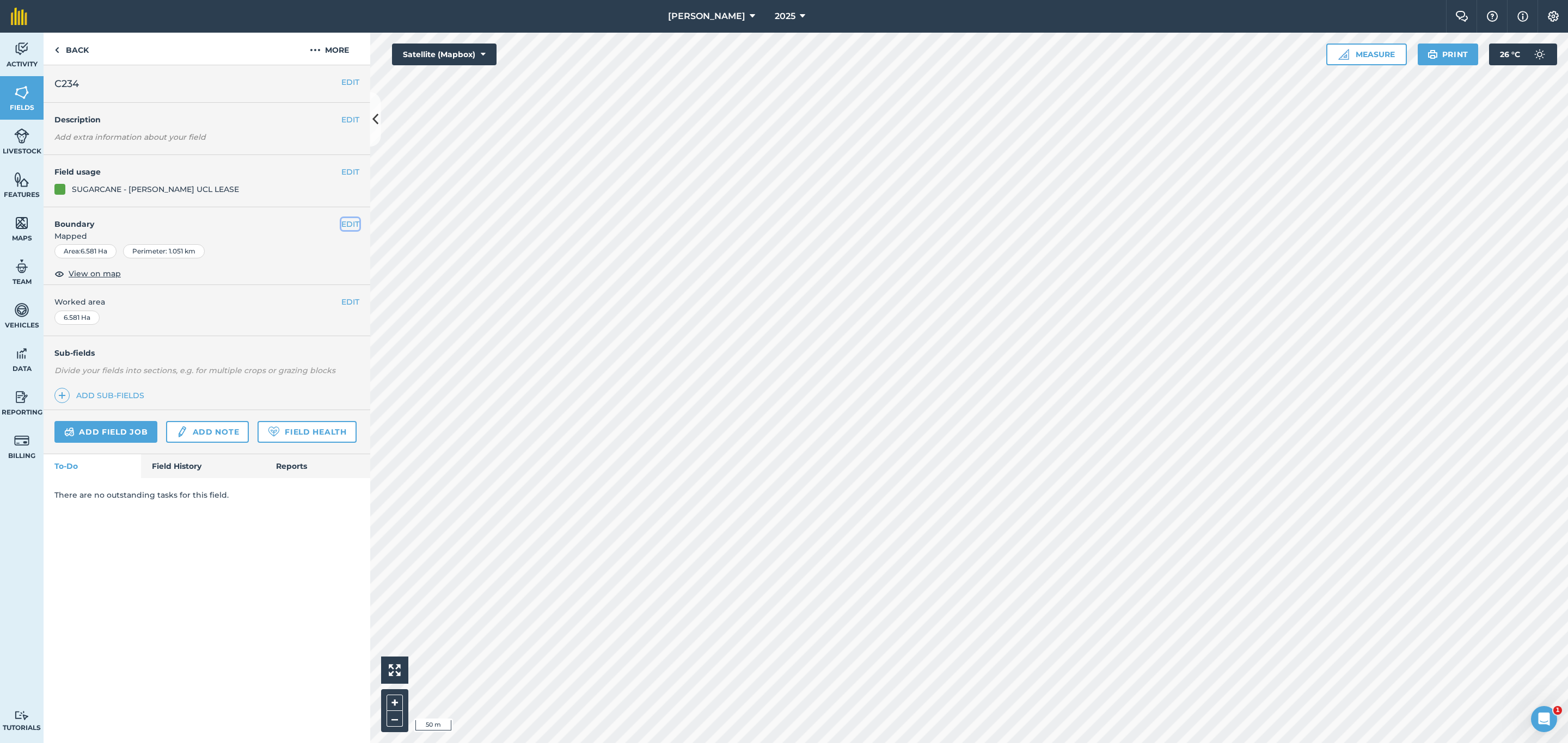
click at [351, 225] on button "EDIT" at bounding box center [351, 224] width 18 height 12
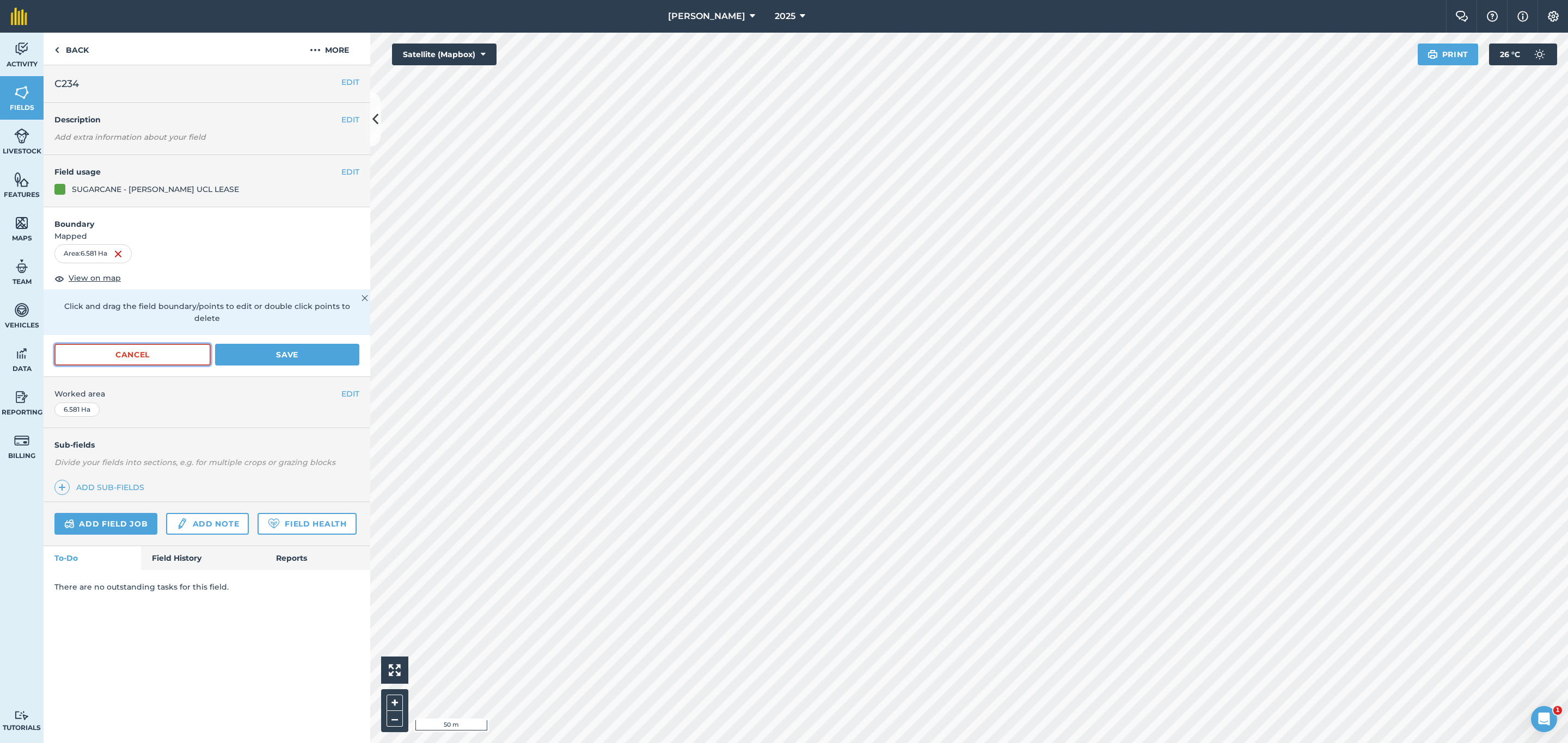
click at [143, 345] on button "Cancel" at bounding box center [132, 354] width 157 height 22
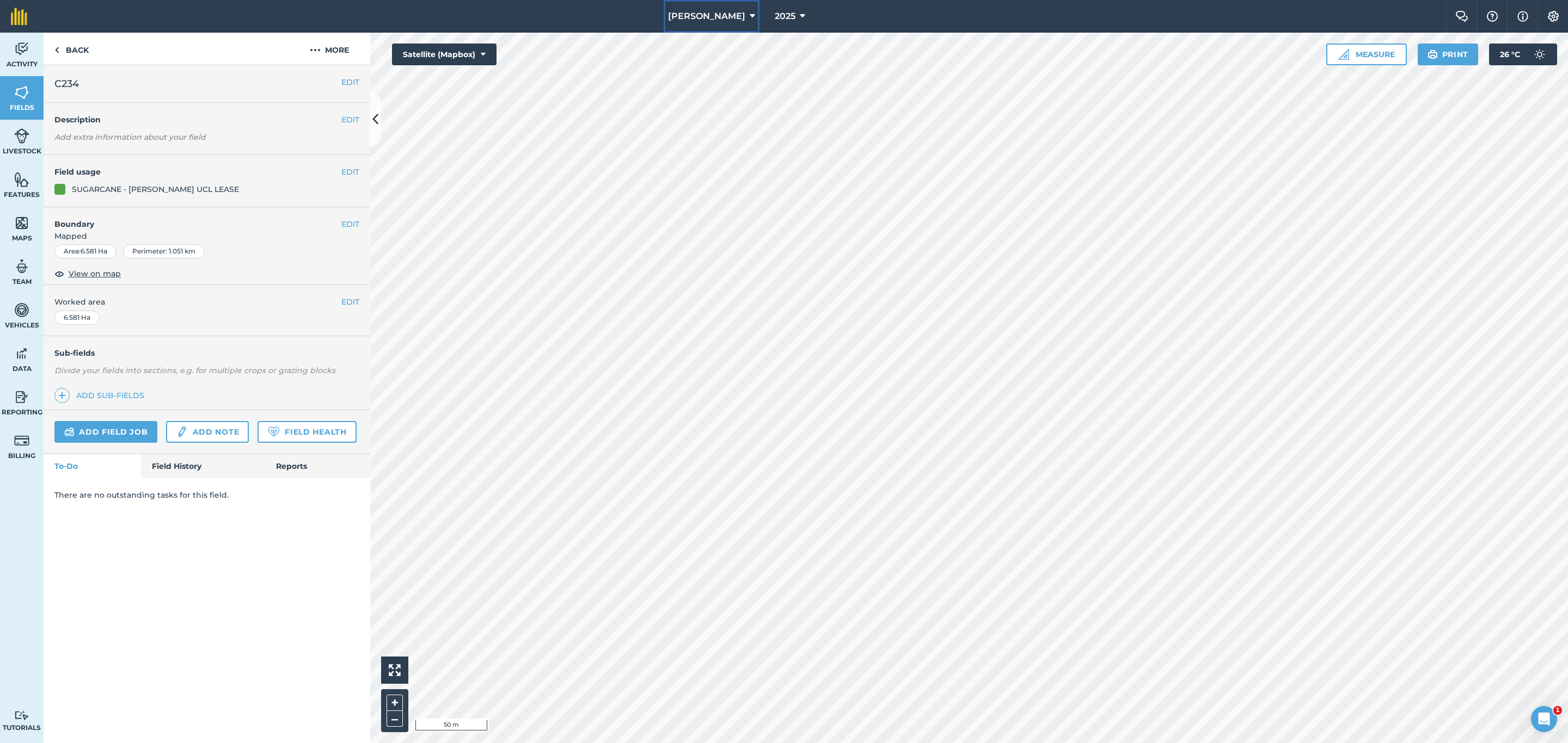
click at [732, 6] on button "[PERSON_NAME]" at bounding box center [712, 16] width 96 height 32
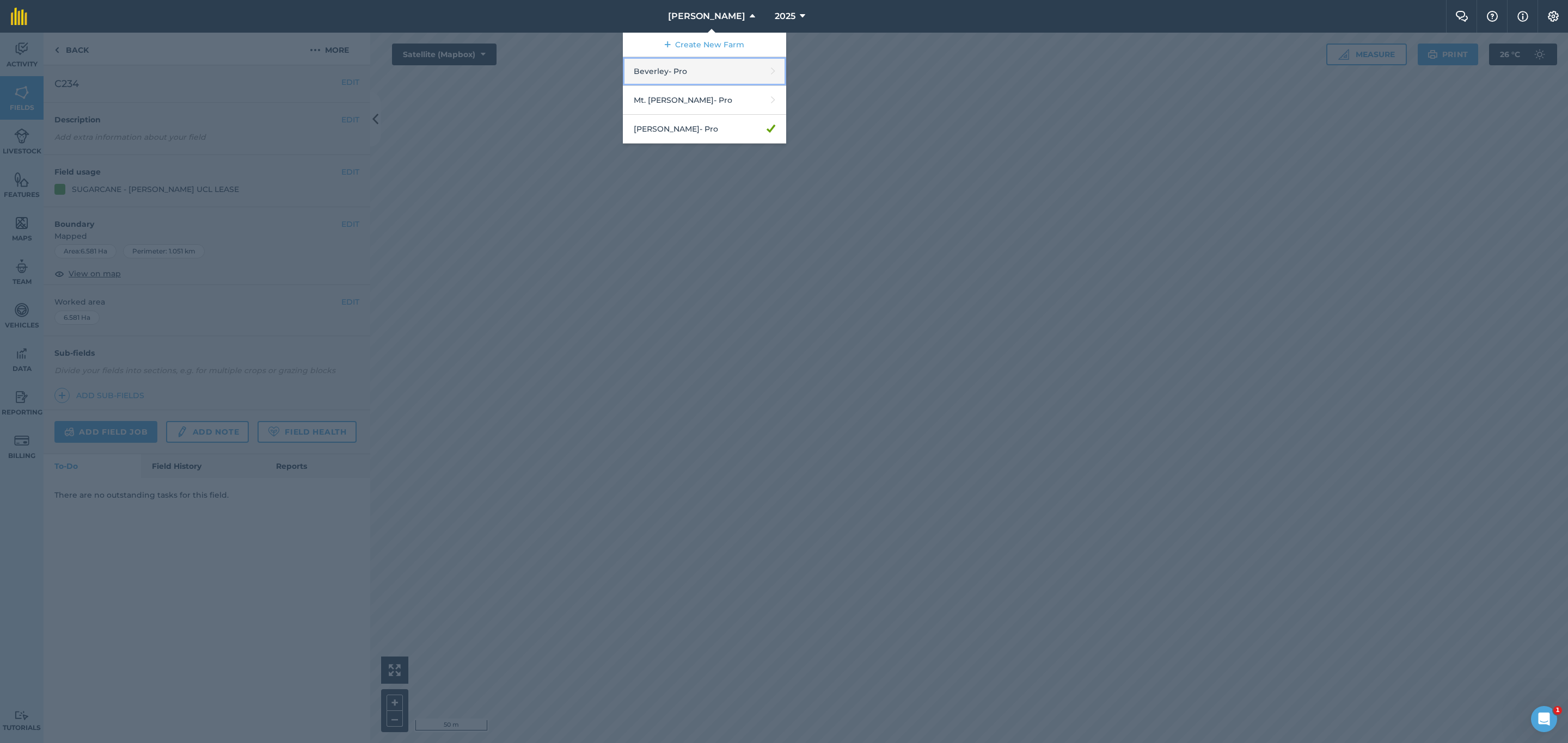
click at [695, 72] on link "Beverley - Pro" at bounding box center [704, 71] width 163 height 29
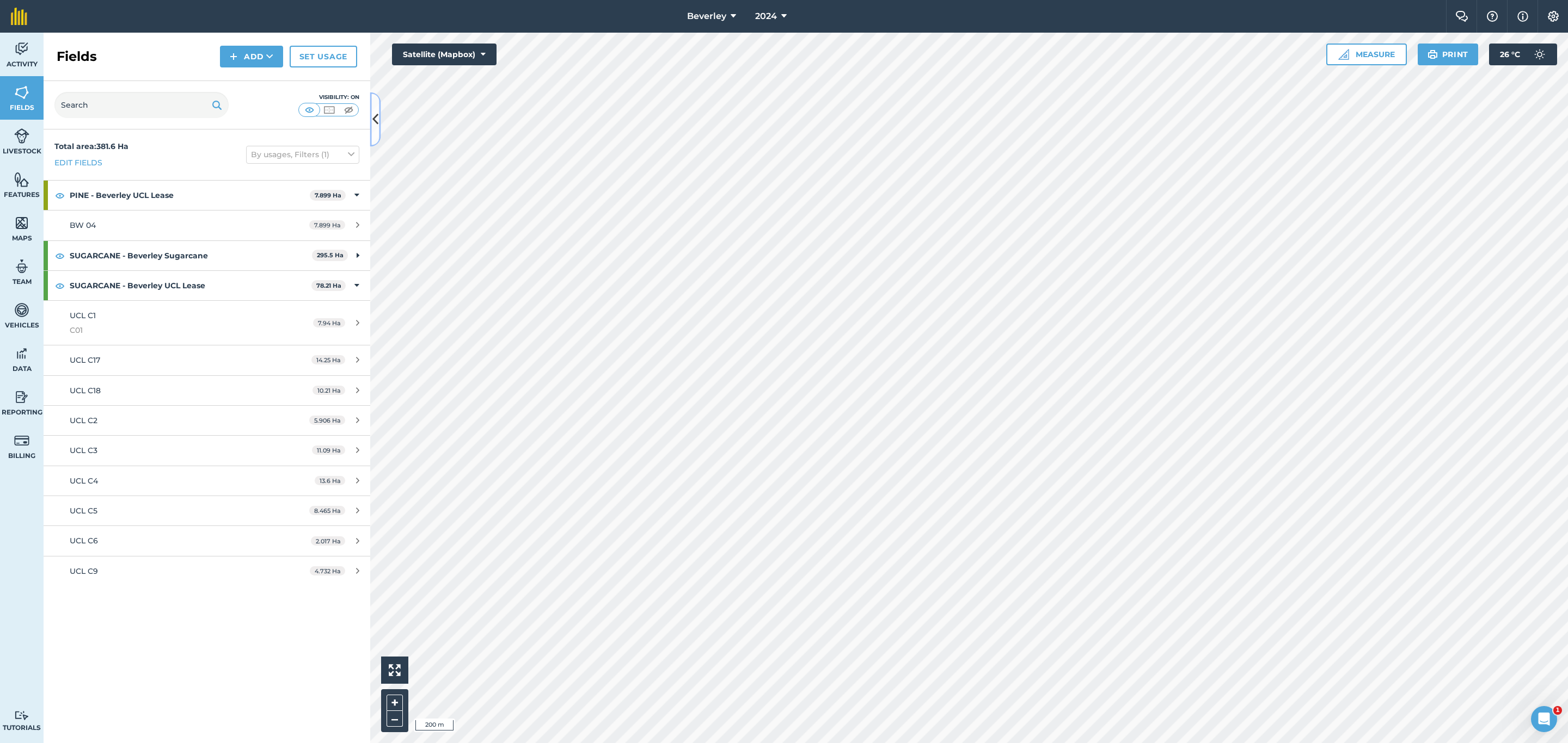
click at [373, 120] on icon at bounding box center [375, 119] width 6 height 19
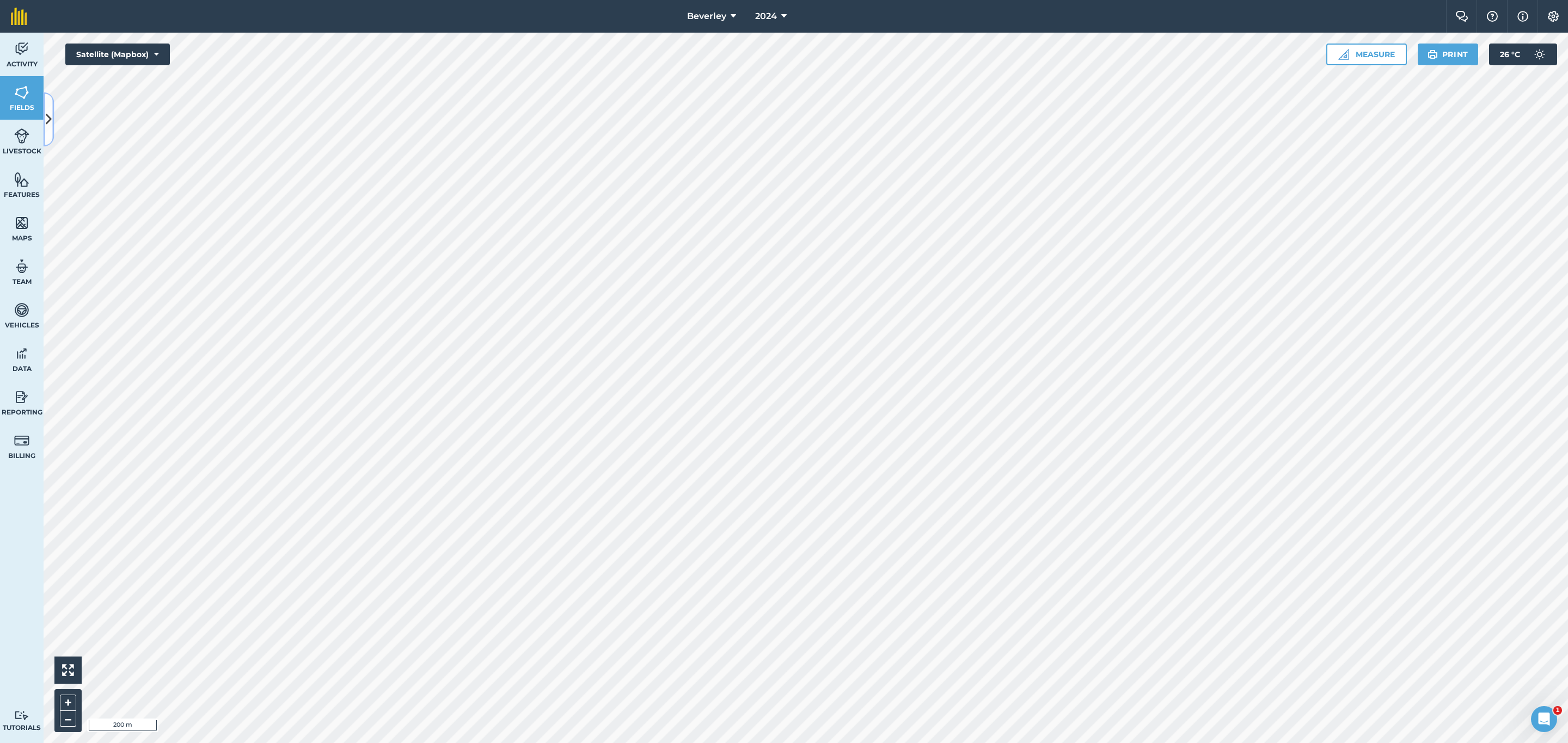
drag, startPoint x: 50, startPoint y: 122, endPoint x: 55, endPoint y: 310, distance: 188.1
click at [50, 122] on icon at bounding box center [48, 119] width 6 height 19
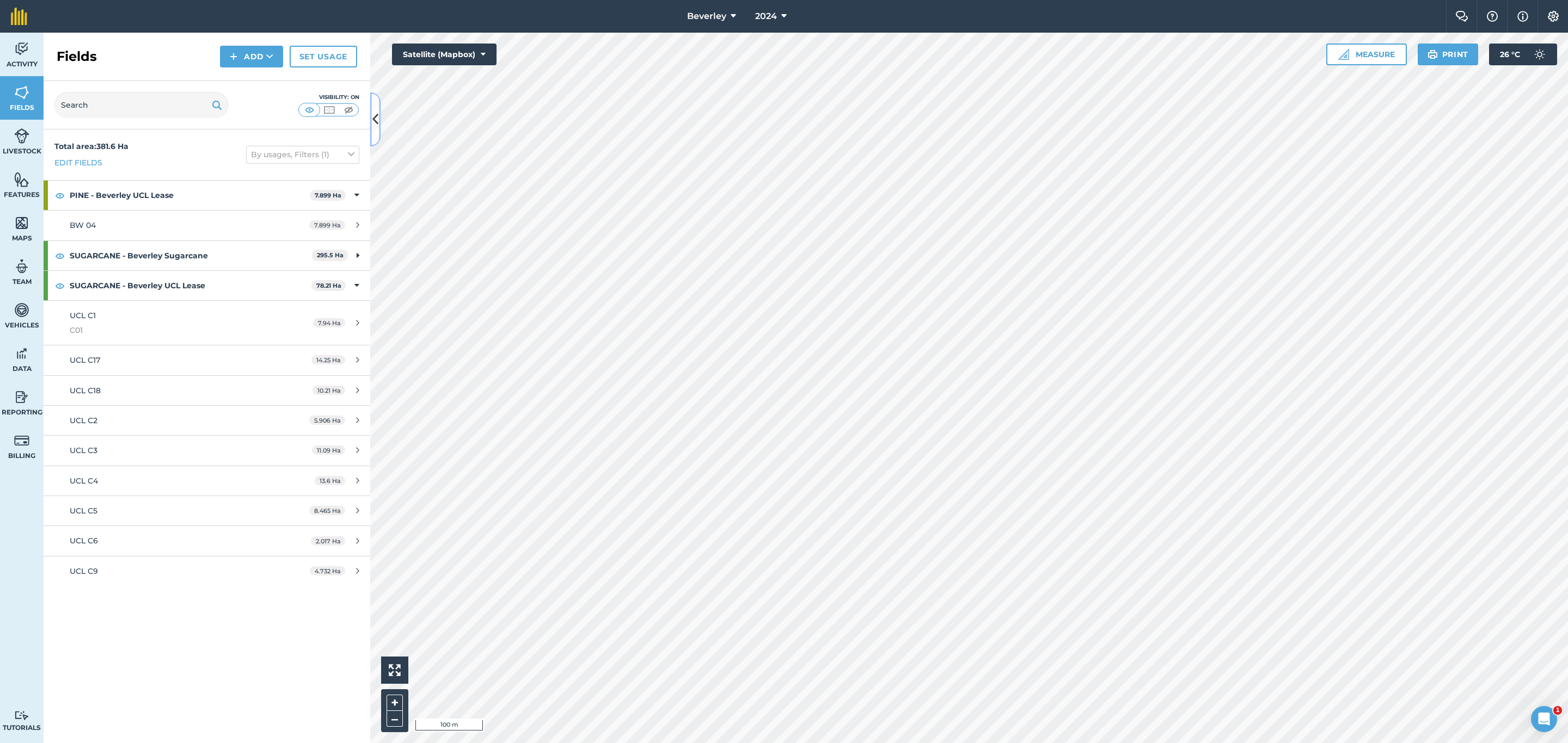
click at [376, 116] on icon at bounding box center [375, 119] width 6 height 19
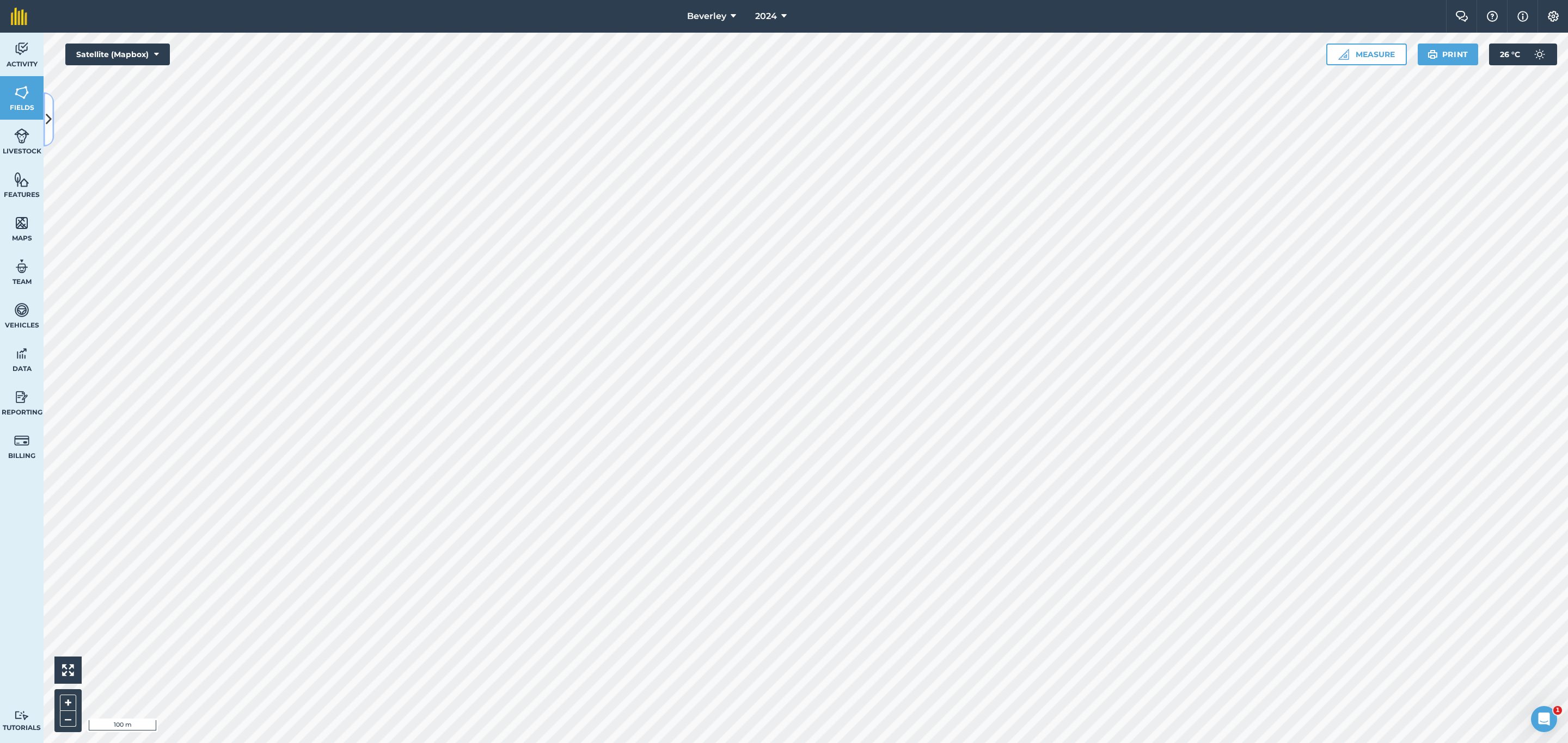
click at [45, 117] on button at bounding box center [49, 119] width 11 height 54
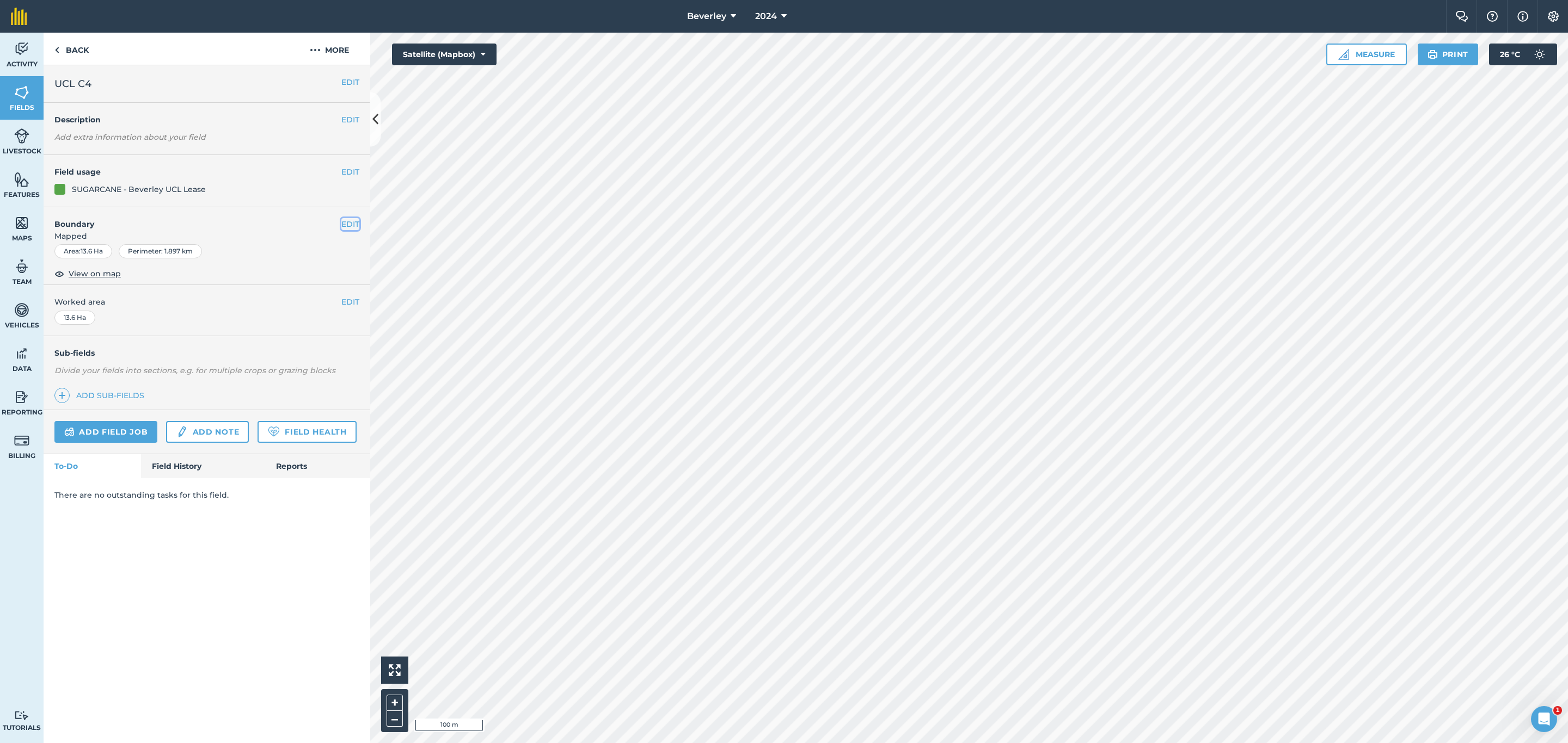
click at [350, 224] on button "EDIT" at bounding box center [351, 224] width 18 height 12
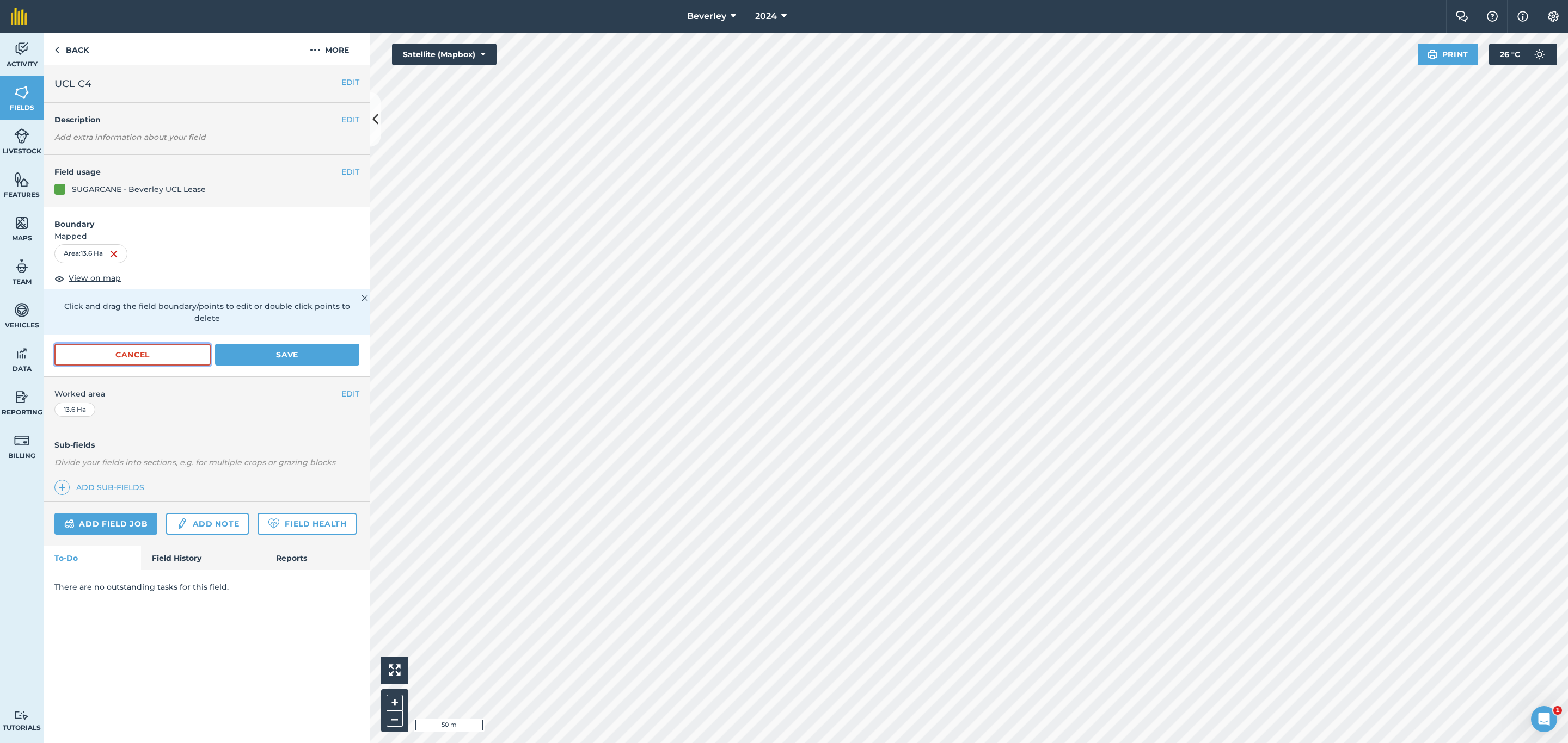
click at [115, 348] on button "Cancel" at bounding box center [132, 354] width 157 height 22
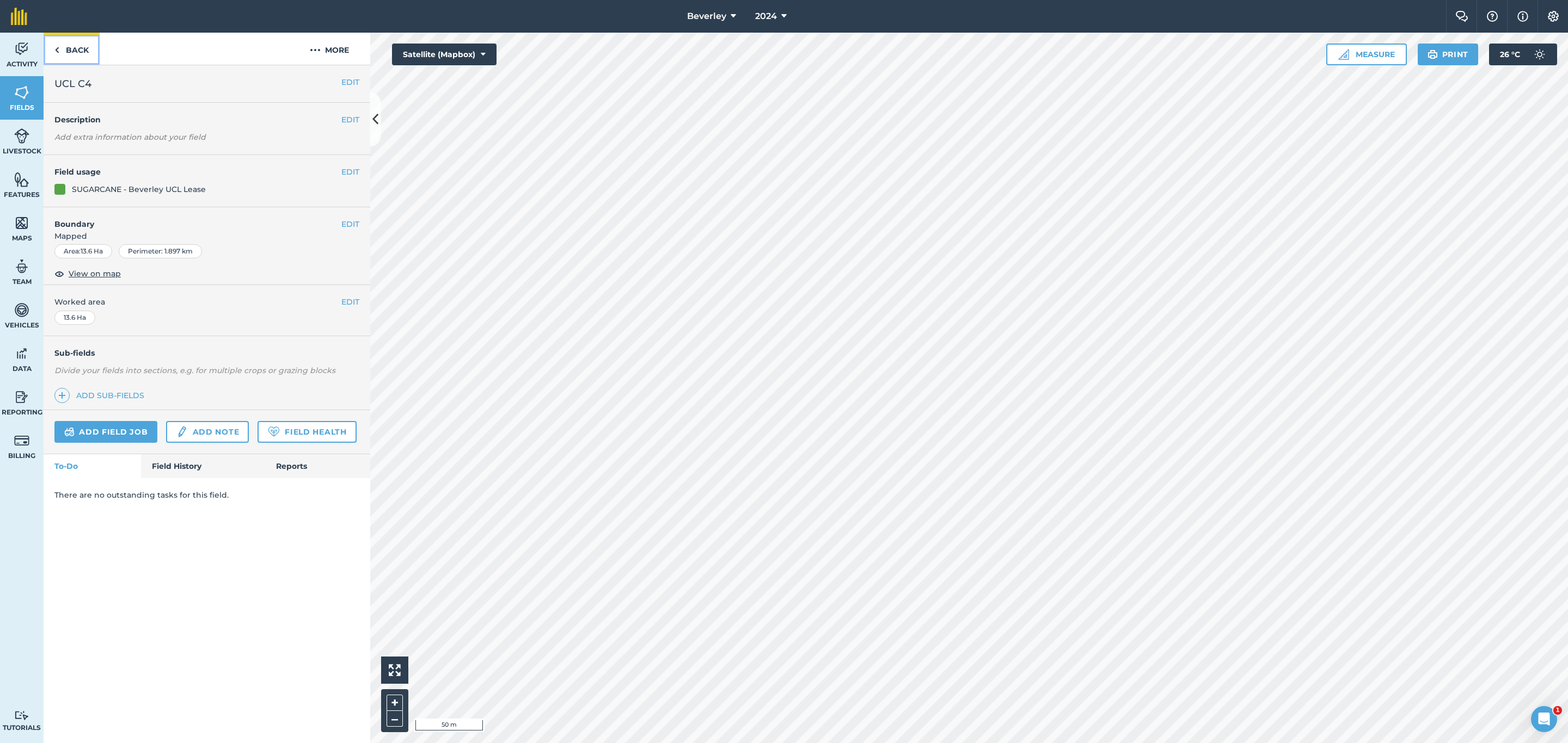
click at [67, 49] on link "Back" at bounding box center [71, 49] width 56 height 32
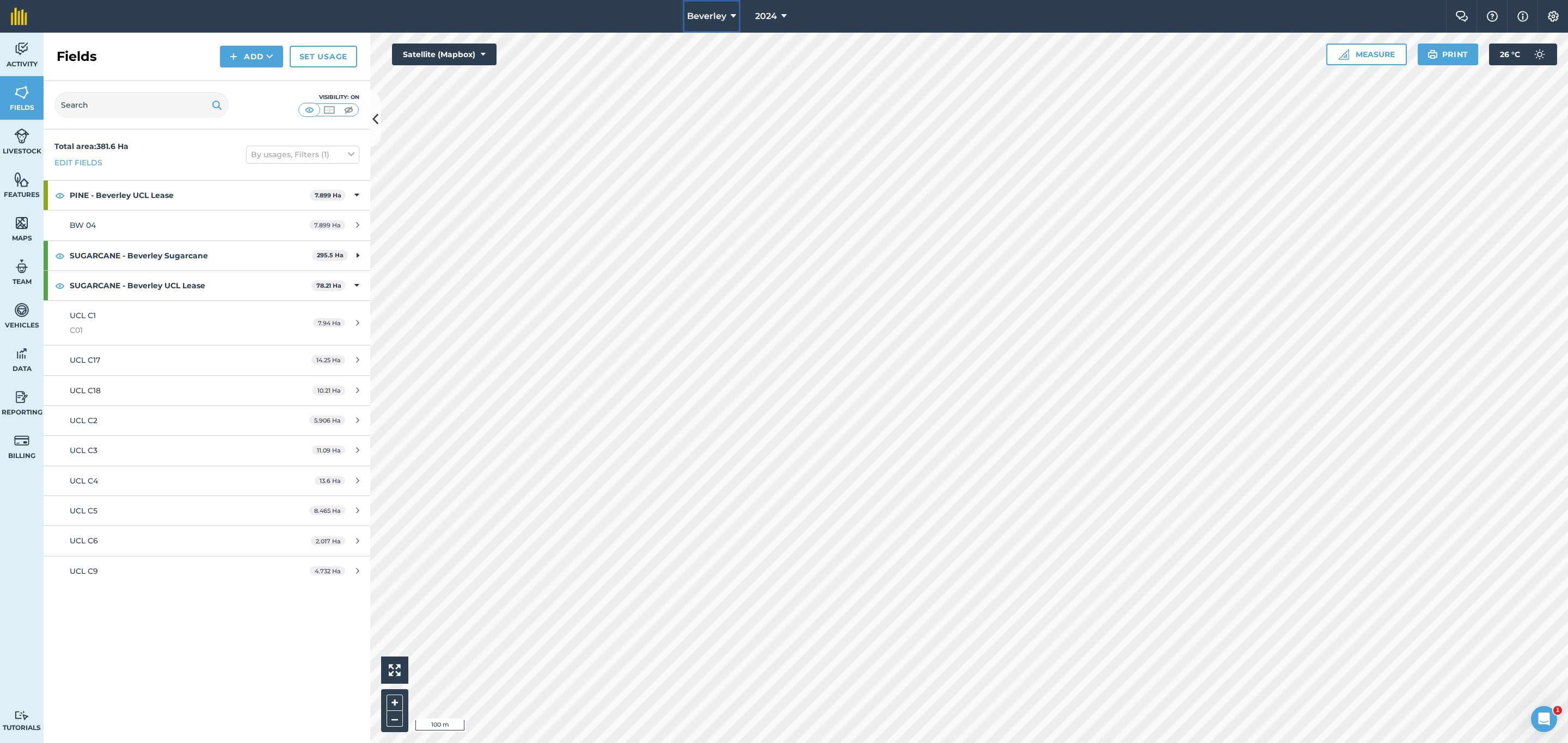
click at [721, 17] on span "Beverley" at bounding box center [707, 16] width 39 height 13
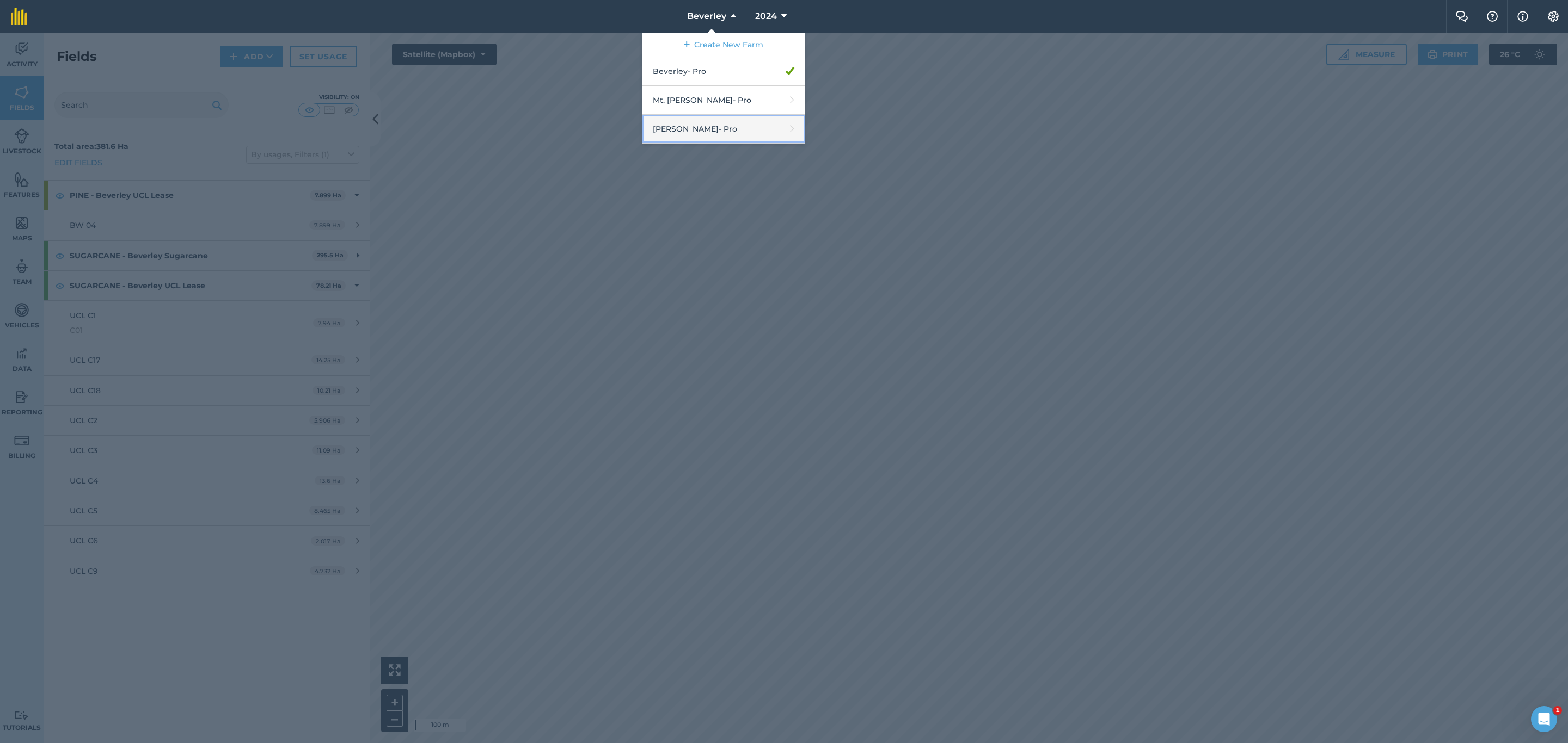
click at [704, 134] on link "[PERSON_NAME] - Pro" at bounding box center [723, 130] width 163 height 29
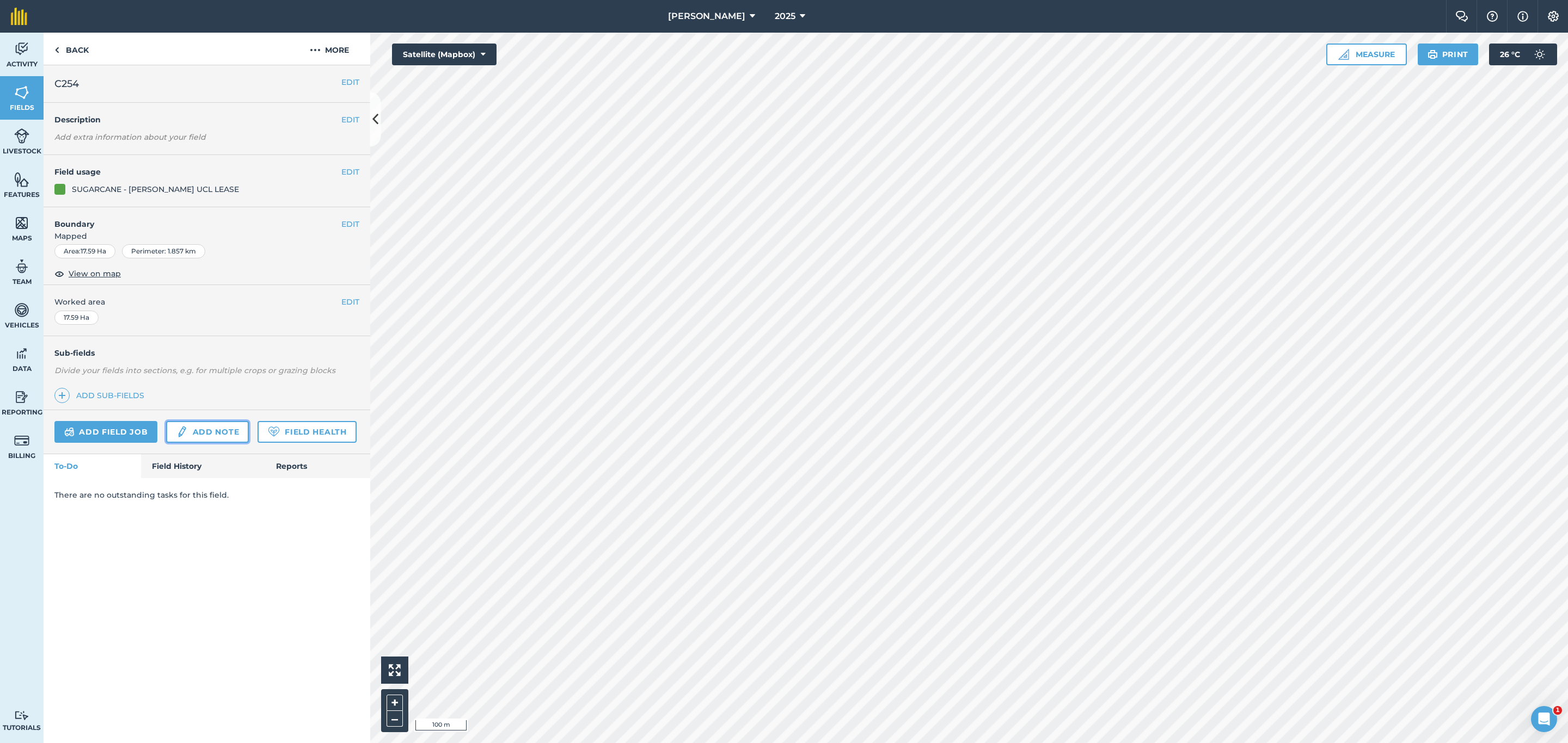
click at [208, 436] on link "Add note" at bounding box center [208, 432] width 83 height 22
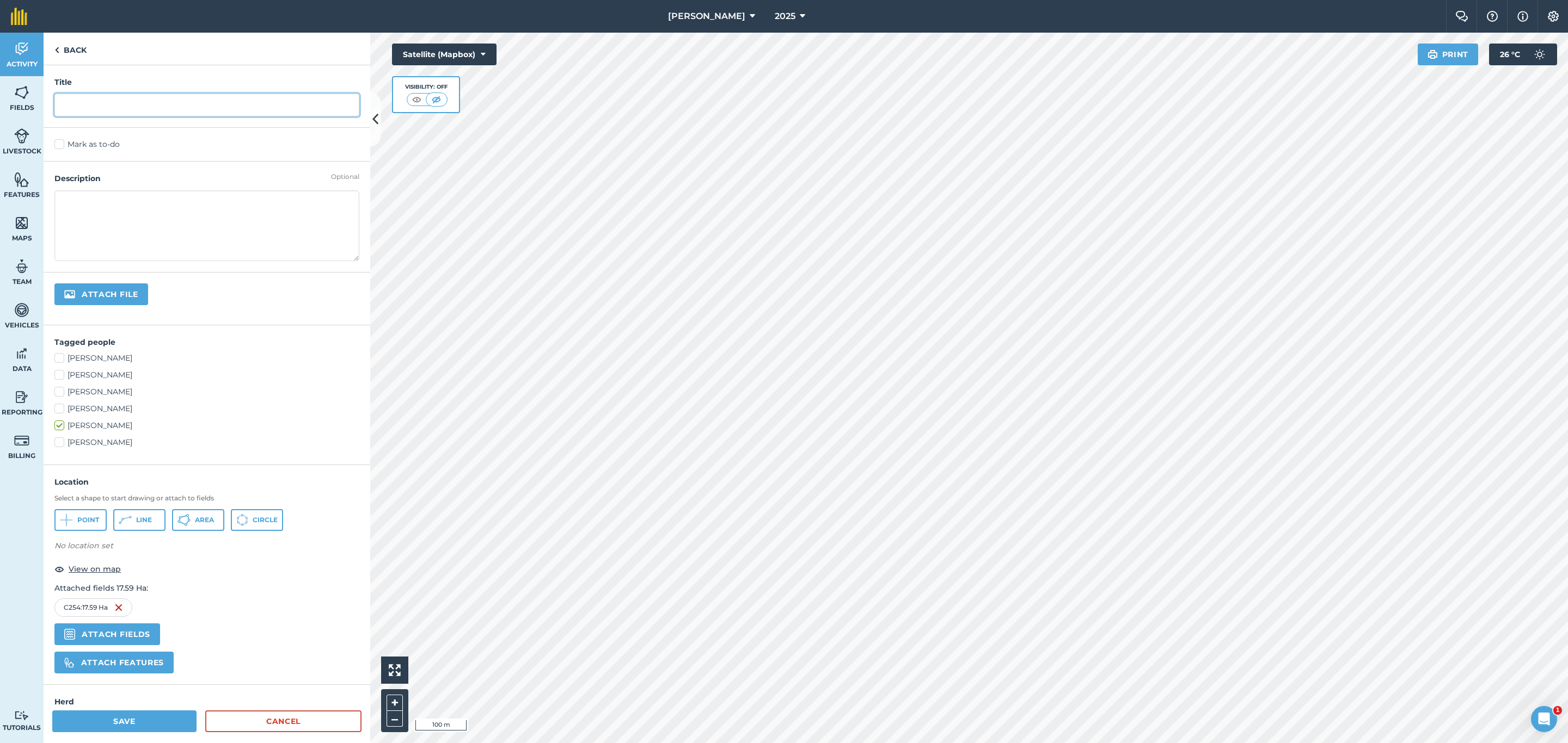
click at [131, 111] on input "text" at bounding box center [207, 105] width 305 height 23
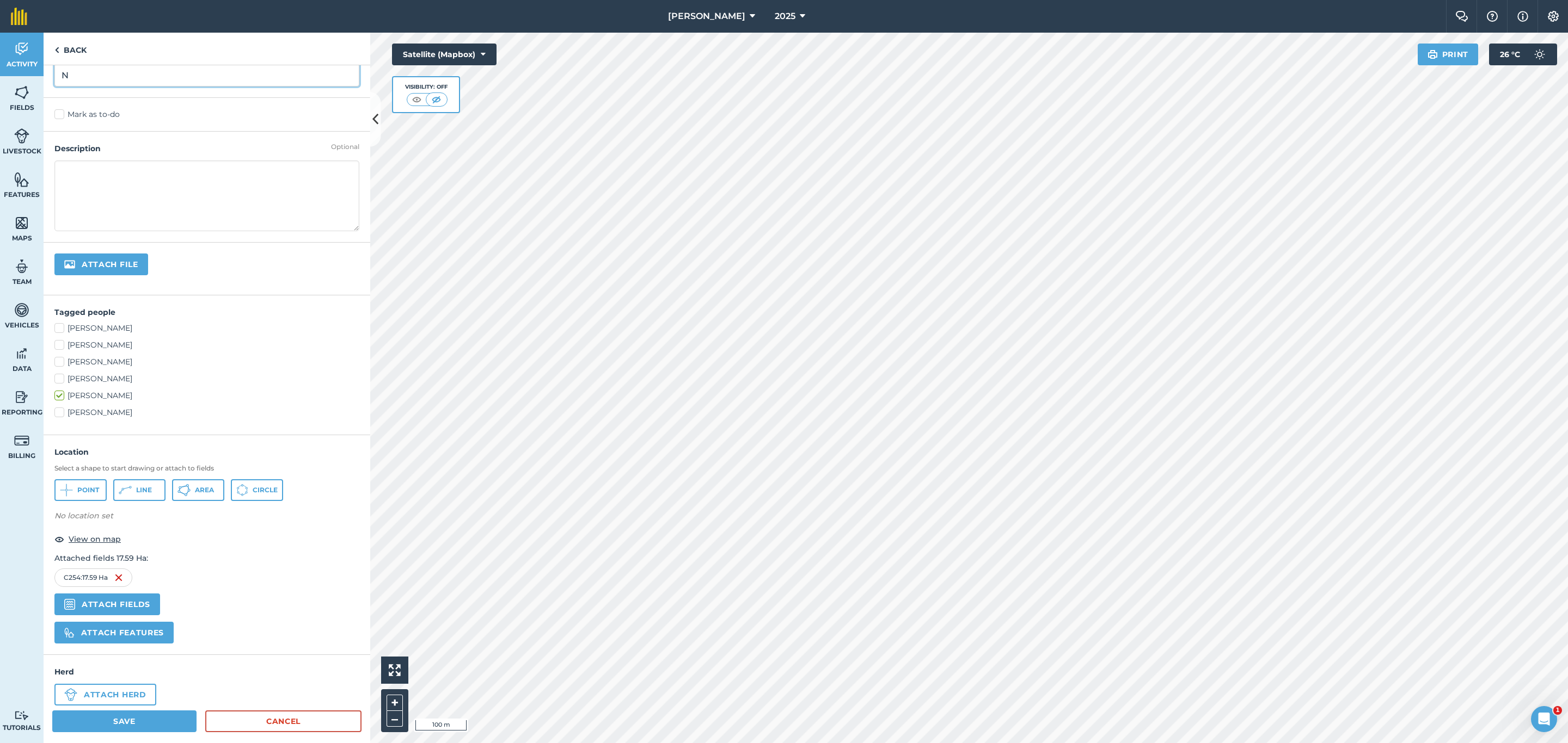
scroll to position [46, 0]
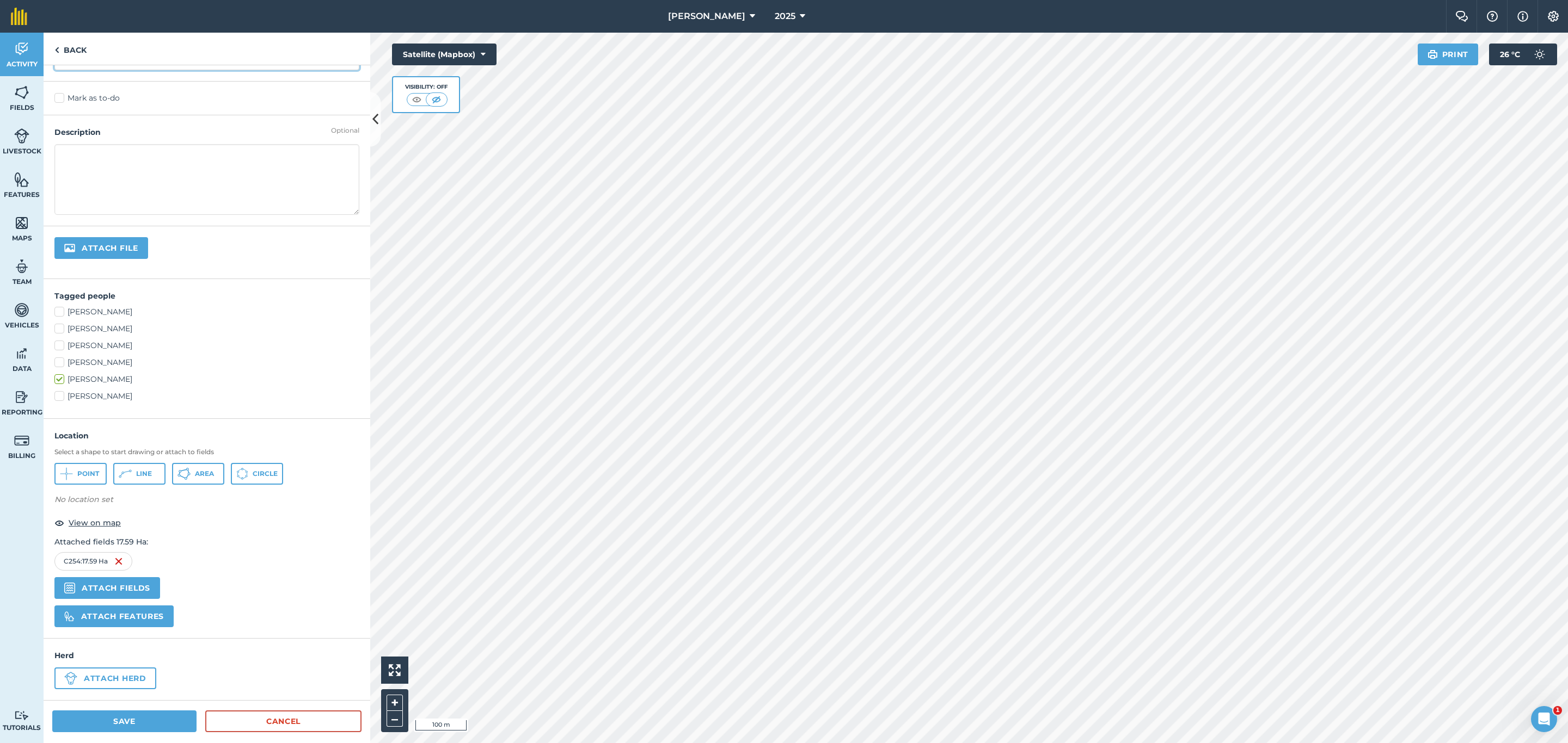
type input "N"
click at [142, 619] on button "Save" at bounding box center [124, 721] width 144 height 22
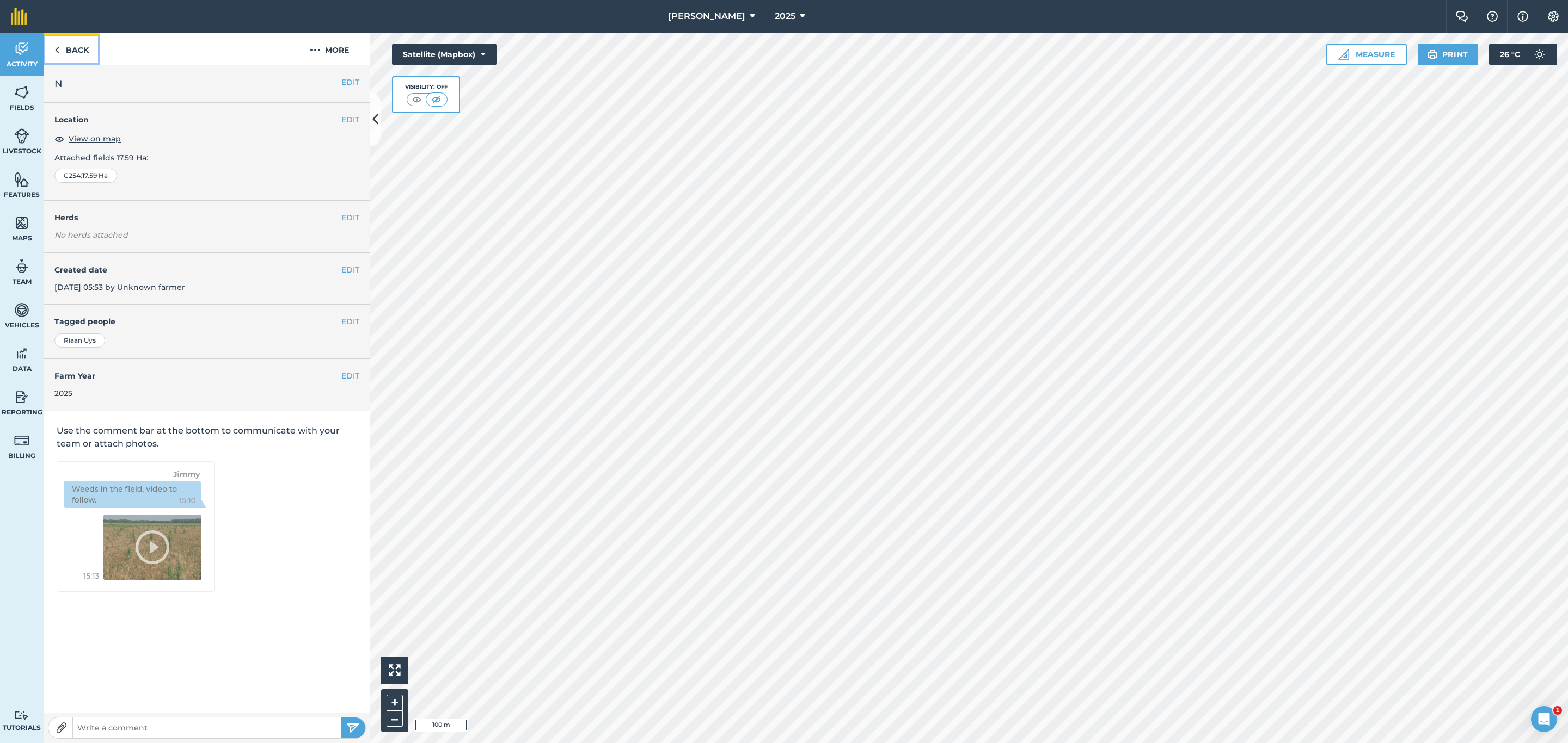
click at [69, 51] on link "Back" at bounding box center [71, 49] width 56 height 32
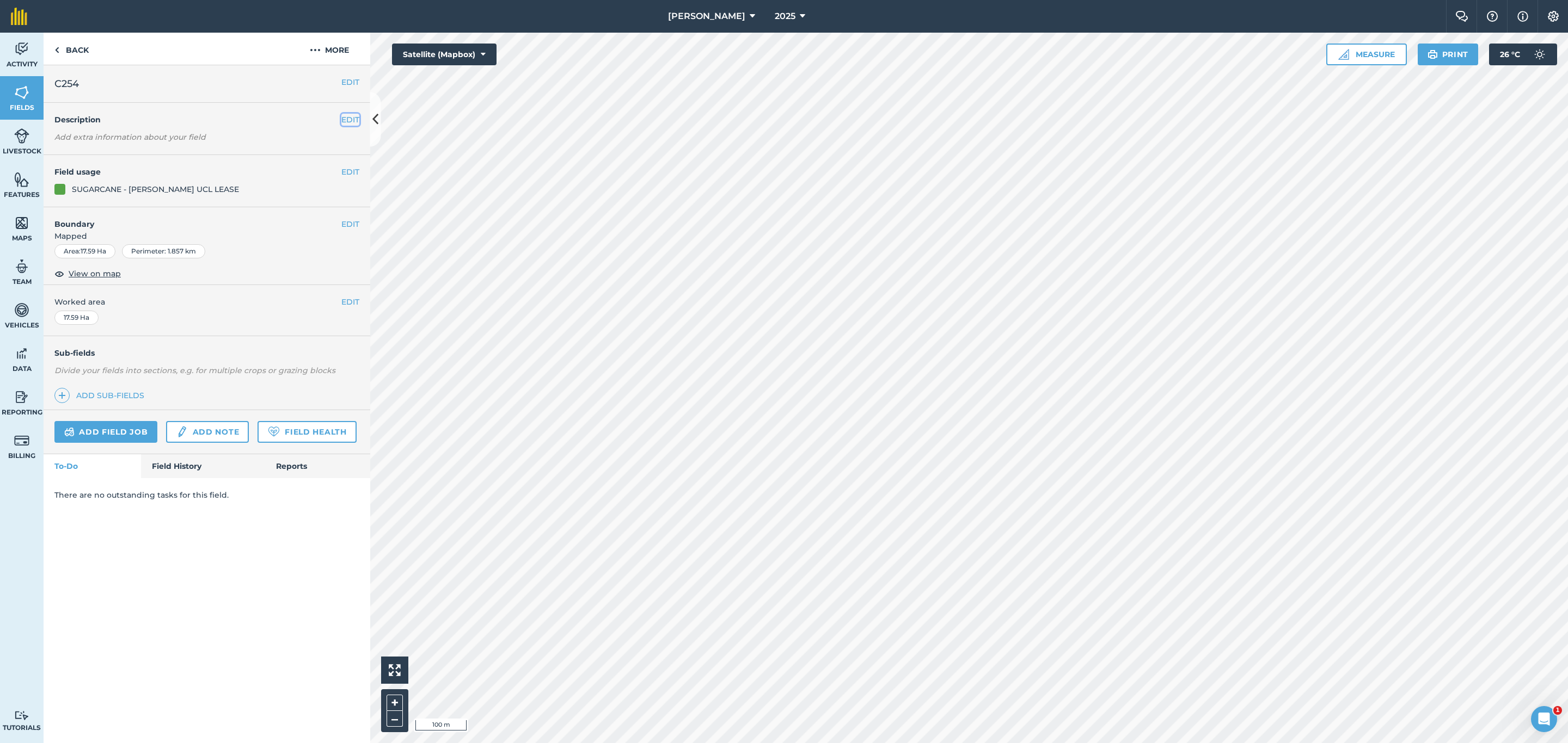
click at [351, 118] on button "EDIT" at bounding box center [351, 119] width 18 height 12
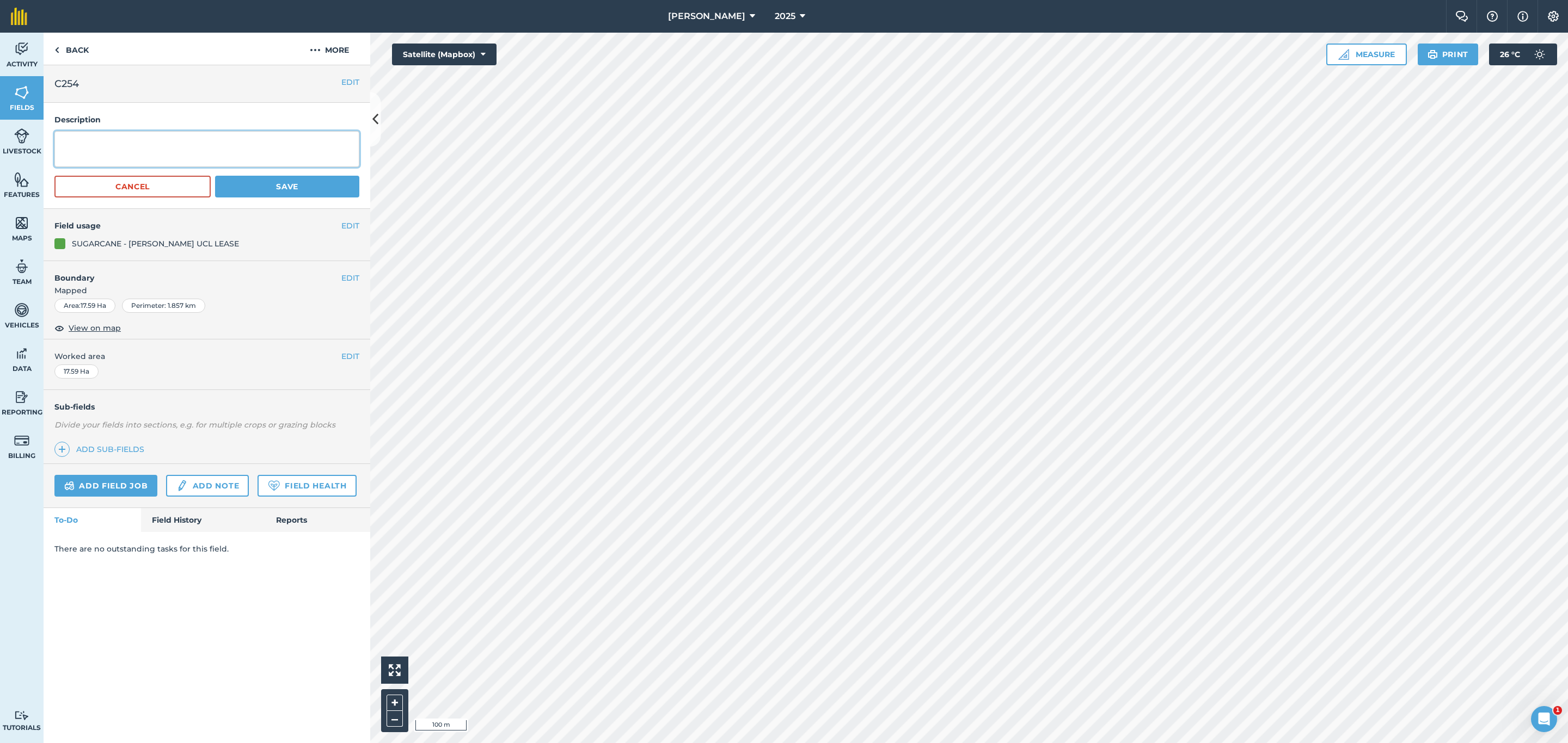
click at [156, 144] on textarea at bounding box center [207, 149] width 305 height 36
type textarea "N47"
click at [295, 180] on button "Save" at bounding box center [287, 187] width 144 height 22
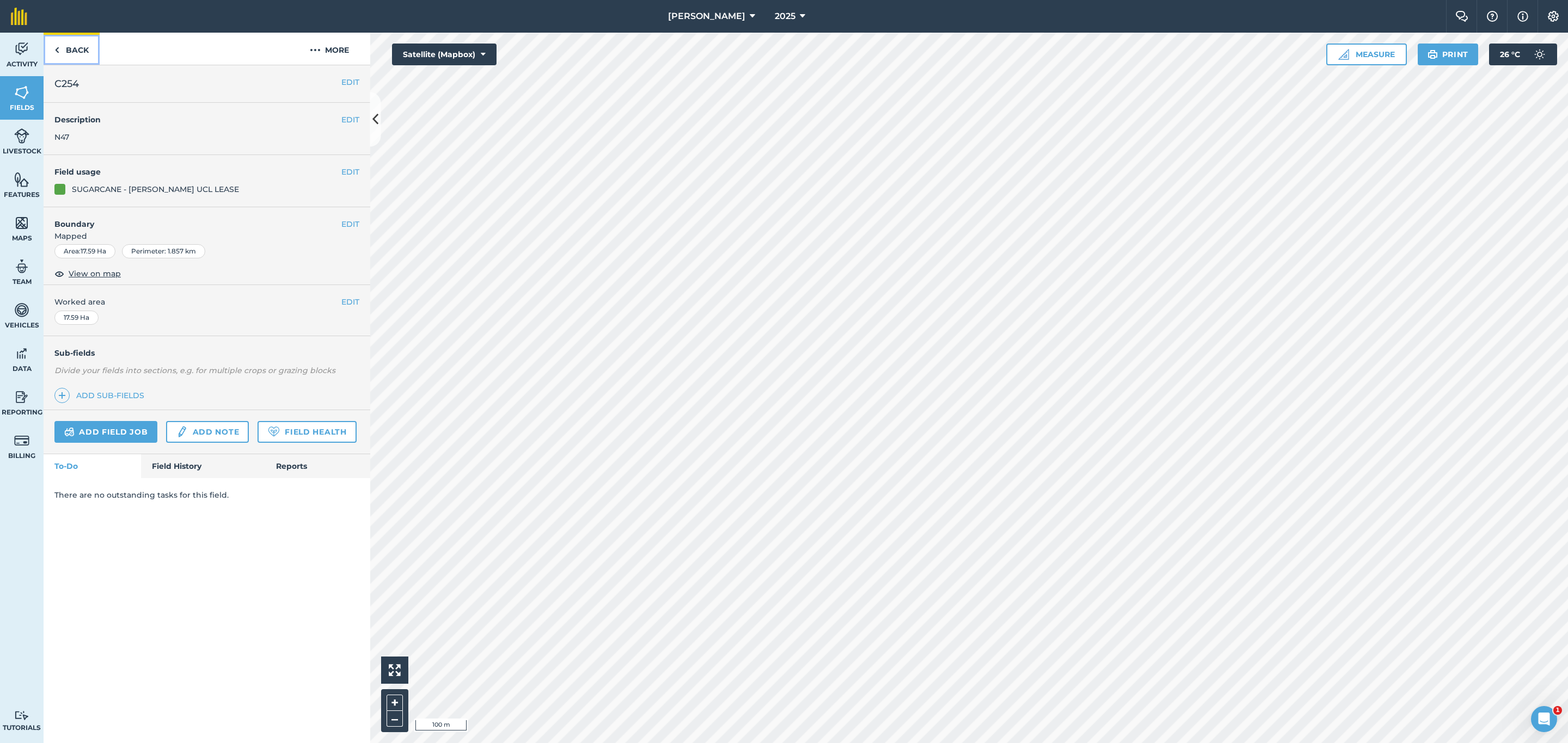
click at [72, 47] on link "Back" at bounding box center [71, 49] width 56 height 32
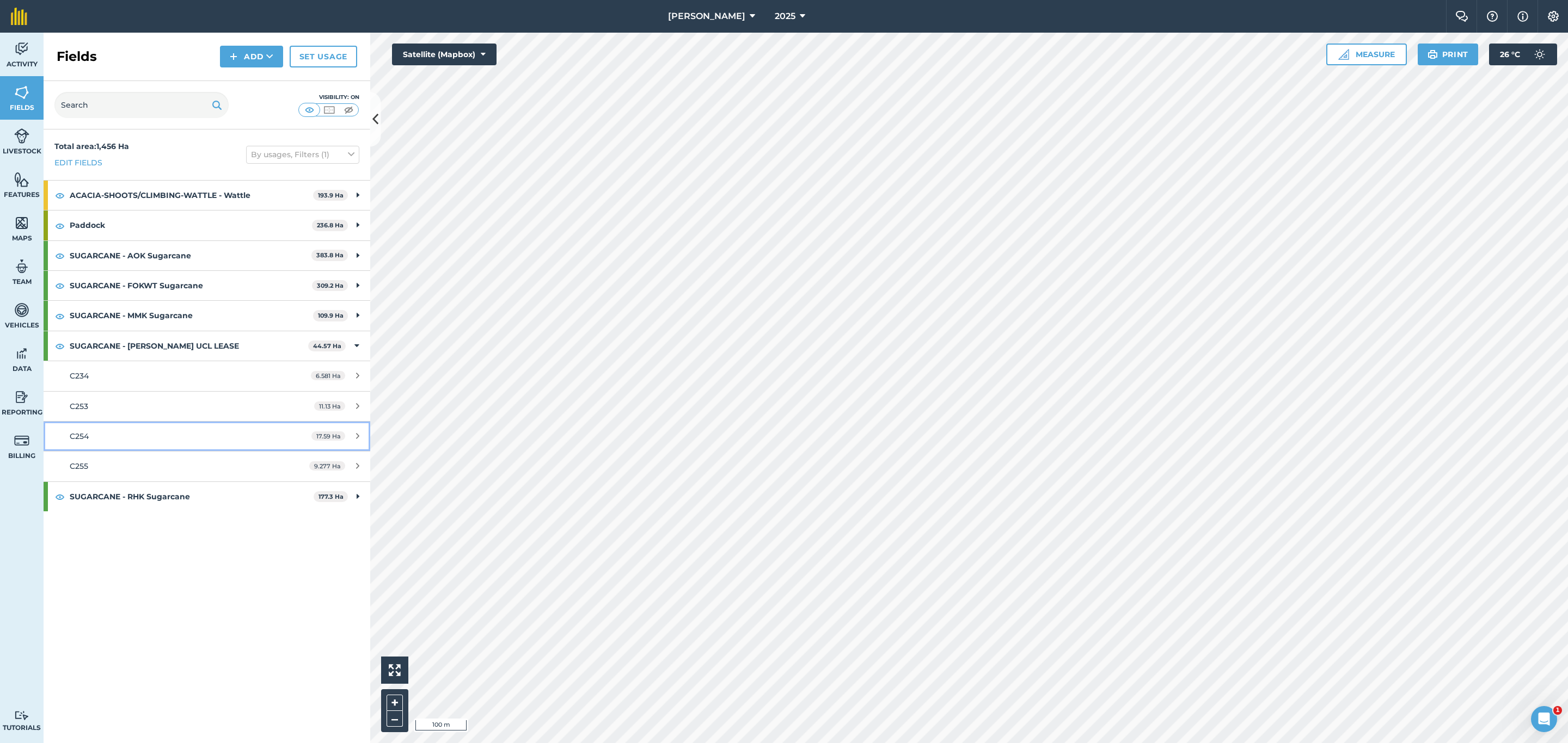
click at [179, 445] on link "C254 17.59 Ha" at bounding box center [207, 436] width 326 height 29
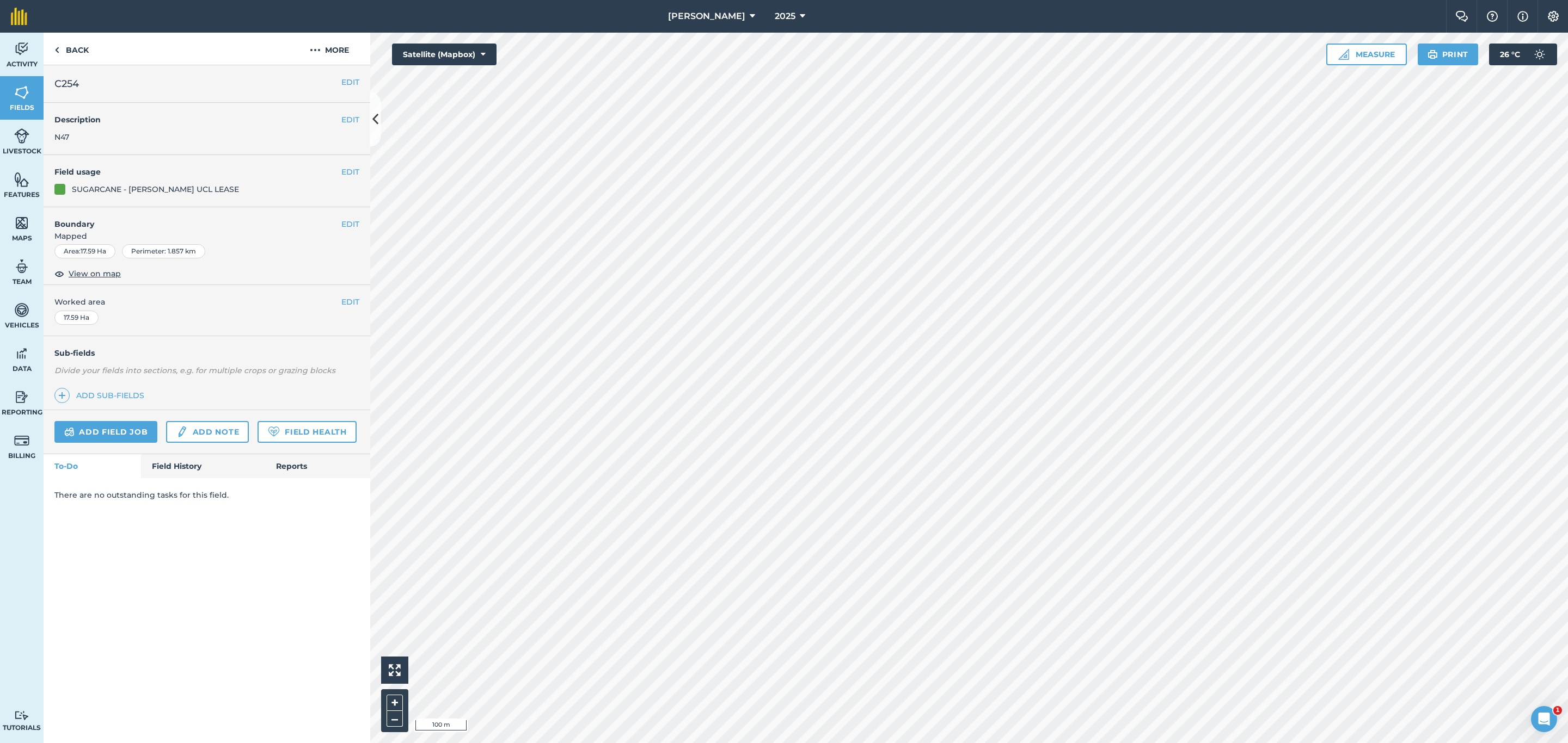
click at [103, 134] on div "EDIT Description N47" at bounding box center [207, 129] width 326 height 52
click at [353, 121] on button "EDIT" at bounding box center [351, 119] width 18 height 12
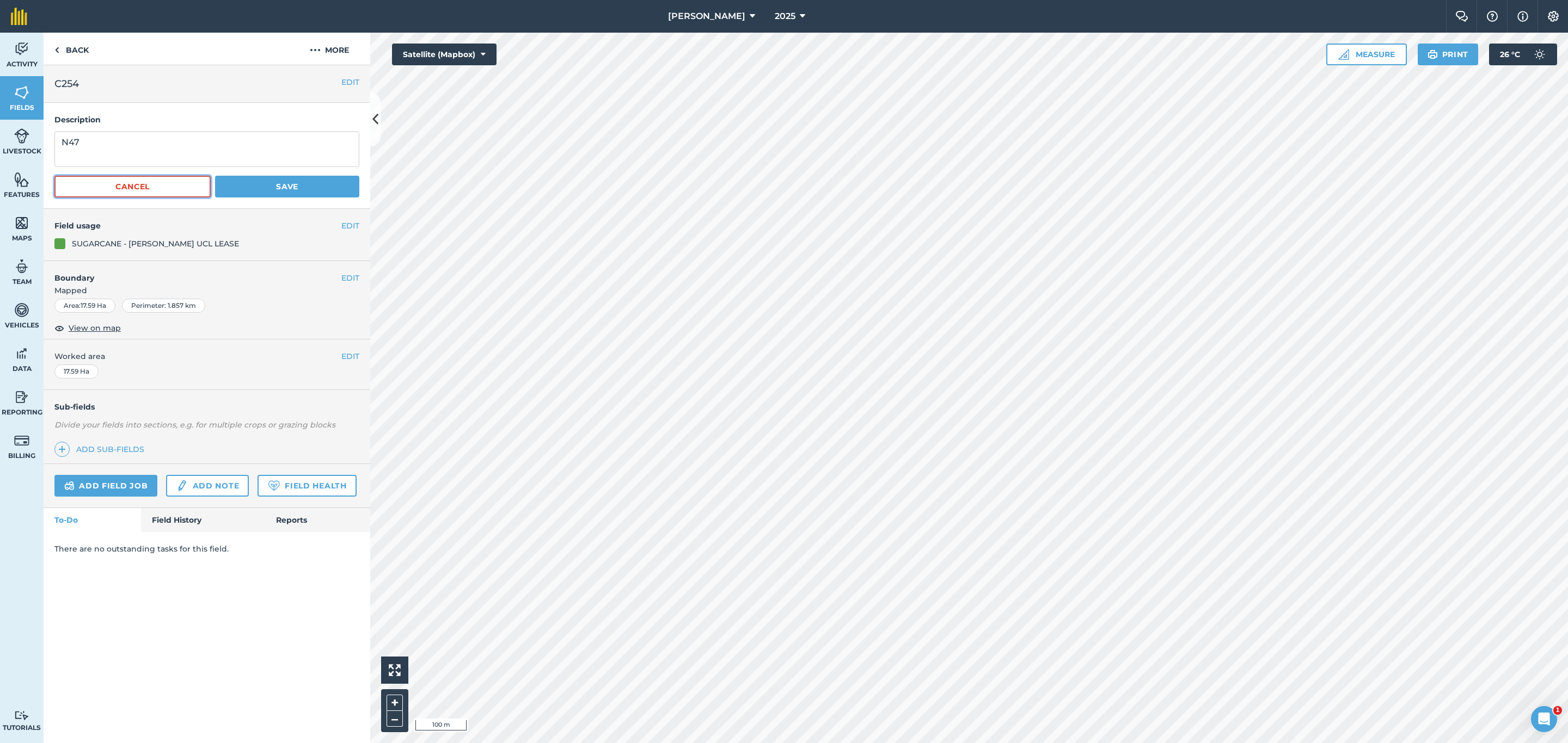
click at [137, 187] on button "Cancel" at bounding box center [132, 187] width 157 height 22
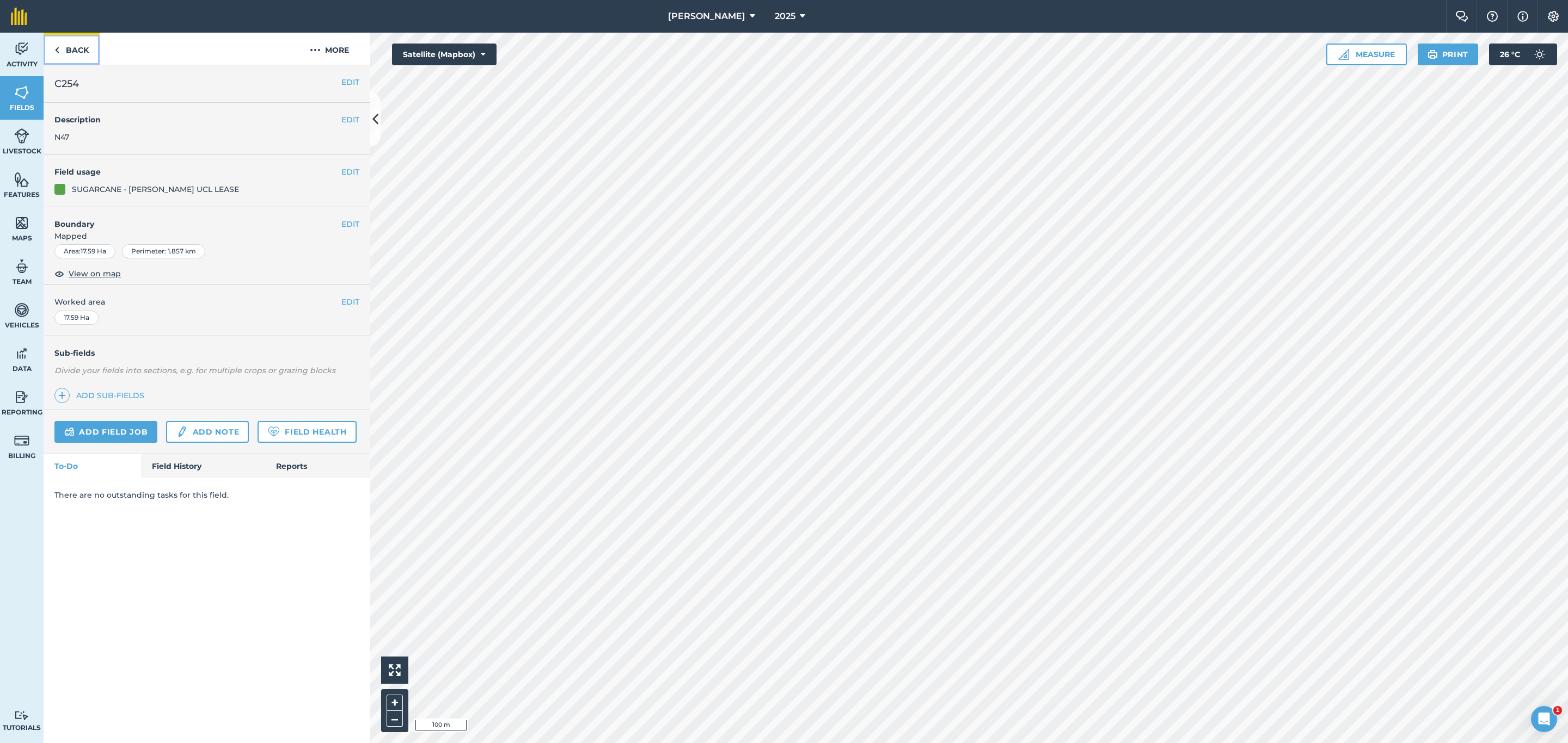
click at [69, 52] on link "Back" at bounding box center [71, 49] width 56 height 32
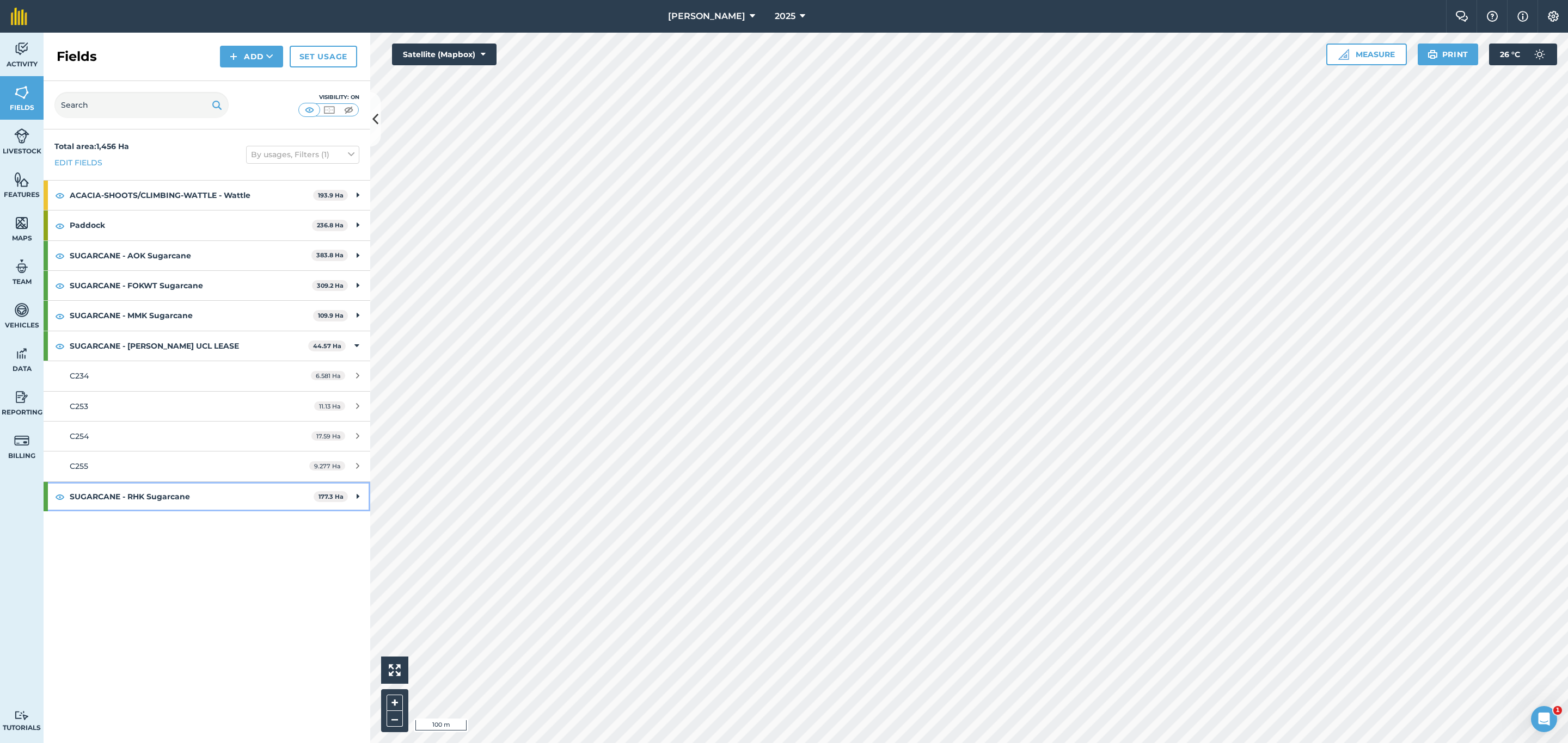
click at [211, 500] on strong "SUGARCANE - RHK Sugarcane" at bounding box center [192, 496] width 244 height 29
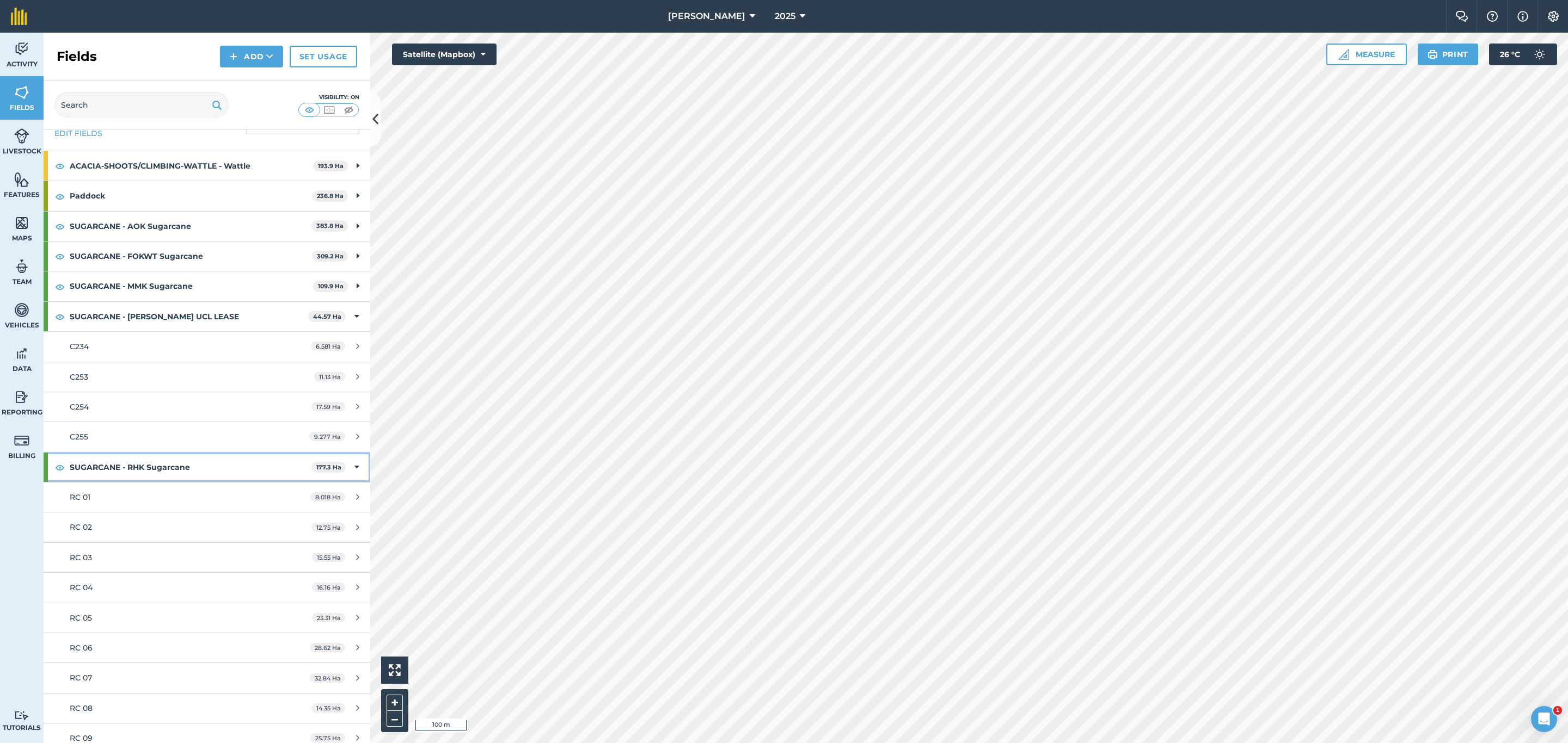
scroll to position [45, 0]
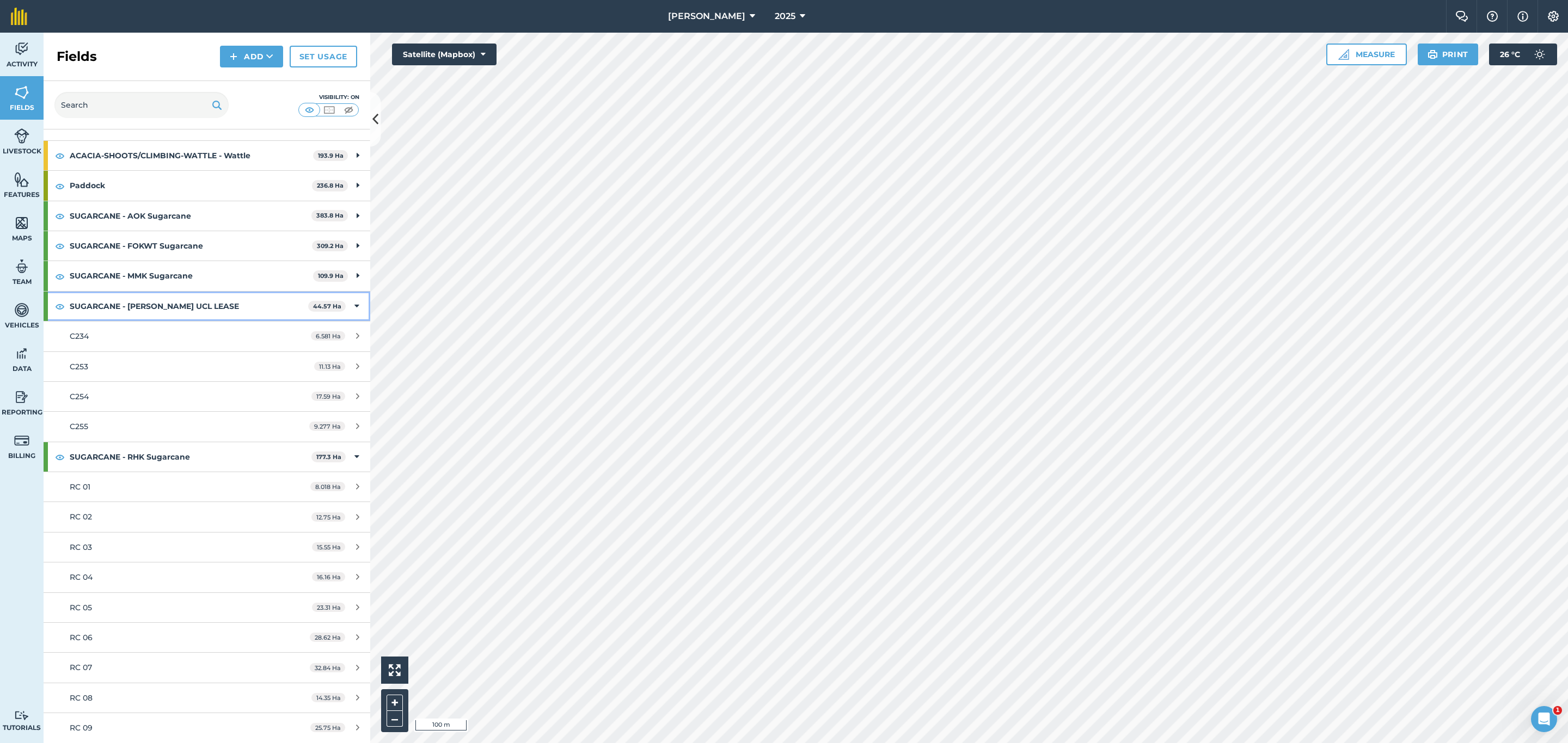
click at [355, 300] on icon at bounding box center [357, 306] width 5 height 12
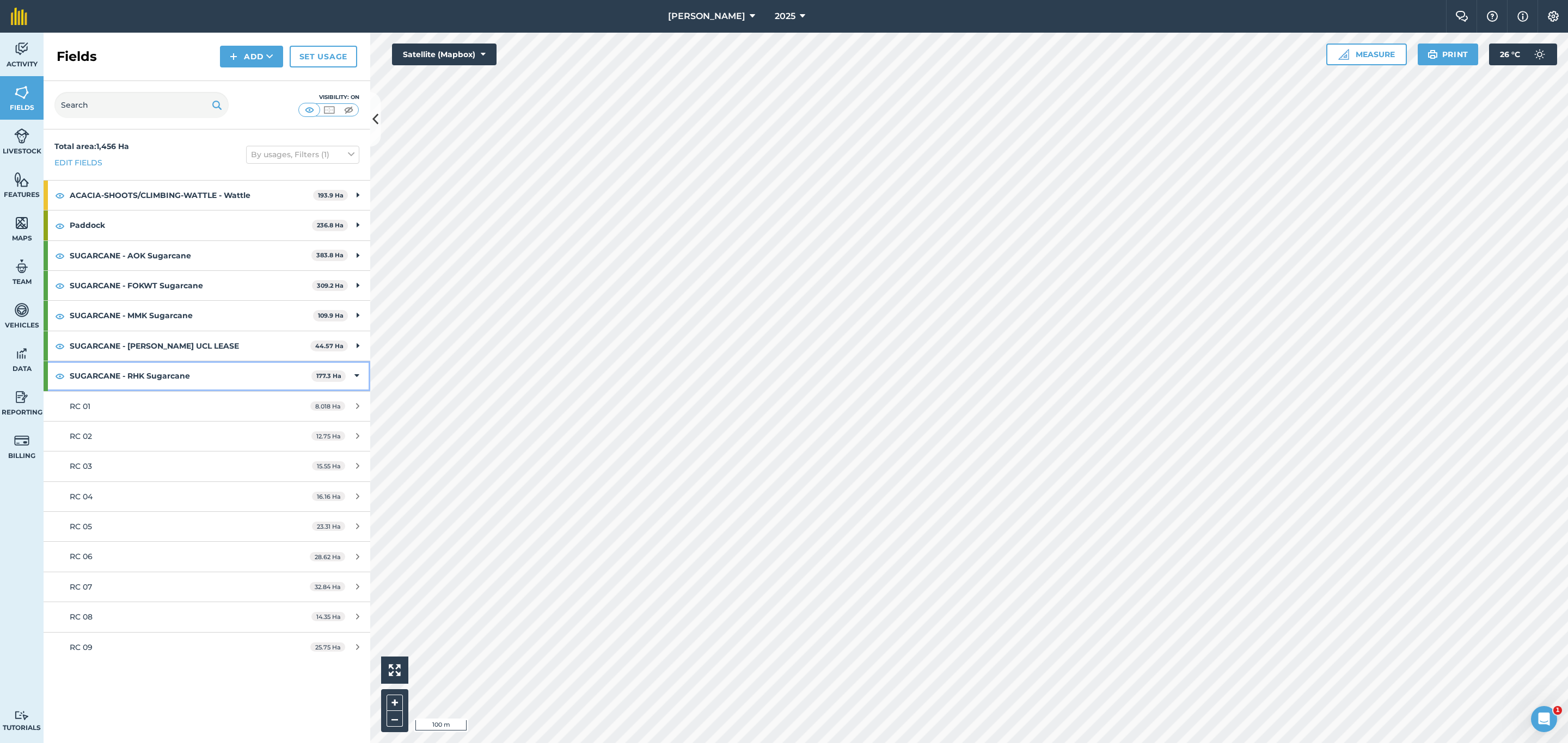
click at [356, 380] on icon at bounding box center [357, 376] width 5 height 12
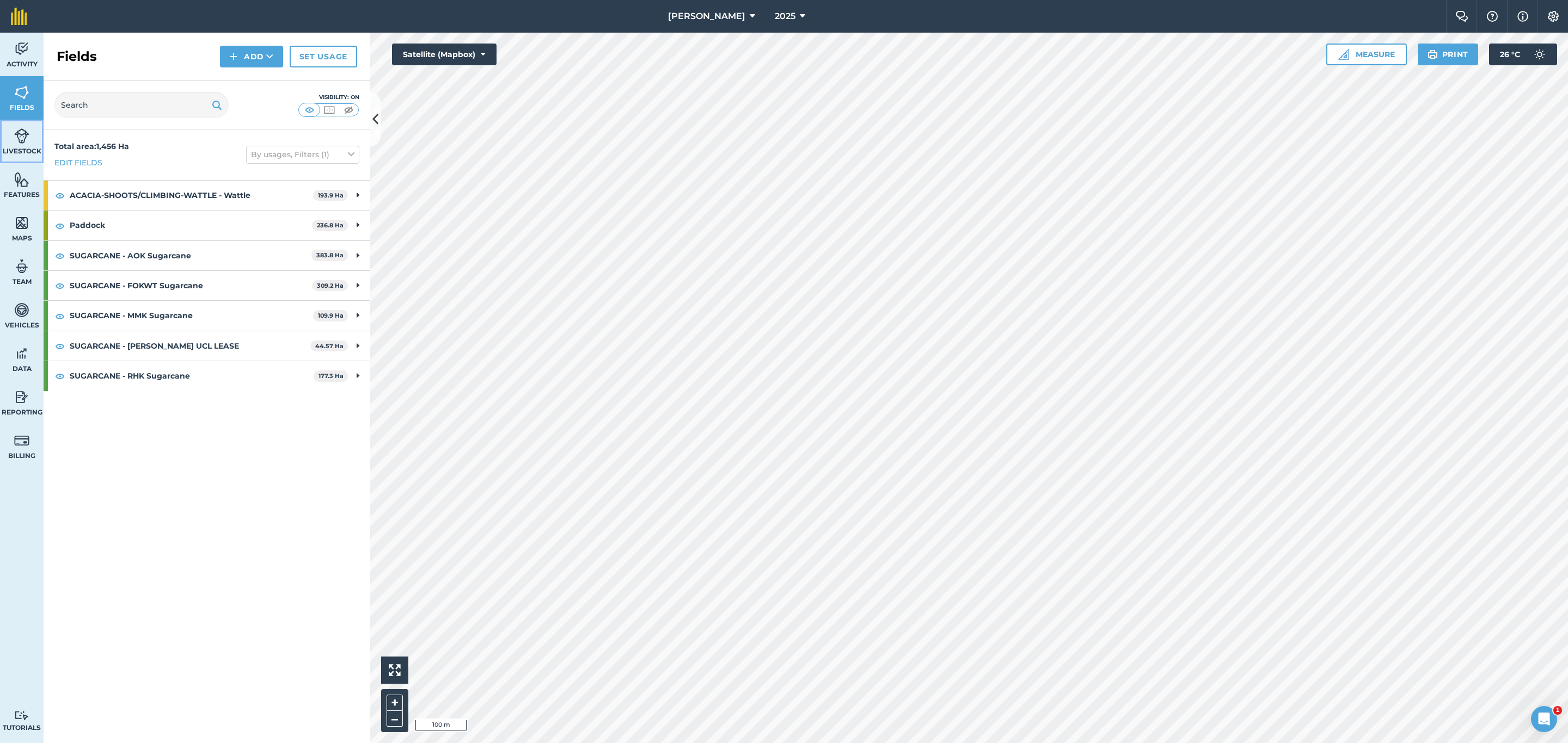
click at [20, 140] on img at bounding box center [21, 136] width 15 height 16
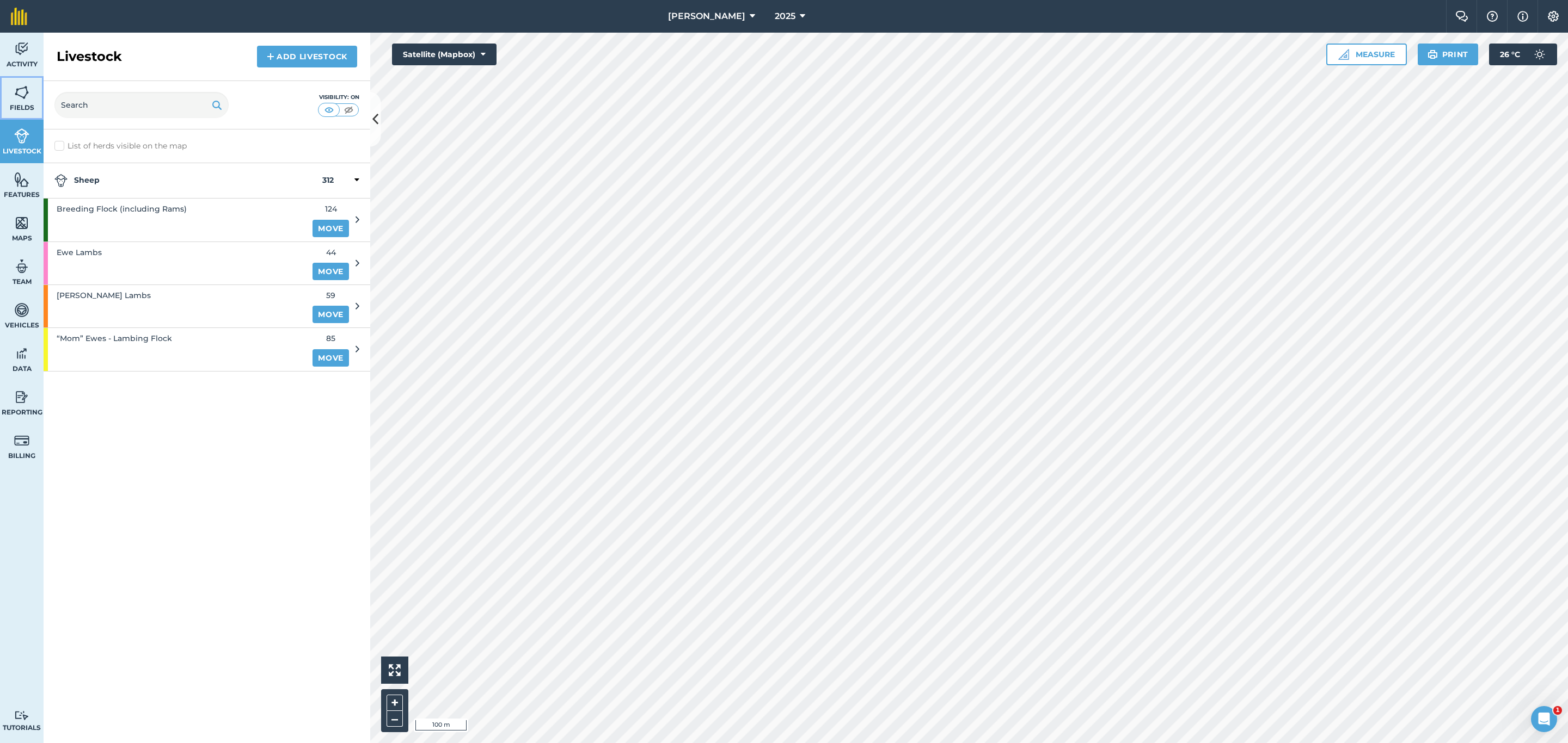
click at [25, 92] on img at bounding box center [21, 92] width 15 height 16
